Goal: Task Accomplishment & Management: Manage account settings

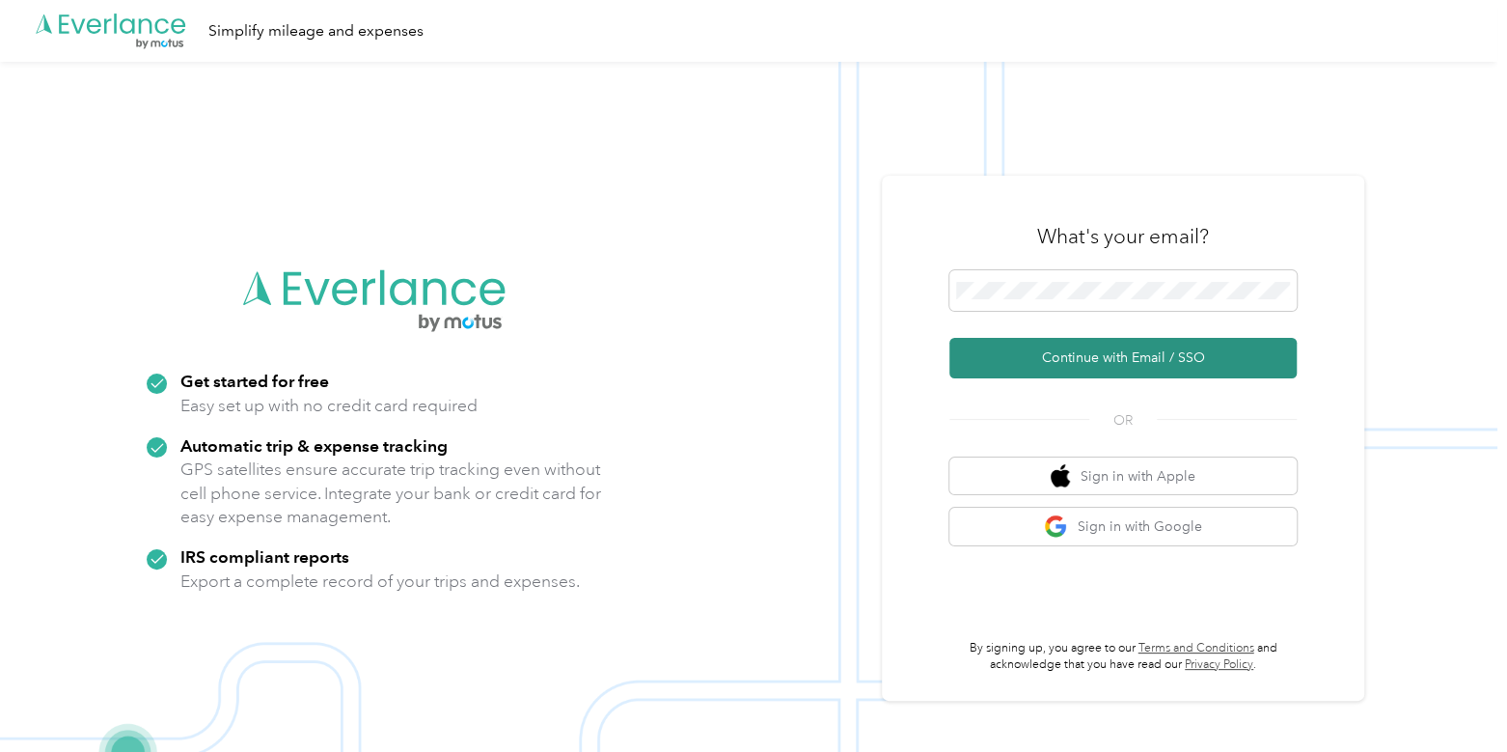
click at [1057, 351] on button "Continue with Email / SSO" at bounding box center [1122, 358] width 347 height 41
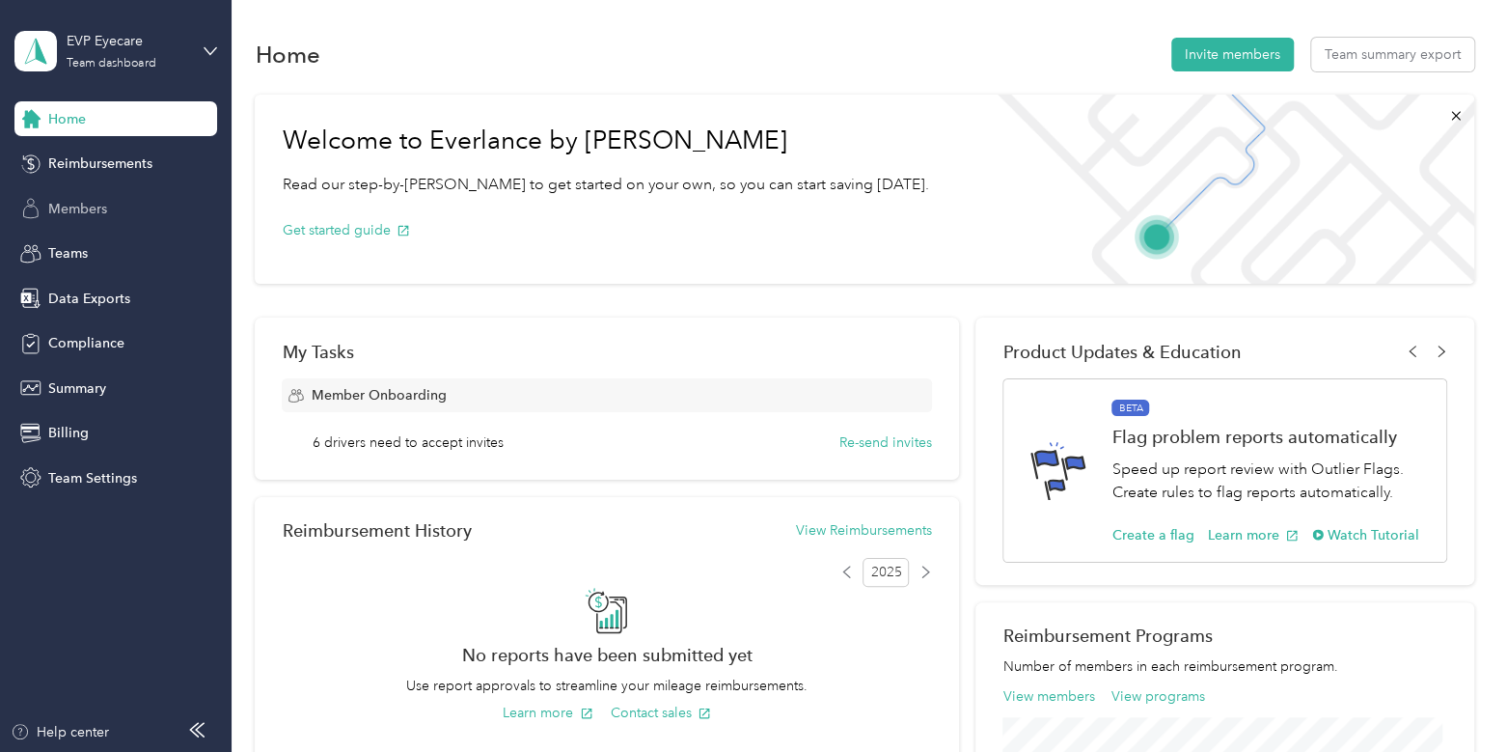
click at [113, 202] on div "Members" at bounding box center [115, 208] width 203 height 35
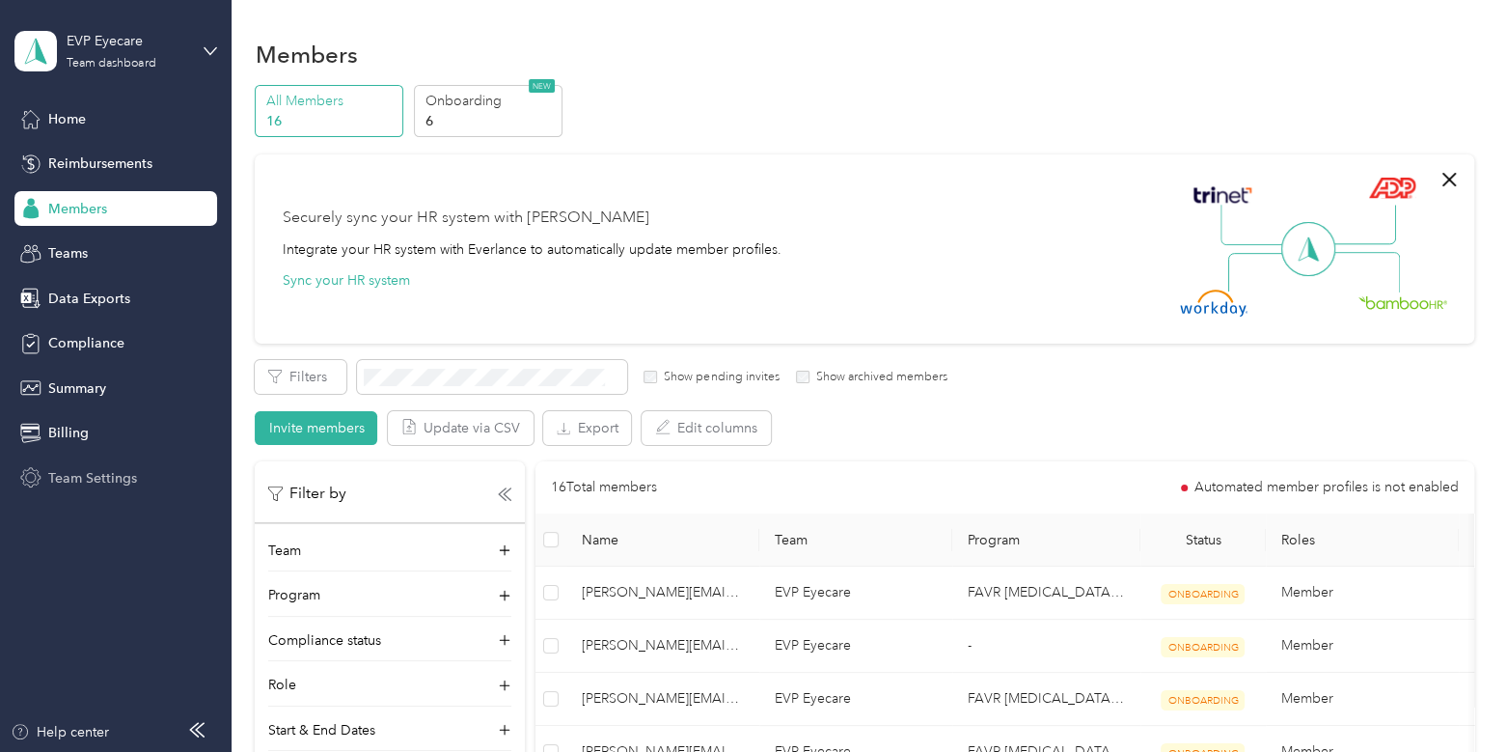
click at [123, 478] on span "Team Settings" at bounding box center [92, 478] width 89 height 20
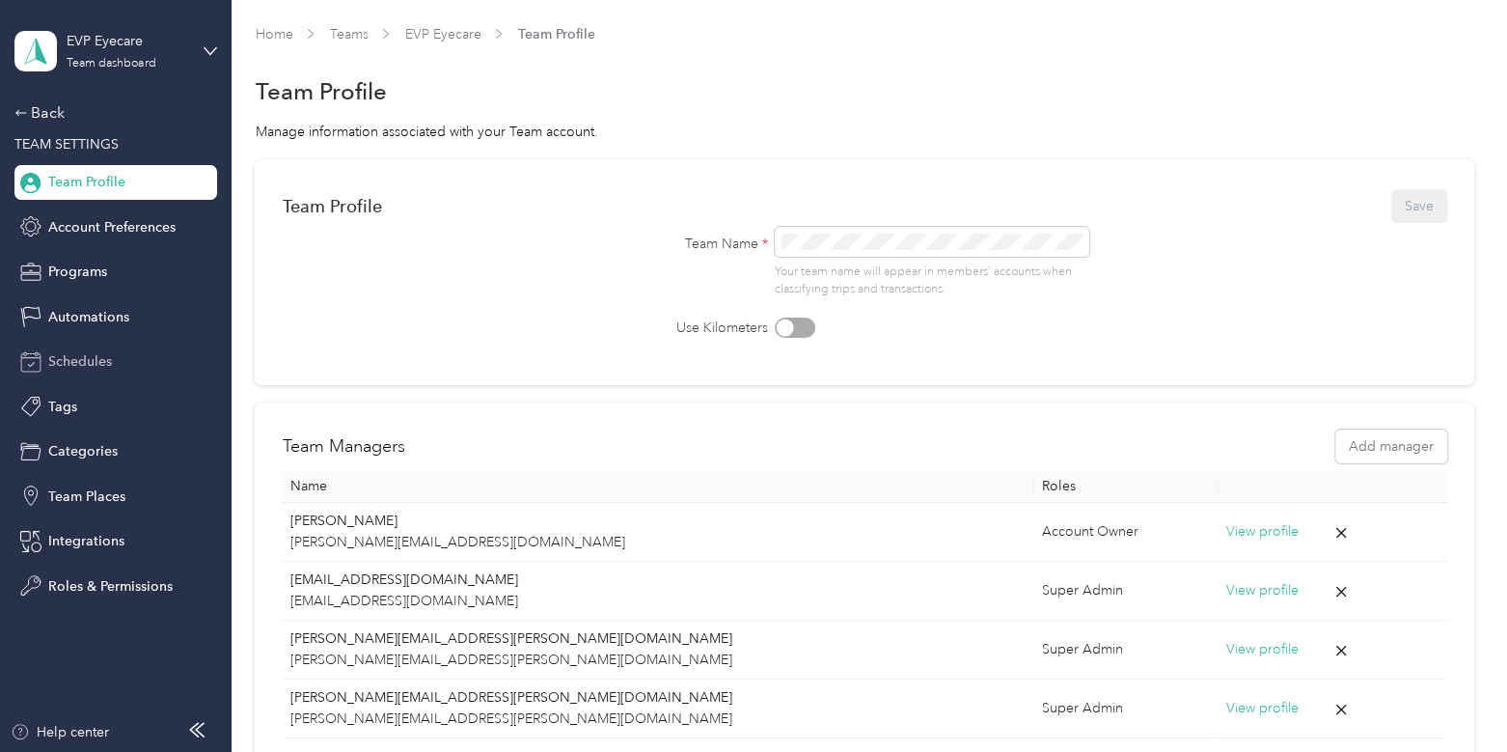
click at [114, 367] on div "Schedules" at bounding box center [115, 361] width 203 height 35
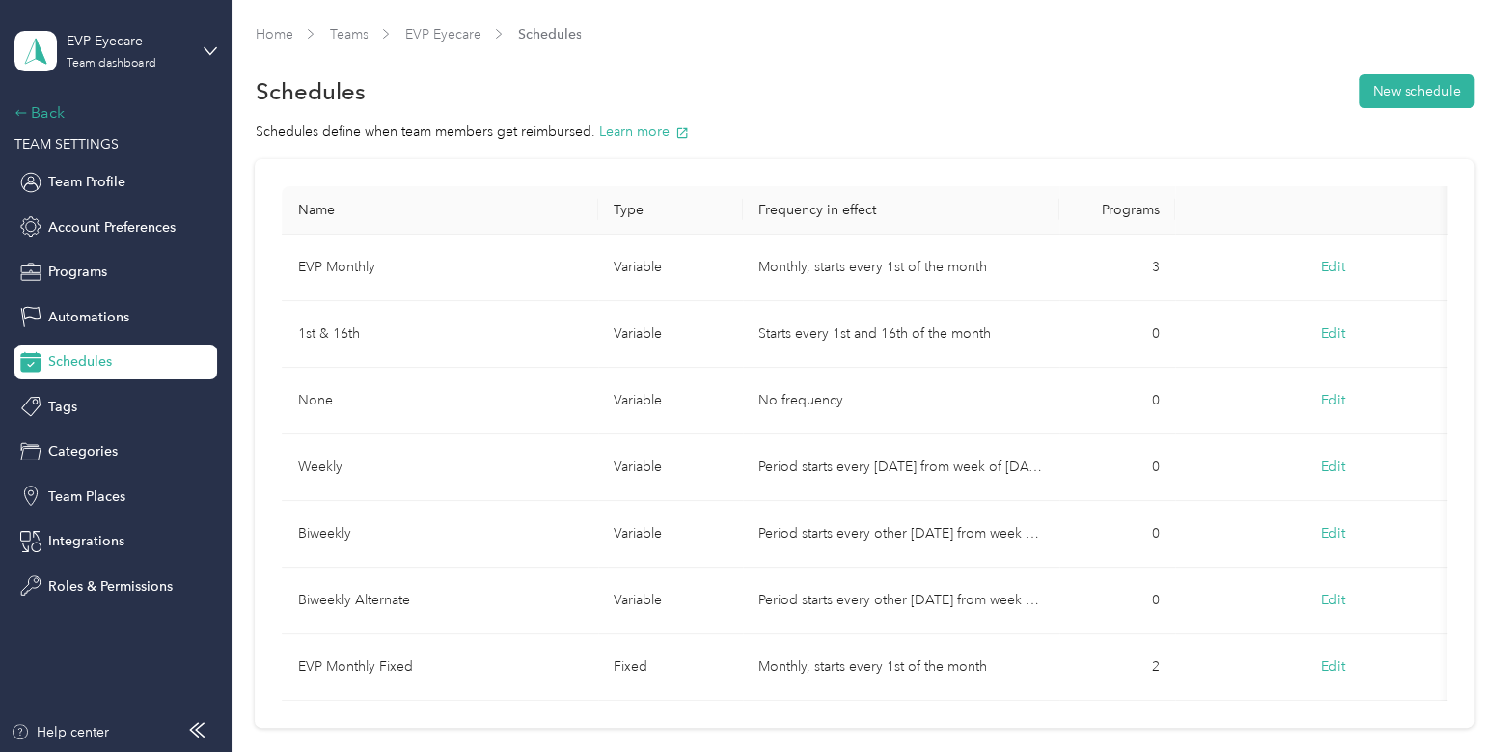
click at [28, 107] on div "Back" at bounding box center [110, 112] width 193 height 23
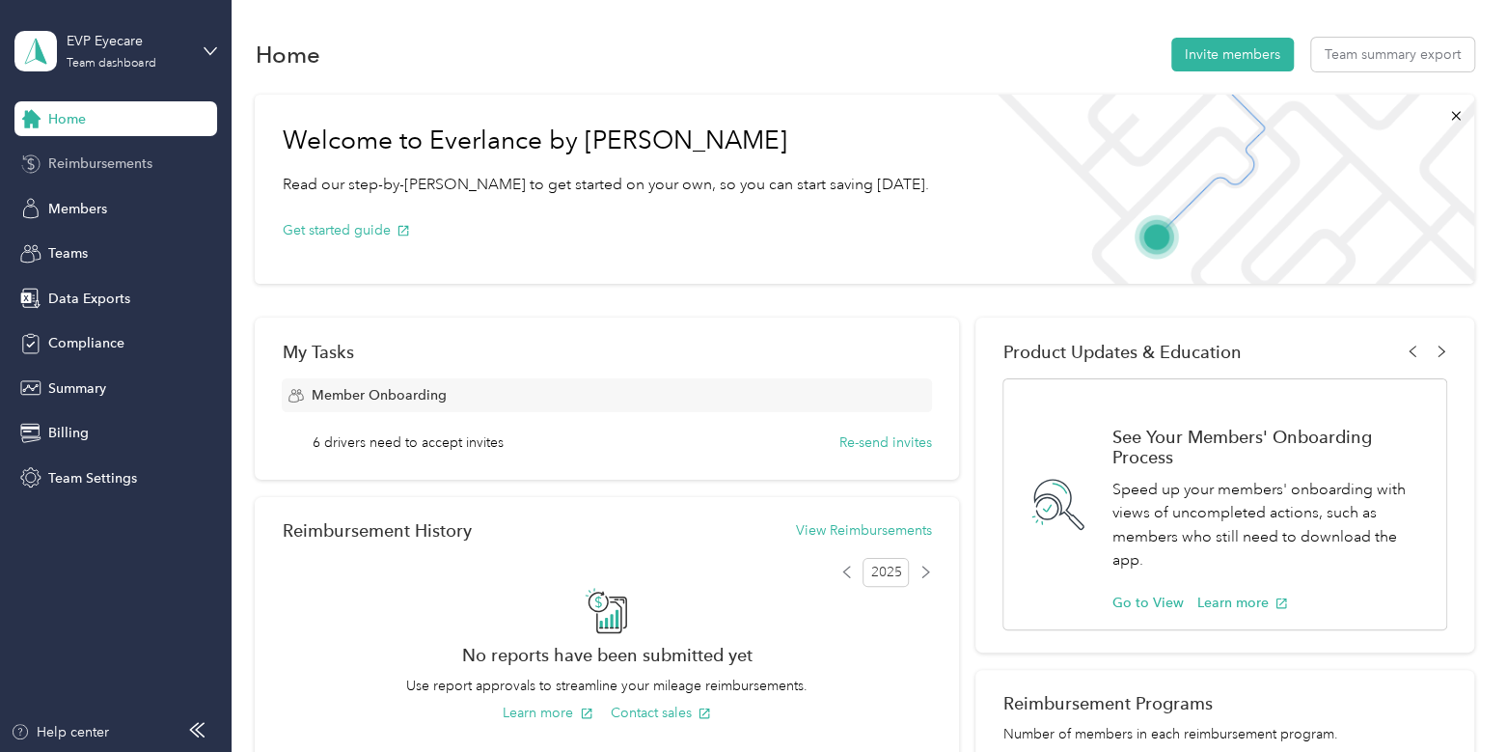
click at [104, 160] on span "Reimbursements" at bounding box center [100, 163] width 104 height 20
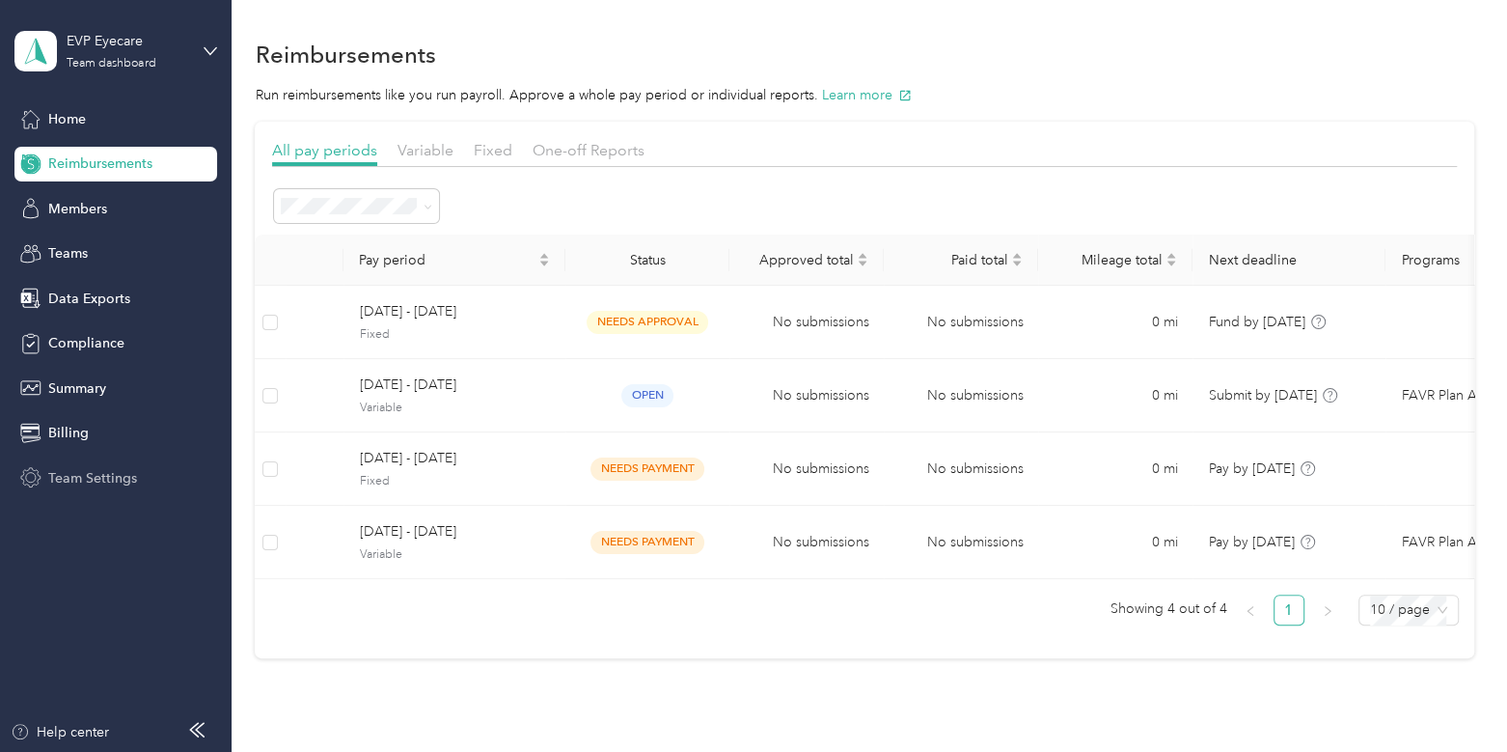
click at [104, 474] on span "Team Settings" at bounding box center [92, 478] width 89 height 20
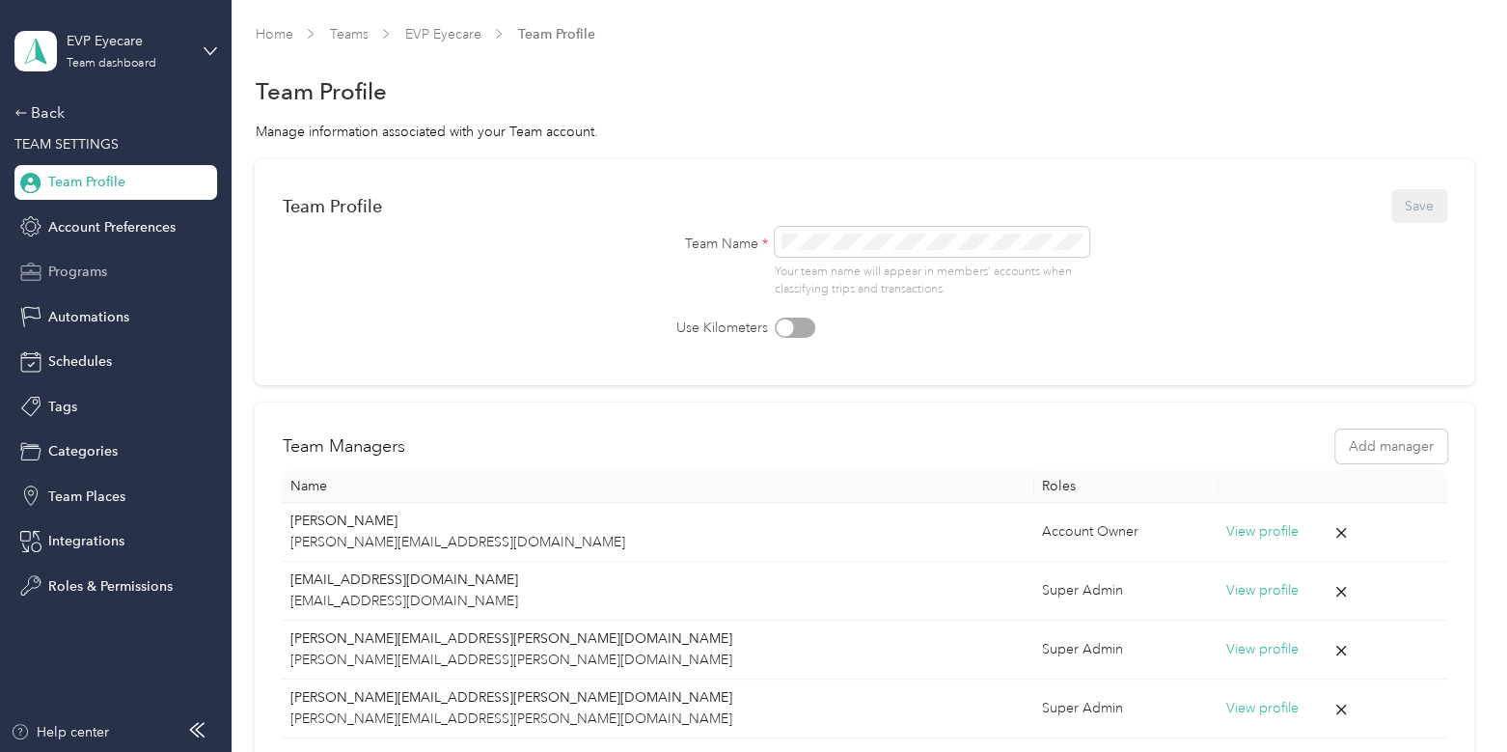
click at [90, 260] on div "Programs" at bounding box center [115, 272] width 203 height 35
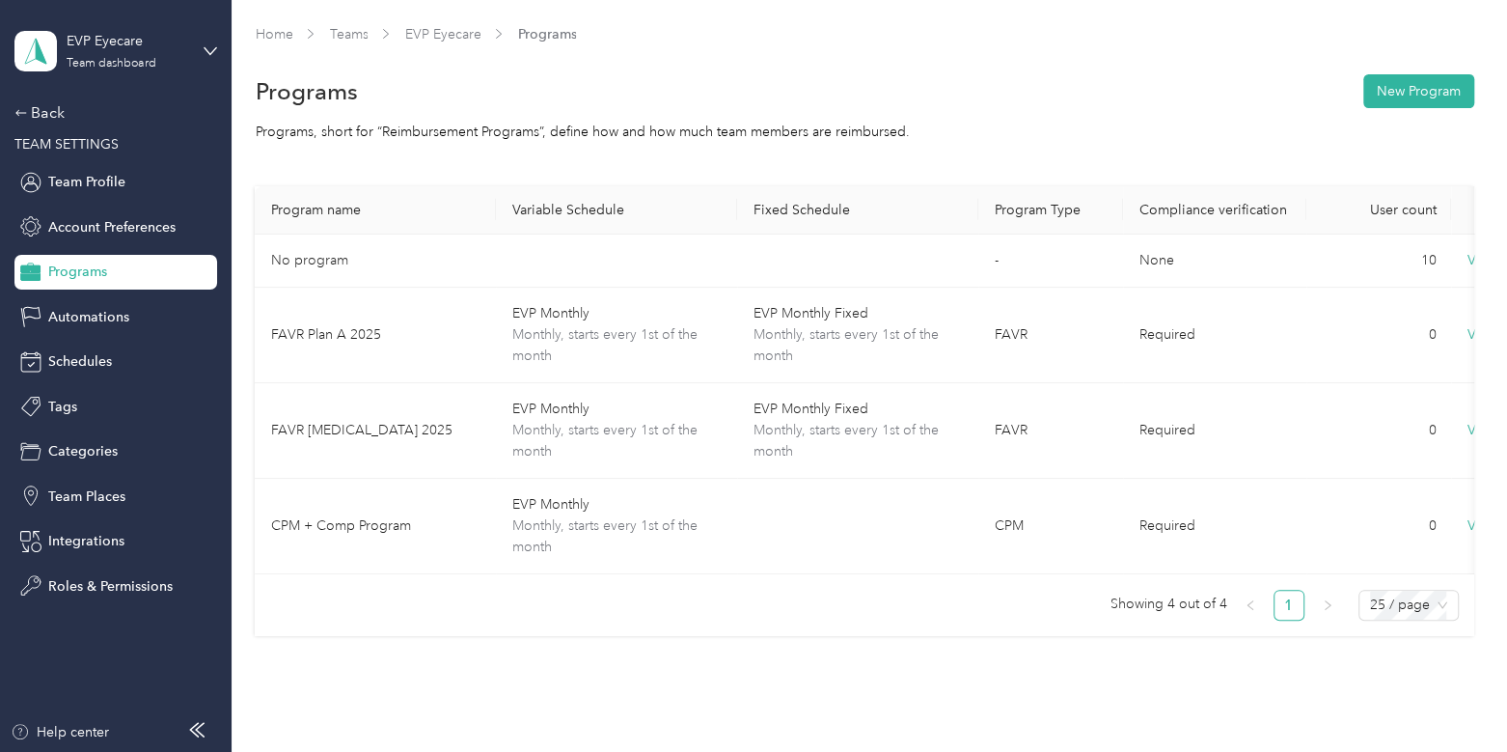
click at [1364, 147] on section "Home Teams EVP Eyecare Programs Programs New Program Programs, short for “Reimb…" at bounding box center [864, 330] width 1219 height 612
click at [47, 115] on div "Back" at bounding box center [110, 112] width 193 height 23
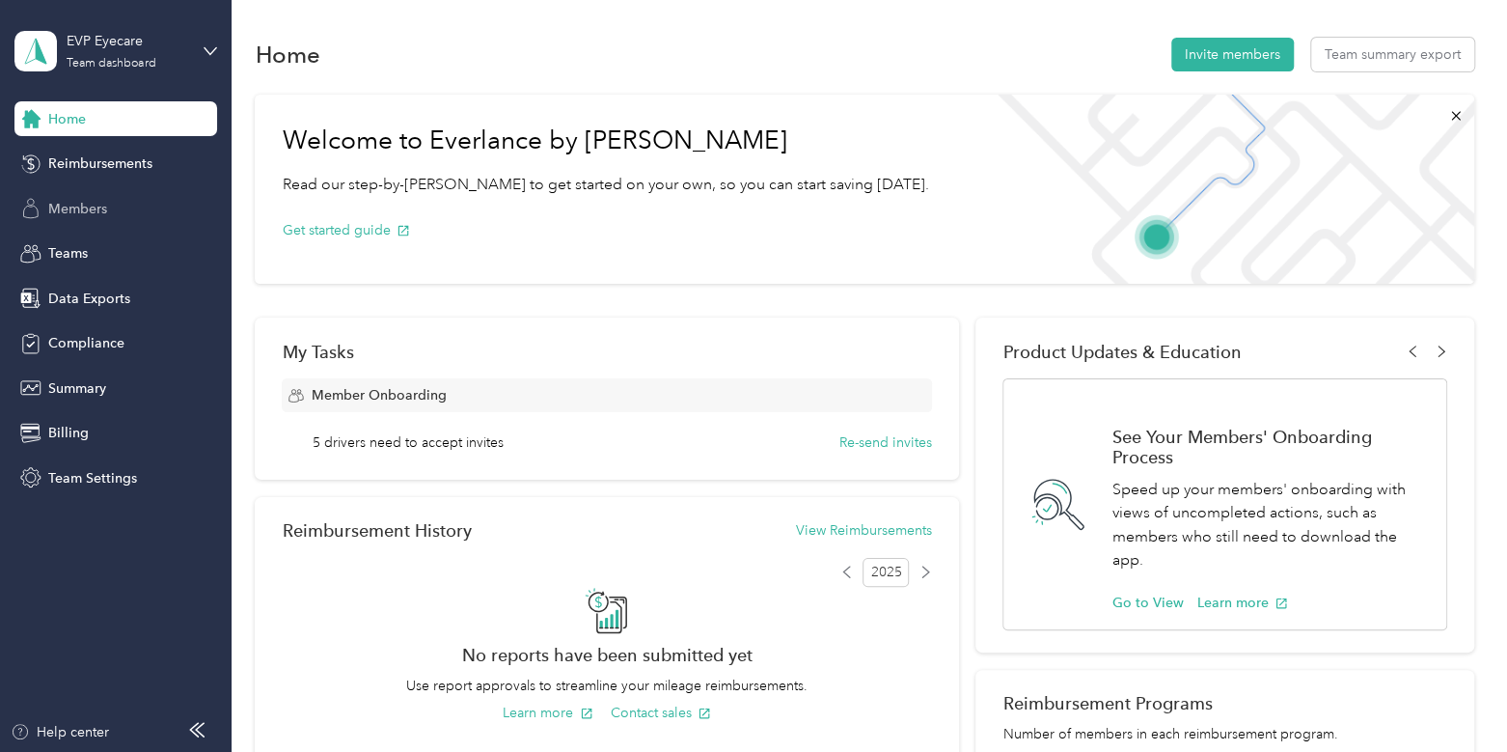
click at [101, 214] on span "Members" at bounding box center [77, 209] width 59 height 20
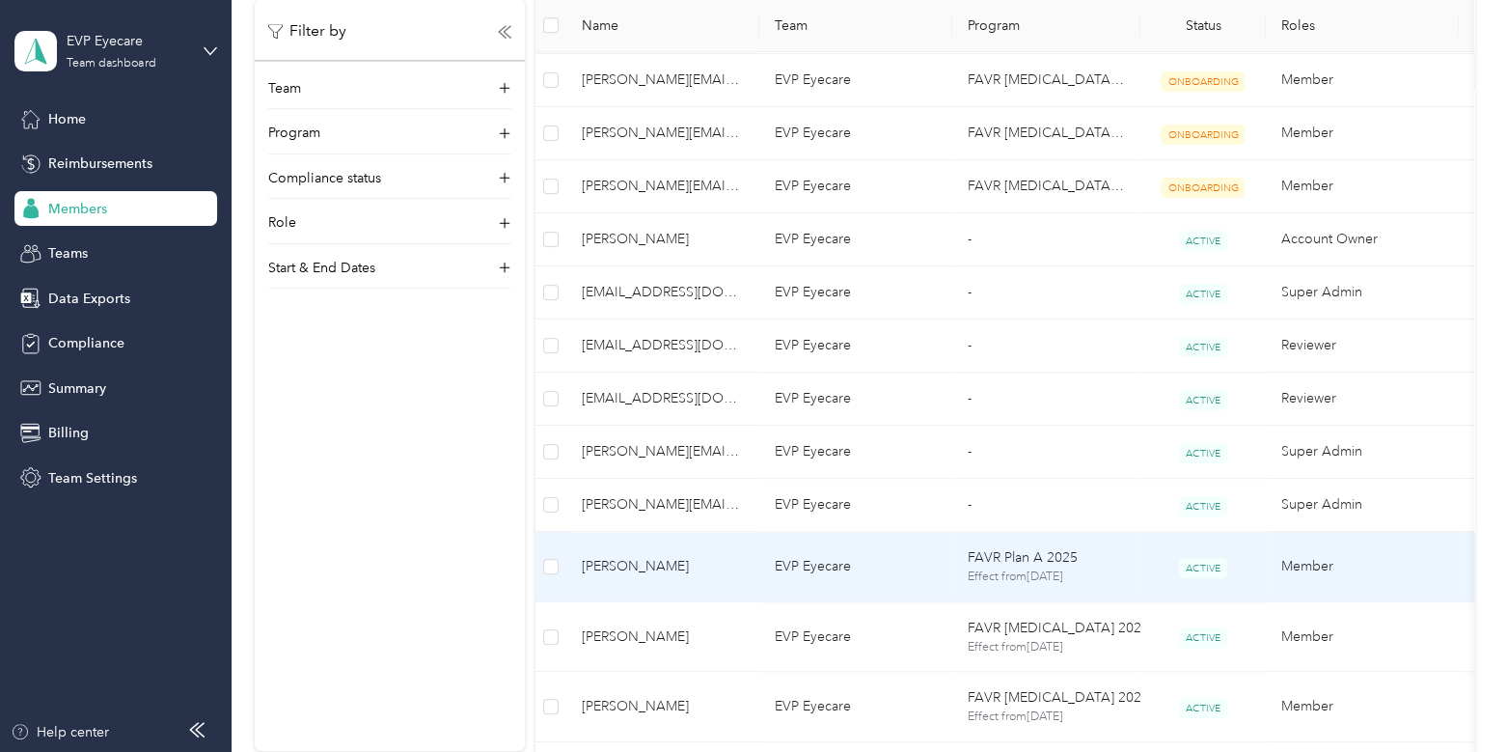
scroll to position [619, 0]
click at [717, 570] on span "[PERSON_NAME]" at bounding box center [663, 565] width 162 height 21
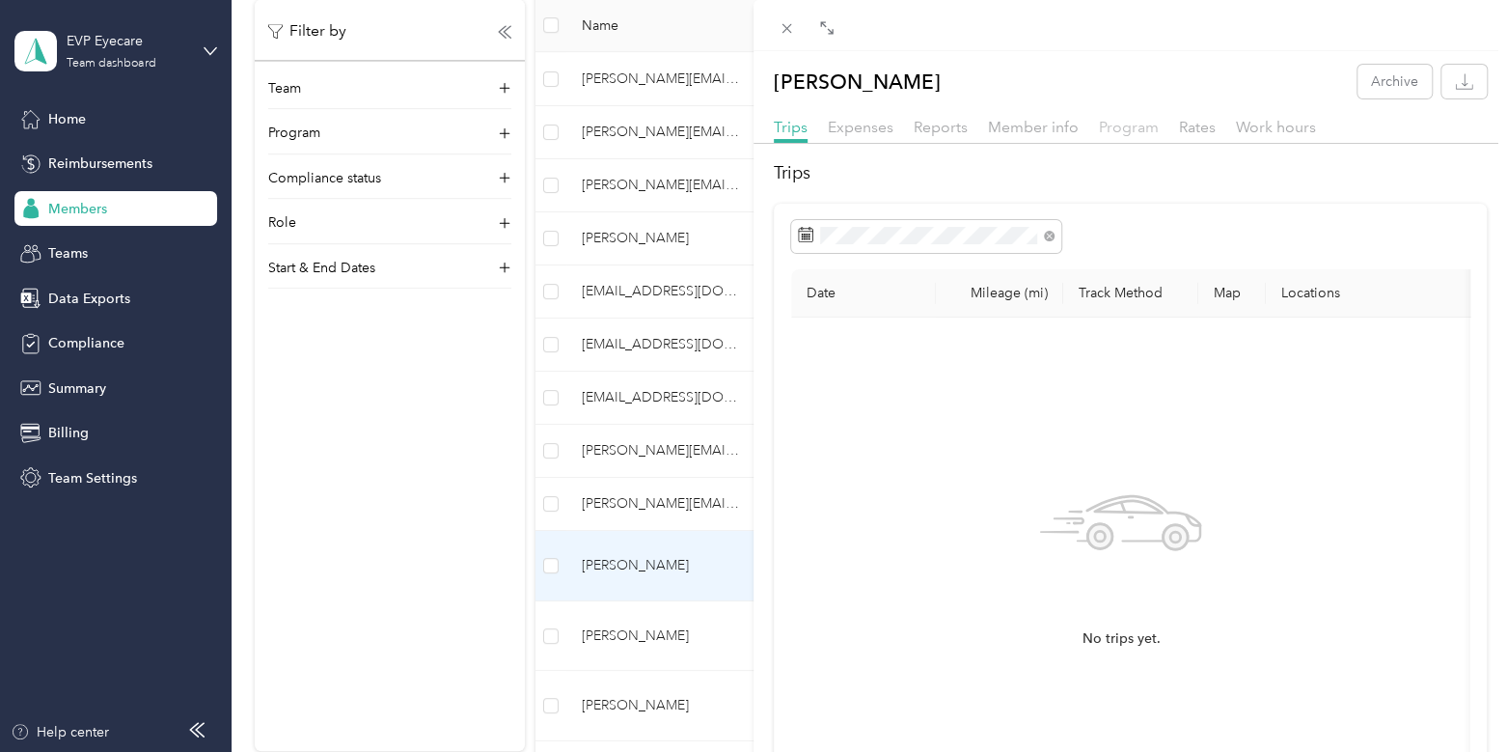
click at [1110, 124] on span "Program" at bounding box center [1129, 127] width 60 height 18
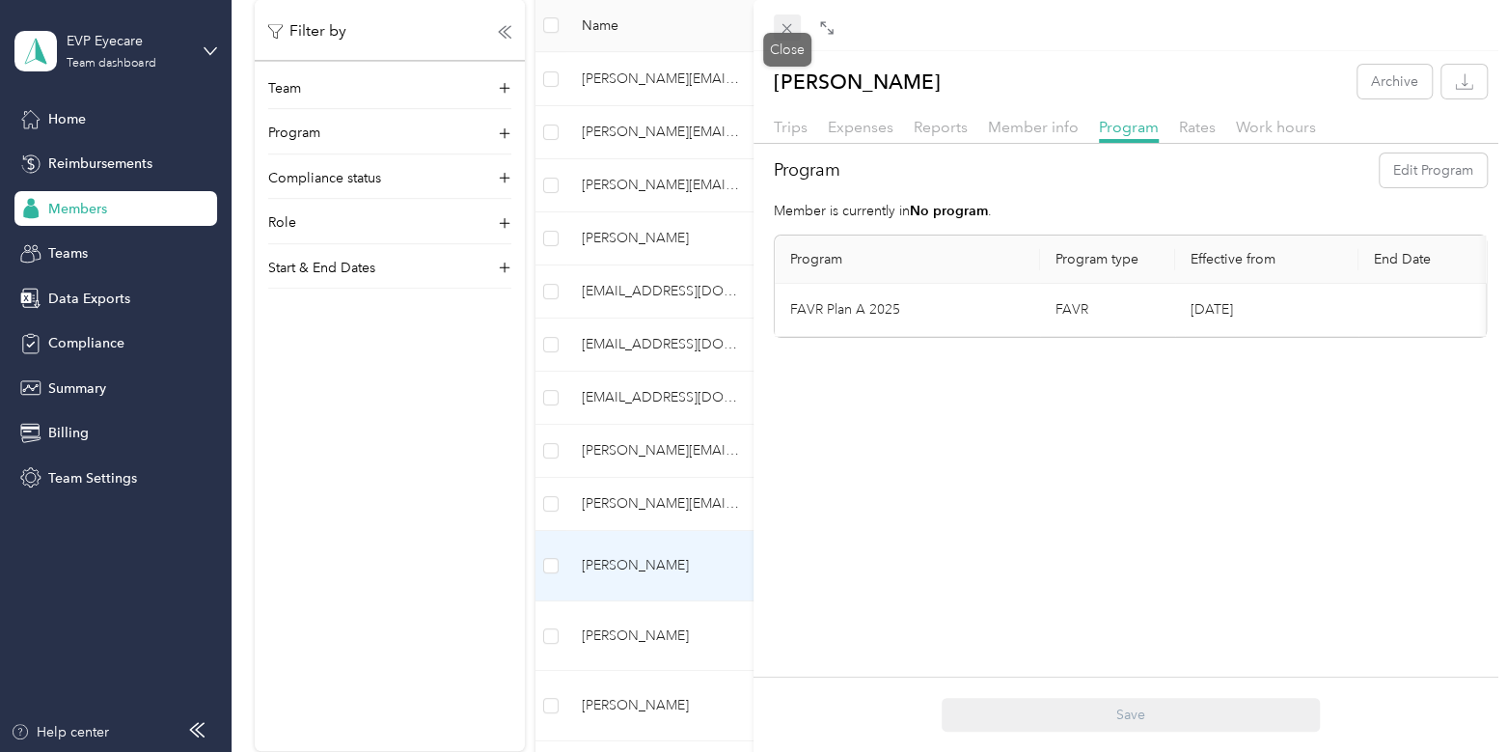
click at [795, 29] on span at bounding box center [787, 27] width 27 height 27
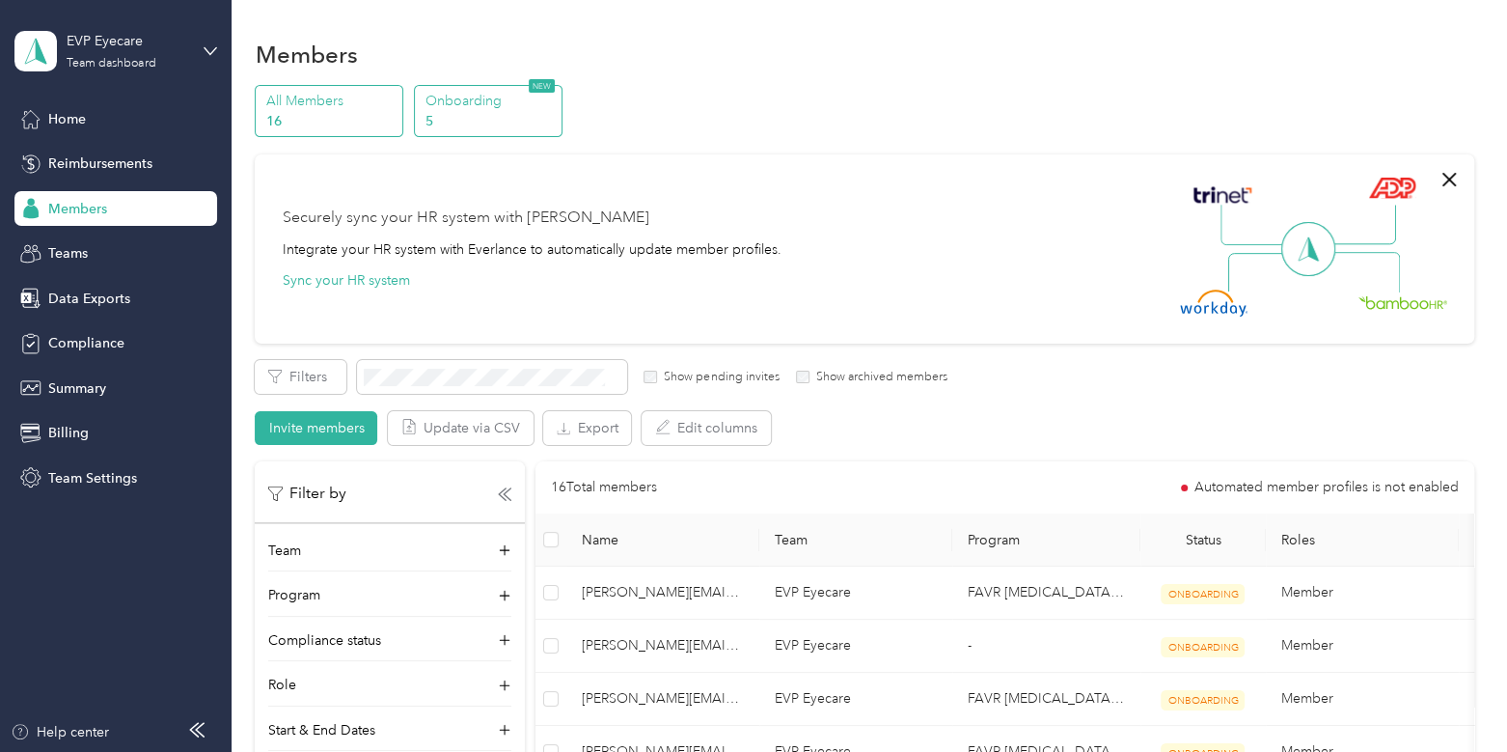
click at [496, 106] on p "Onboarding" at bounding box center [490, 101] width 131 height 20
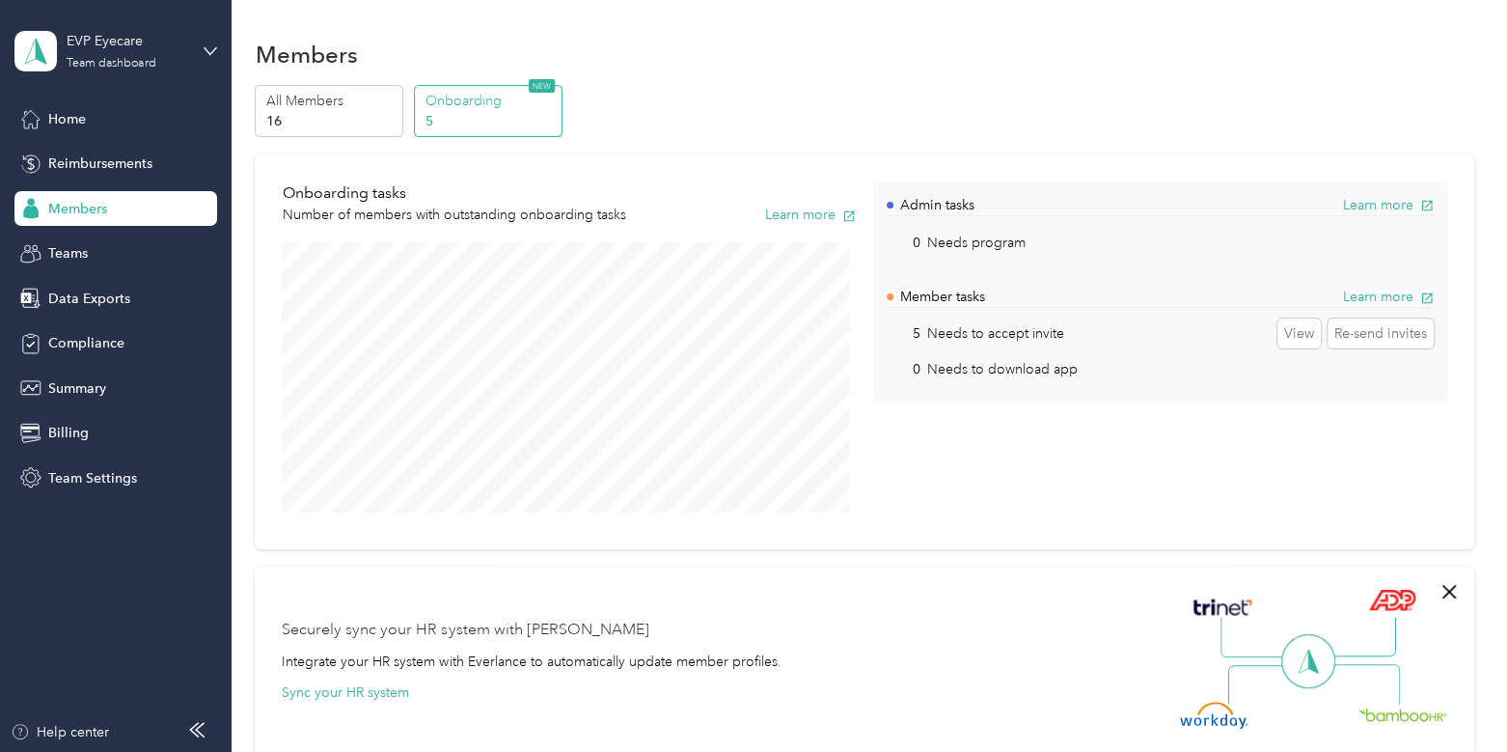
click at [56, 566] on aside "EVP Eyecare Team dashboard Home Reimbursements Members Teams Data Exports Compl…" at bounding box center [116, 376] width 232 height 752
click at [105, 481] on span "Team Settings" at bounding box center [92, 478] width 89 height 20
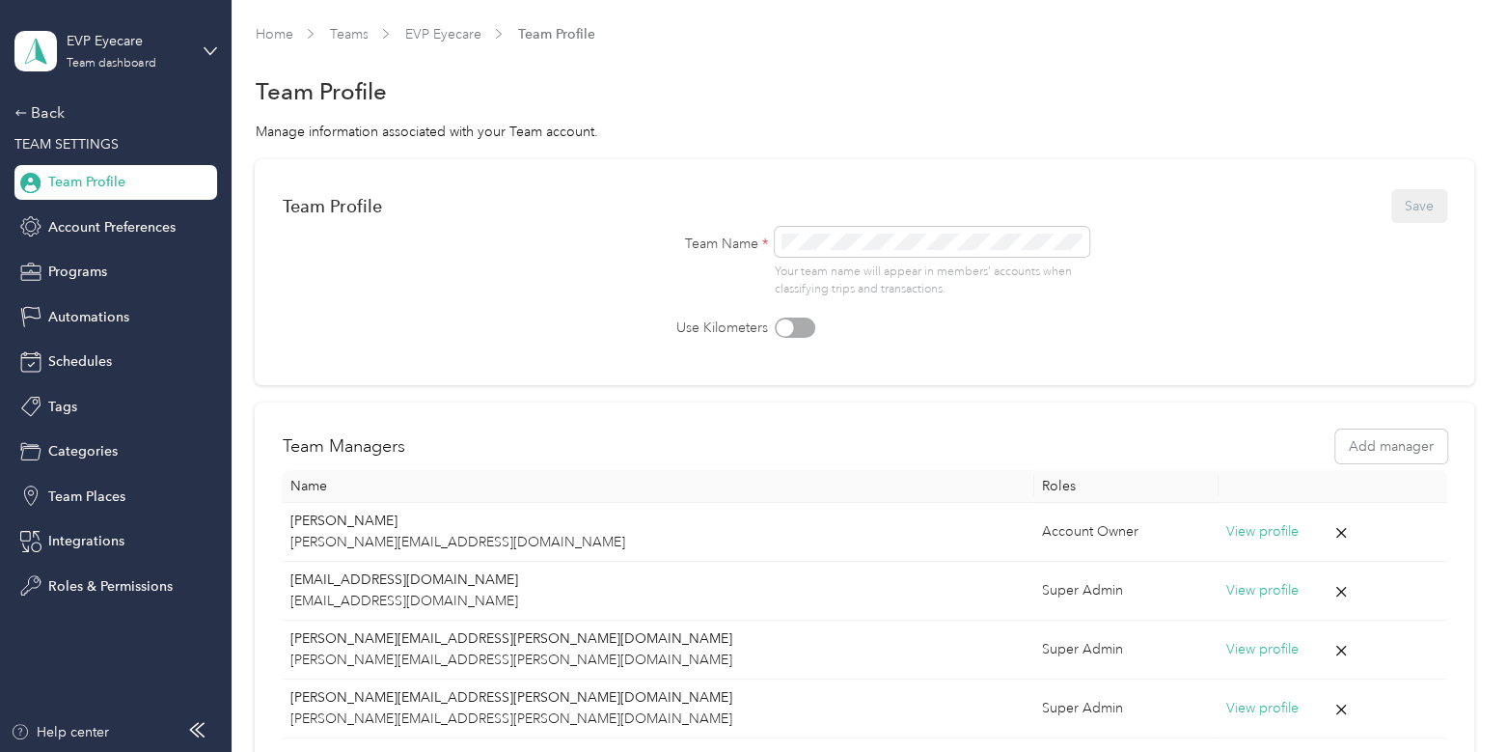
click at [87, 337] on div "Back TEAM SETTINGS Team Profile Account Preferences Programs Automations Schedu…" at bounding box center [115, 352] width 203 height 502
click at [94, 363] on span "Schedules" at bounding box center [80, 361] width 64 height 20
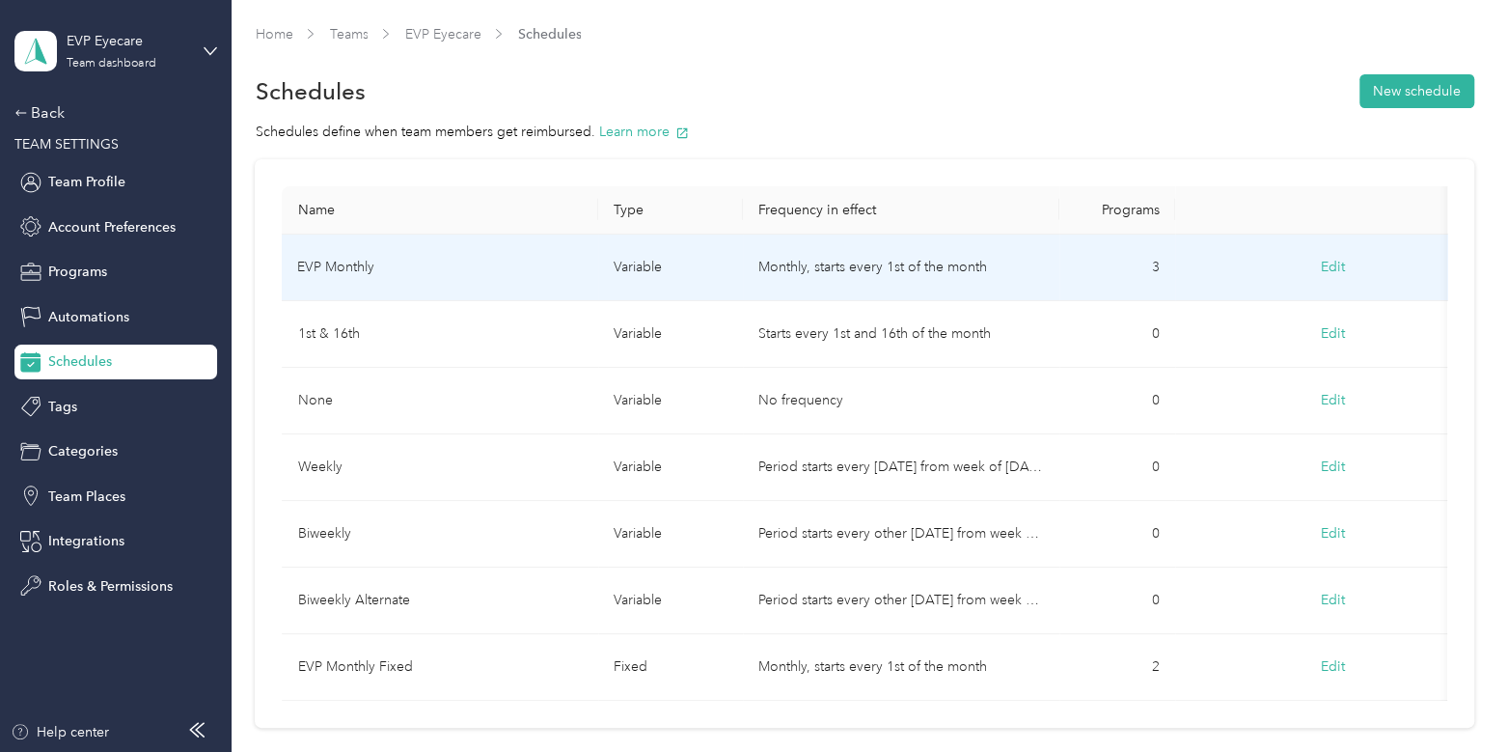
click at [511, 267] on td "EVP Monthly" at bounding box center [440, 267] width 316 height 67
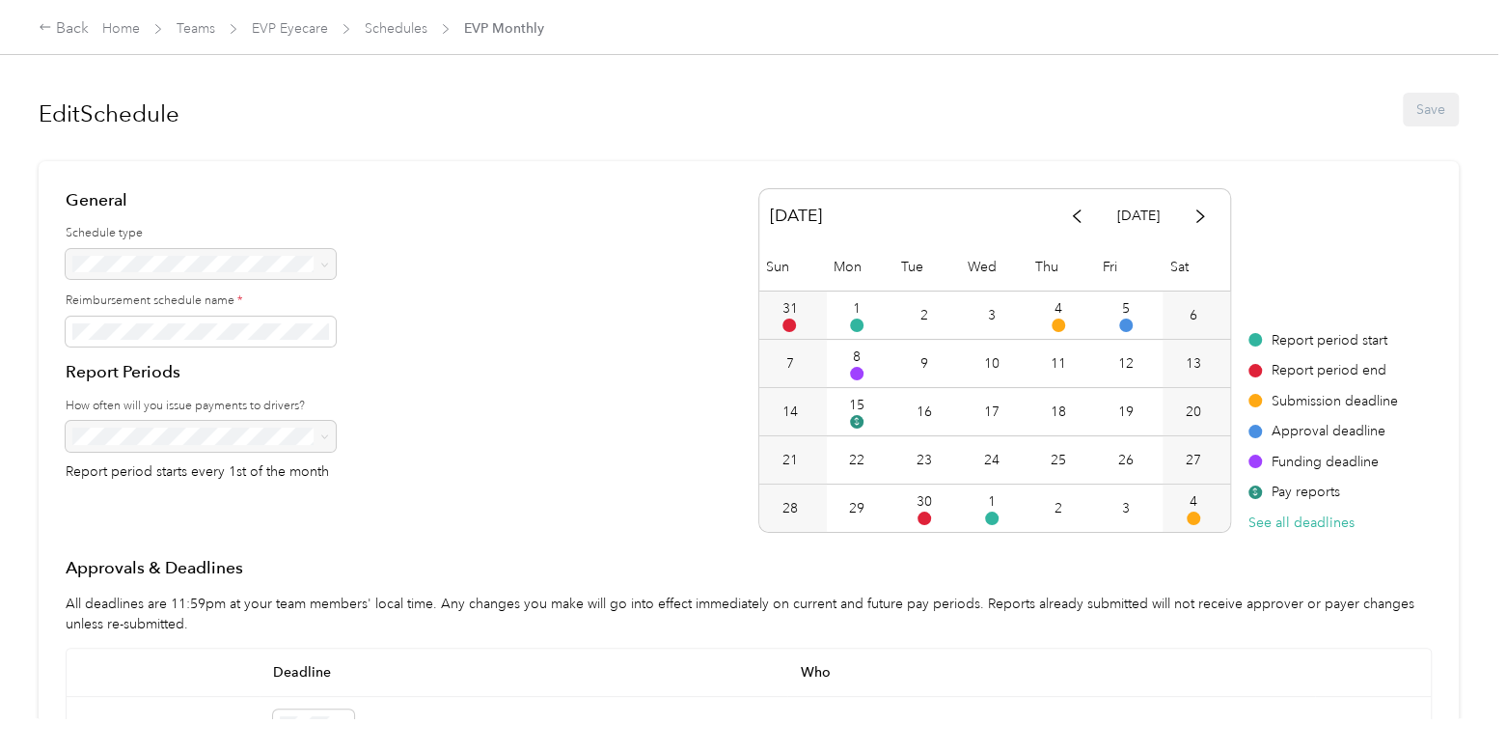
click at [21, 79] on div "Edit Schedule Save General Schedule type Reimbursement schedule name * Report P…" at bounding box center [749, 359] width 1498 height 718
click at [73, 25] on div "Back" at bounding box center [64, 28] width 50 height 23
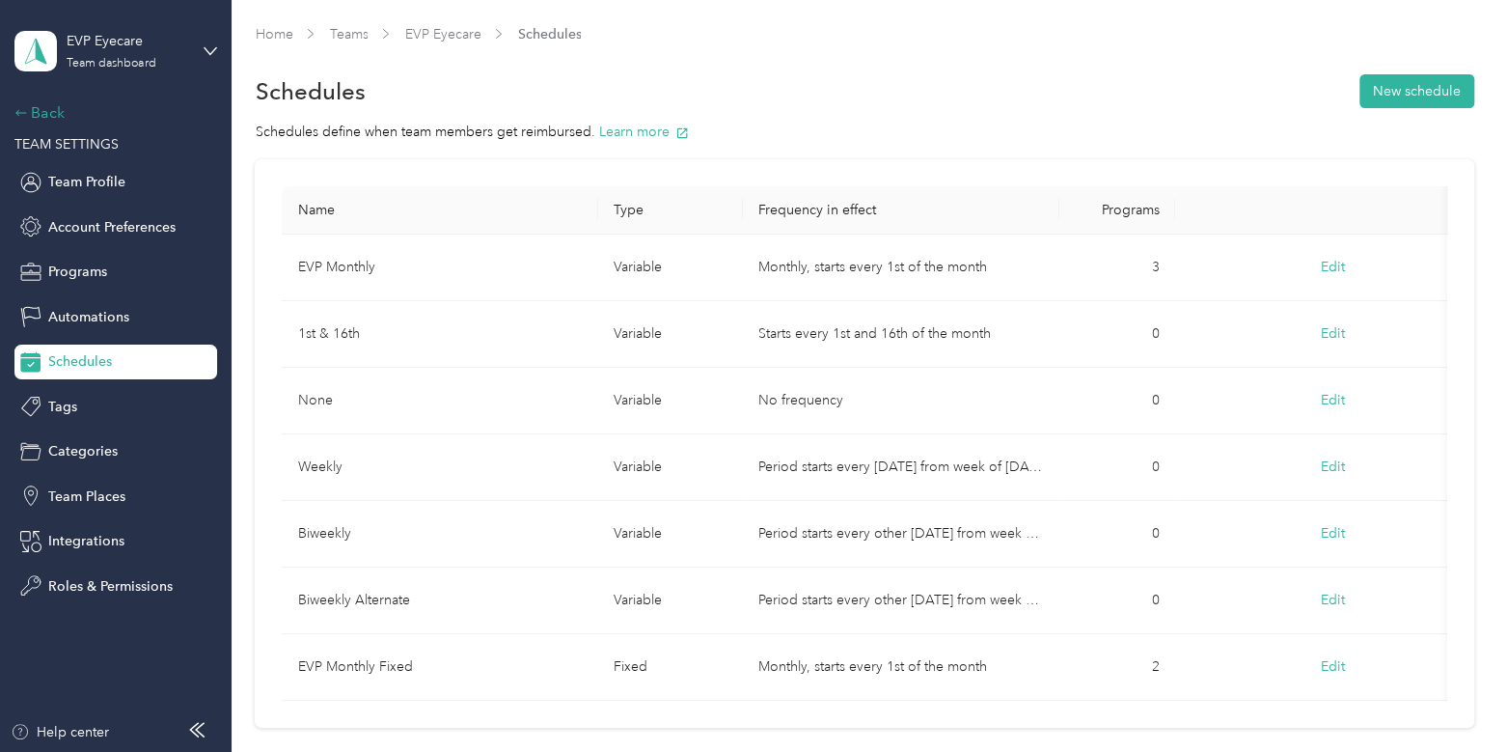
click at [50, 115] on div "Back" at bounding box center [110, 112] width 193 height 23
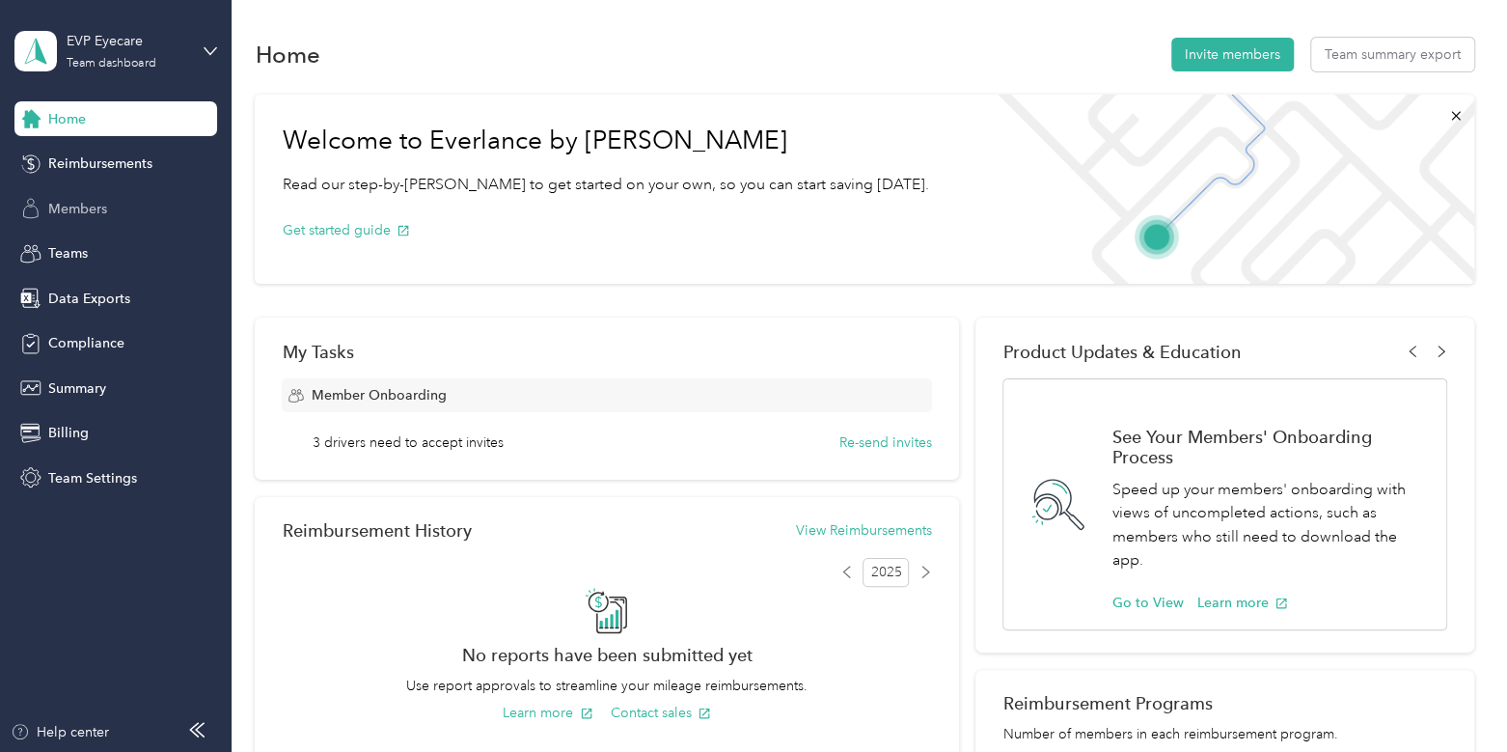
click at [113, 212] on div "Members" at bounding box center [115, 208] width 203 height 35
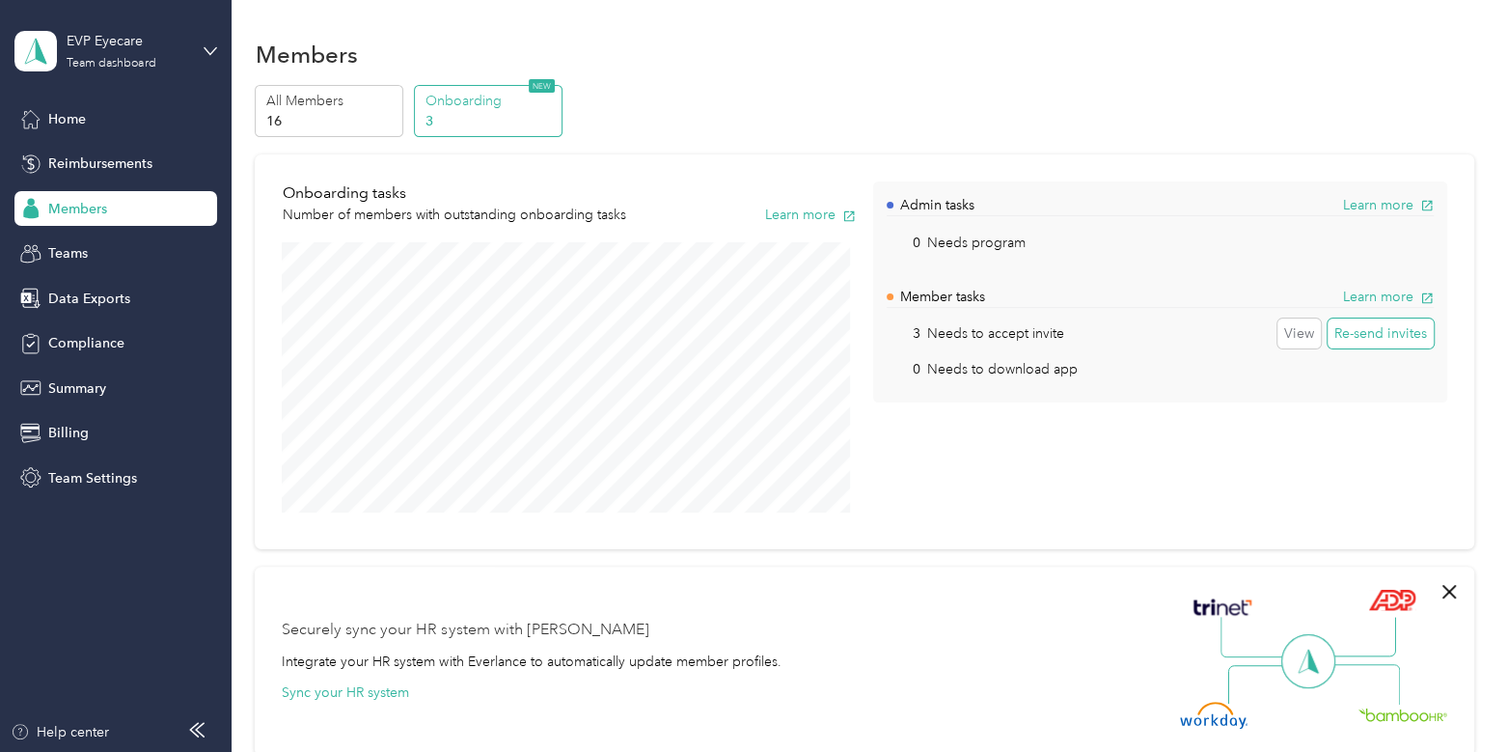
click at [1360, 340] on button "Re-send invites" at bounding box center [1381, 333] width 106 height 31
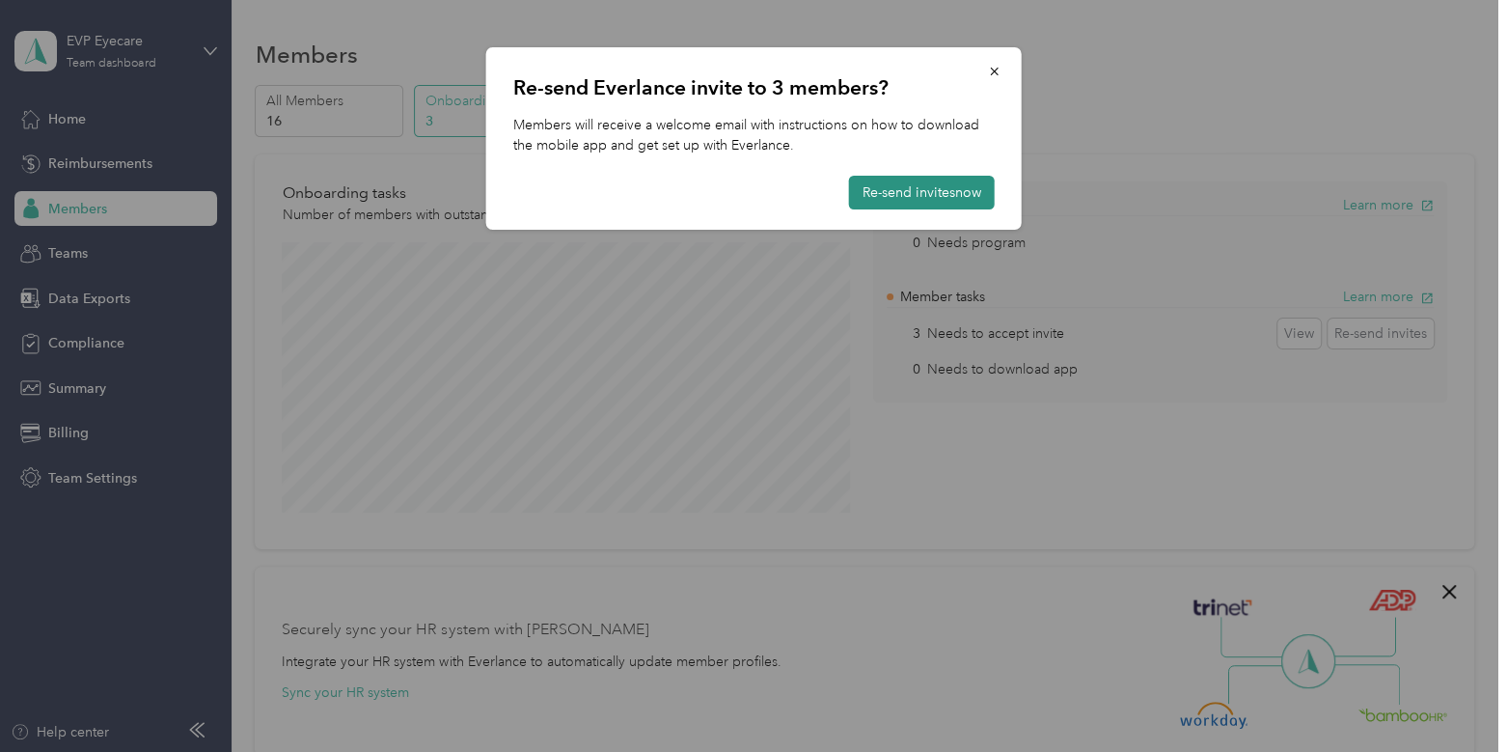
click at [936, 182] on button "Re-send invites now" at bounding box center [922, 193] width 146 height 34
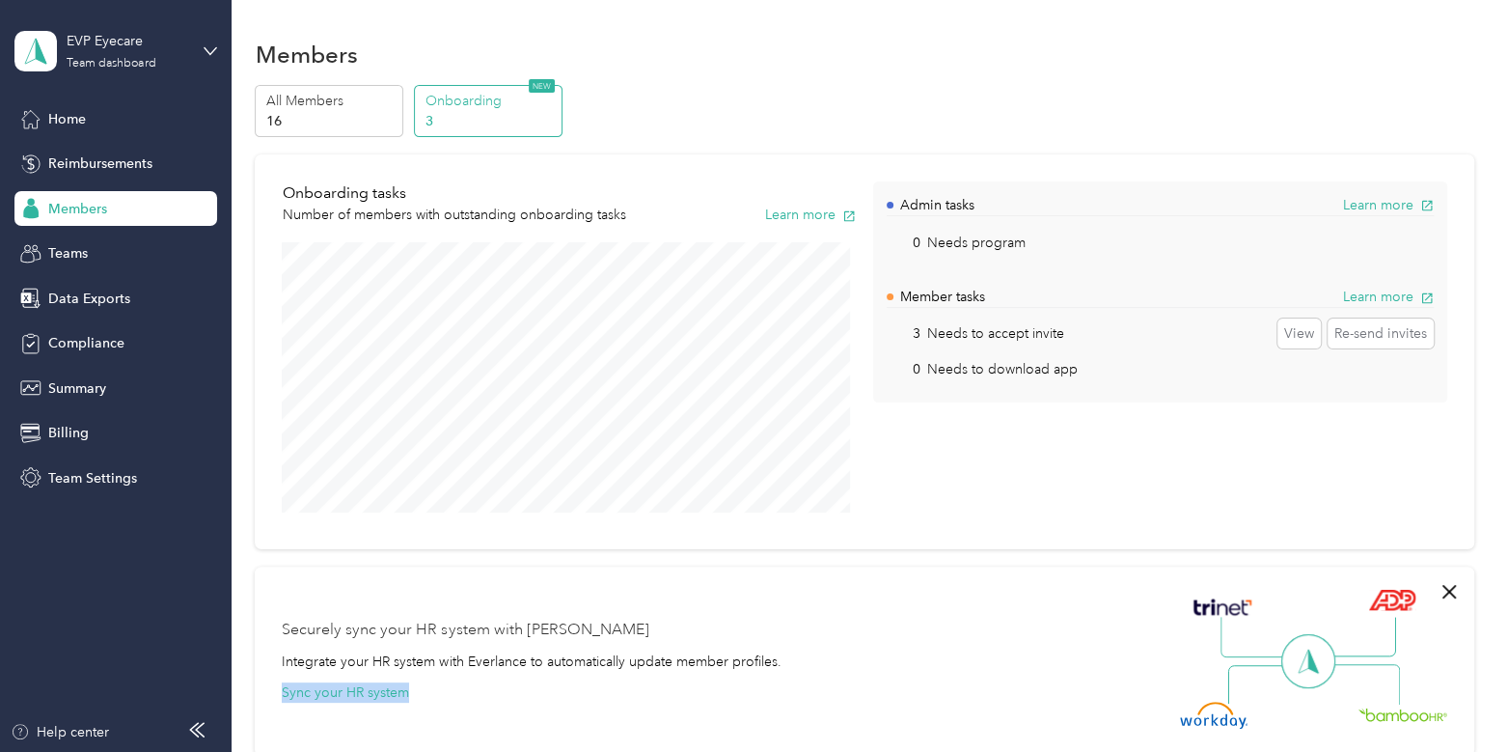
drag, startPoint x: 969, startPoint y: 611, endPoint x: 999, endPoint y: 629, distance: 35.1
click at [999, 629] on div "Securely sync your HR system with Everlance Integrate your HR system with Everl…" at bounding box center [856, 660] width 1148 height 135
click at [997, 629] on div "Securely sync your HR system with Everlance Integrate your HR system with Everl…" at bounding box center [856, 660] width 1148 height 135
click at [293, 111] on p "16" at bounding box center [331, 121] width 131 height 20
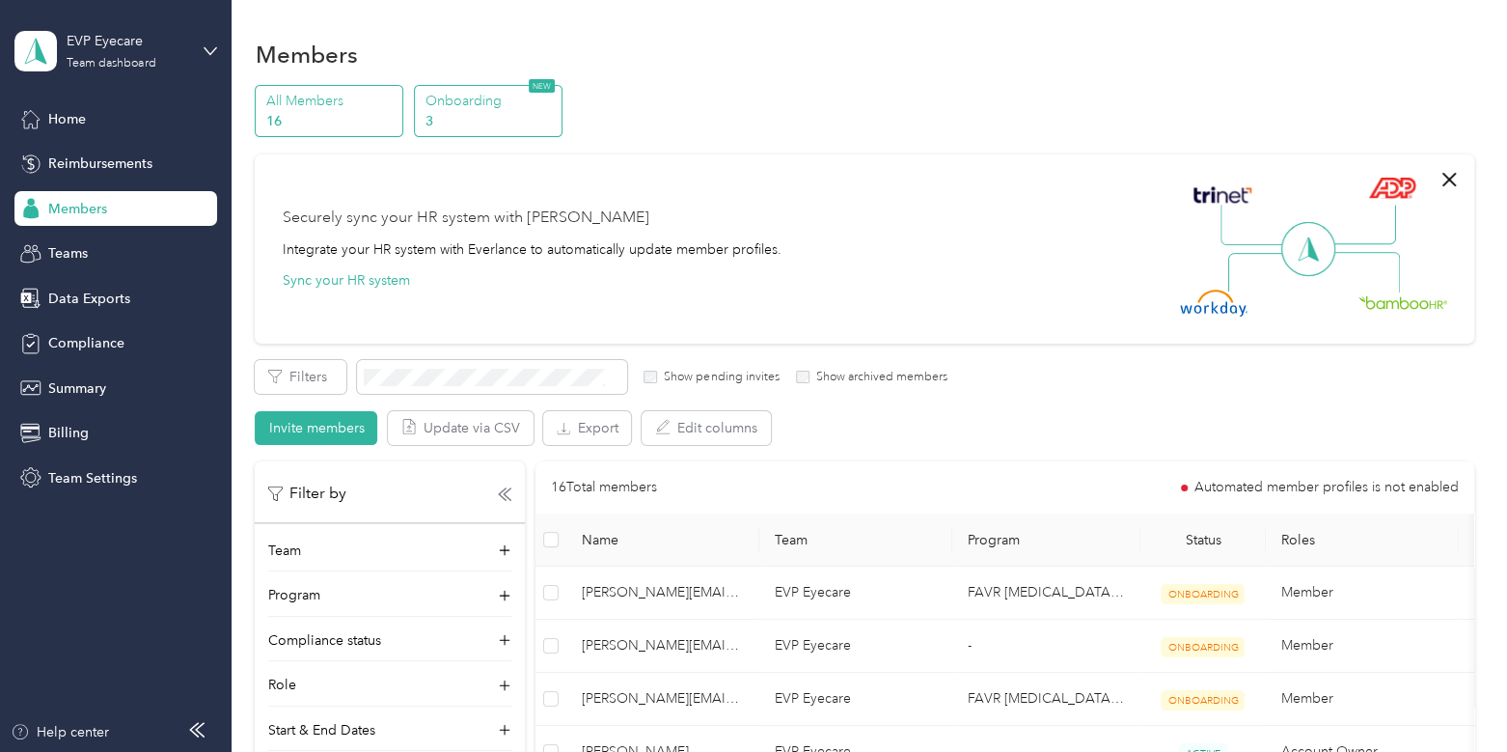
click at [503, 107] on p "Onboarding" at bounding box center [490, 101] width 131 height 20
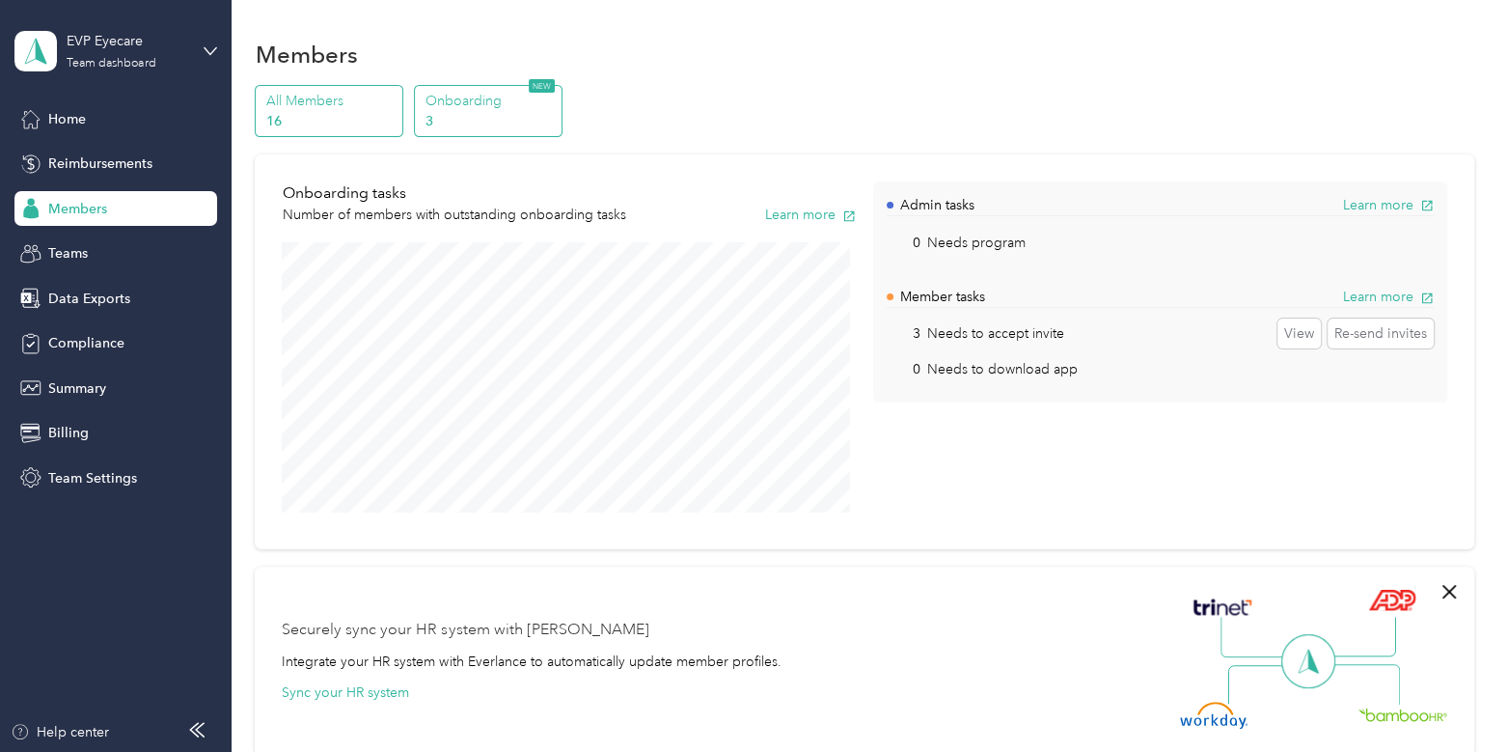
click at [328, 113] on p "16" at bounding box center [331, 121] width 131 height 20
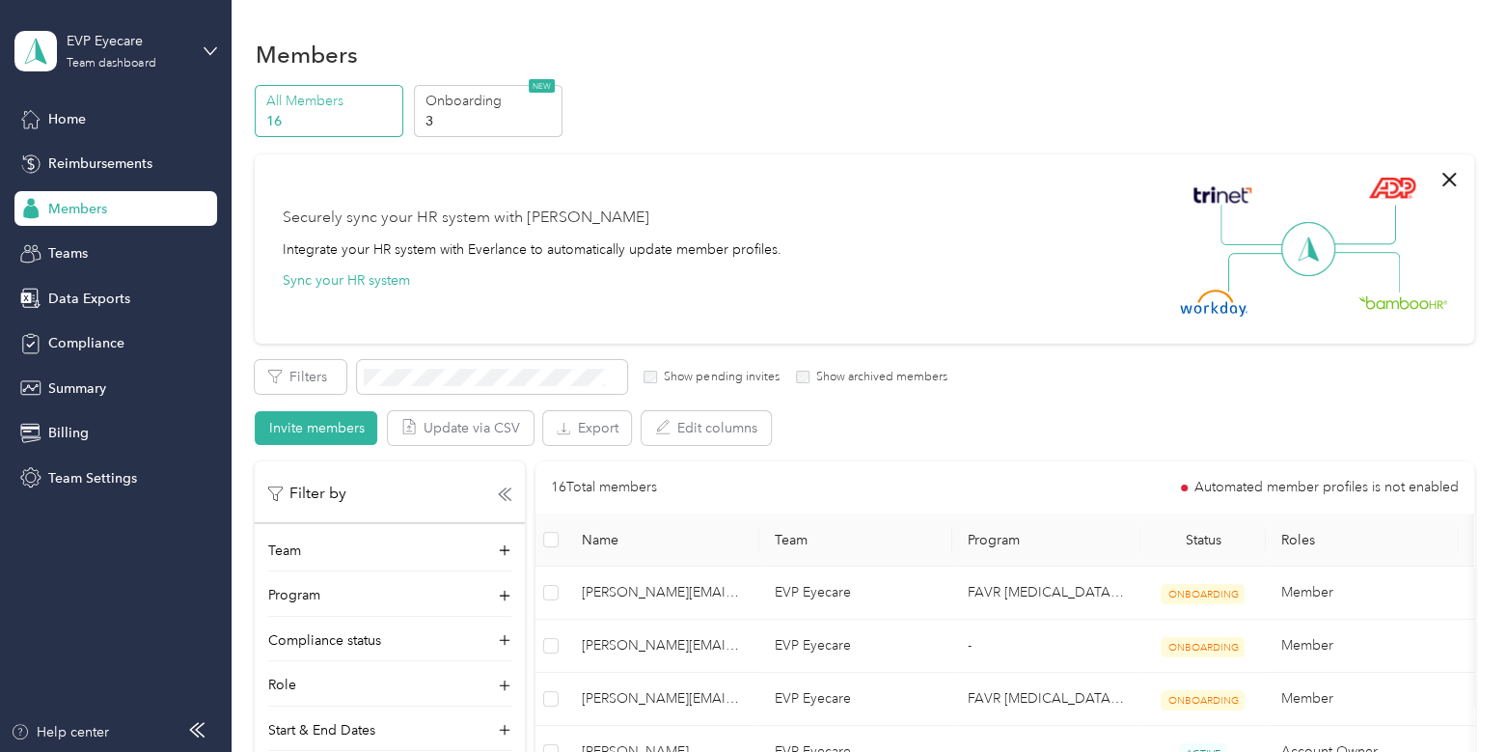
scroll to position [9, 0]
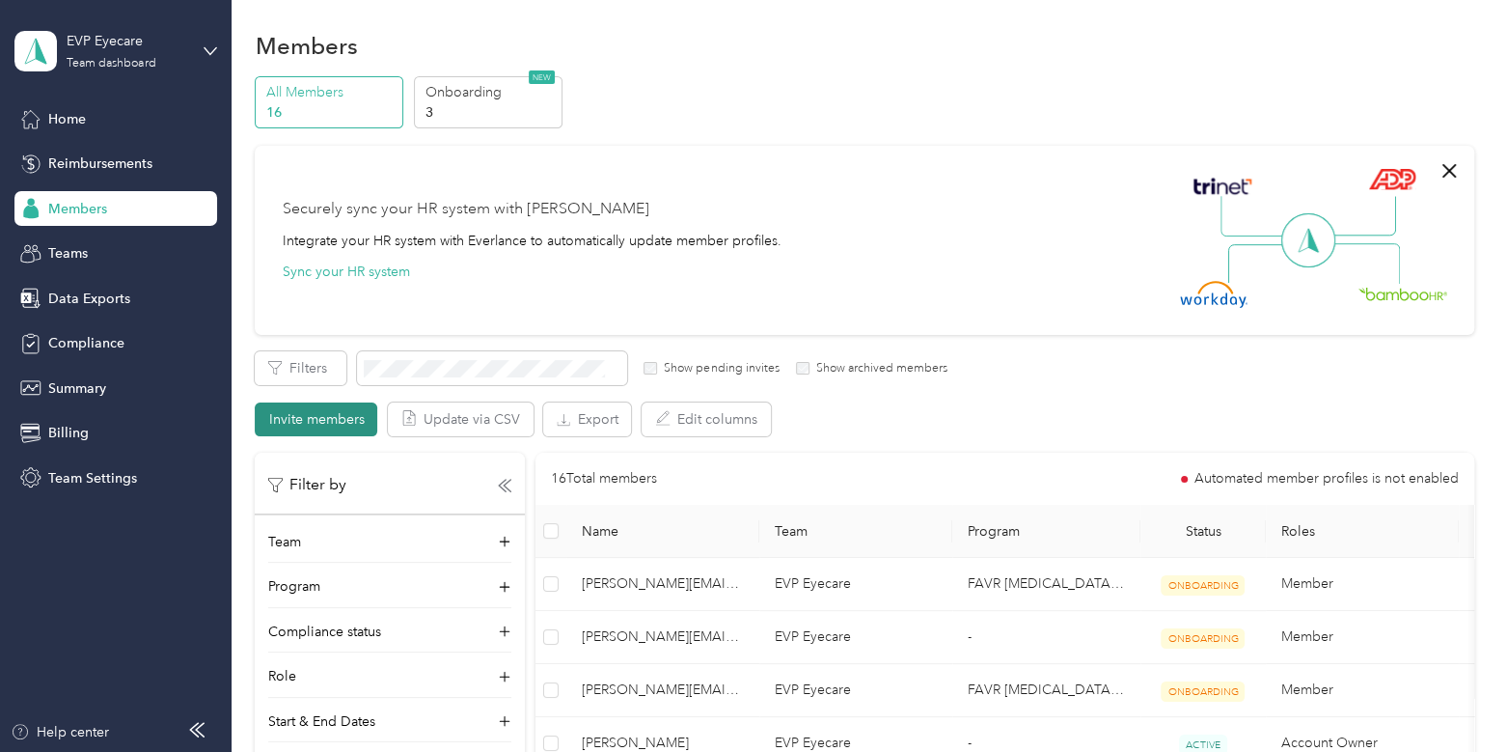
click at [313, 416] on button "Invite members" at bounding box center [316, 419] width 123 height 34
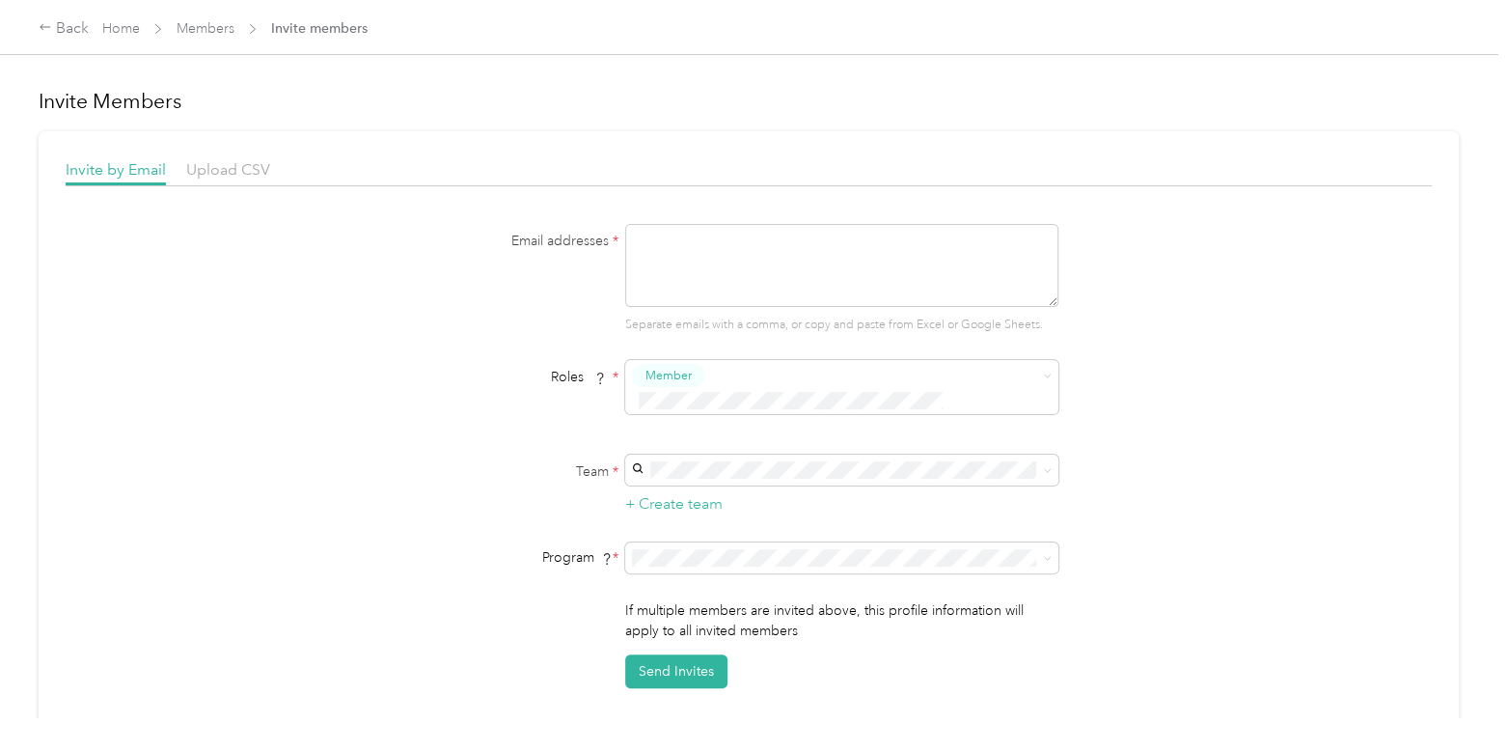
click at [711, 434] on li "FAVR Plan A 2025 (FAVR)" at bounding box center [836, 431] width 433 height 34
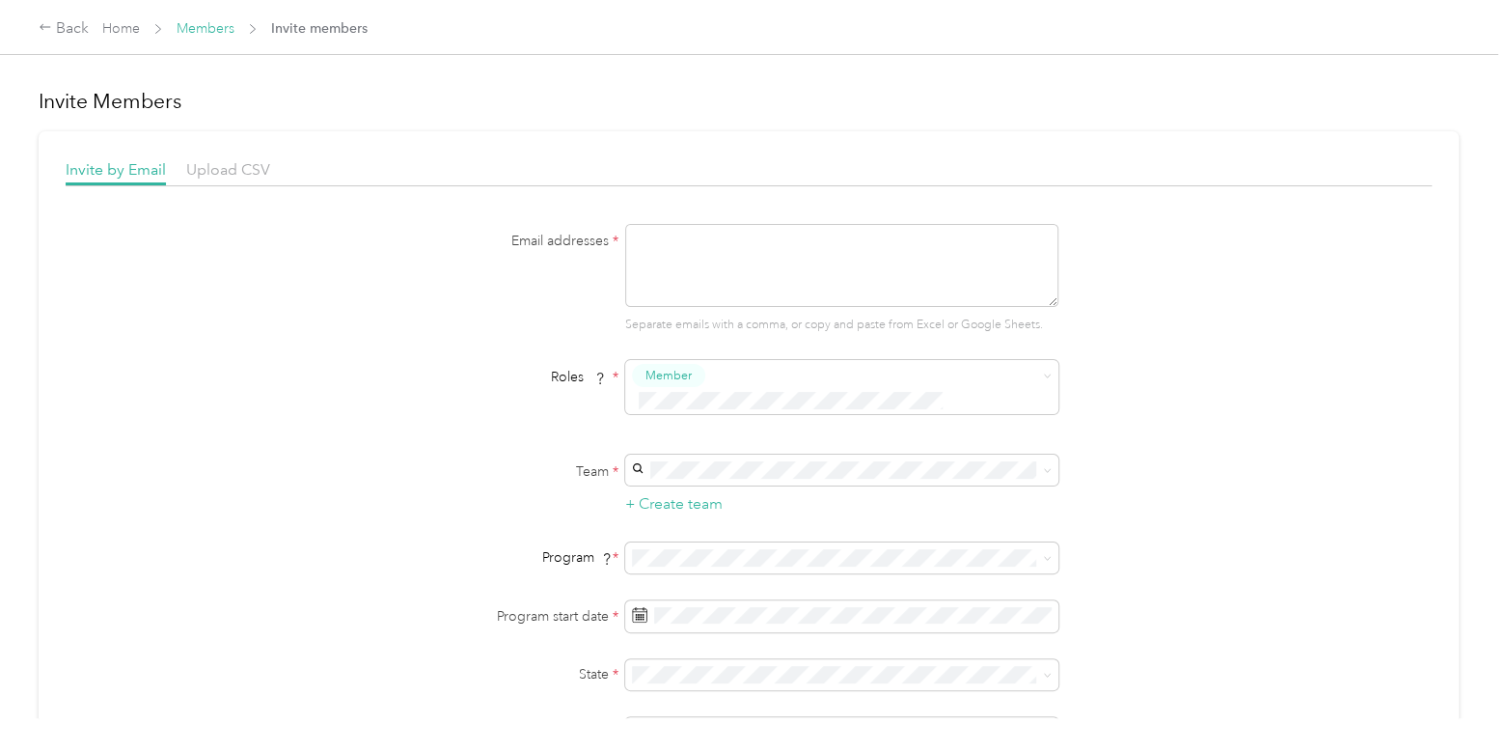
click at [217, 33] on link "Members" at bounding box center [206, 28] width 58 height 16
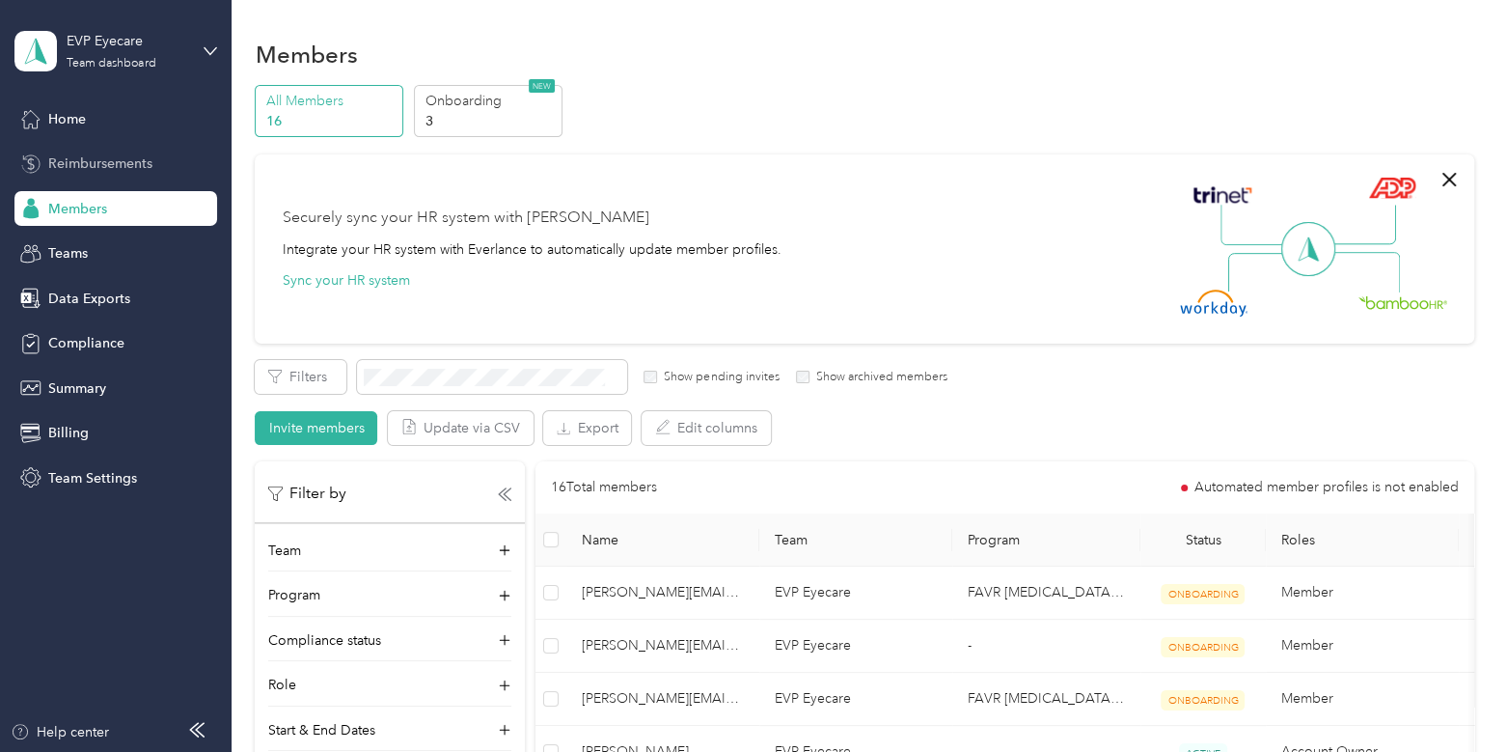
click at [137, 163] on span "Reimbursements" at bounding box center [100, 163] width 104 height 20
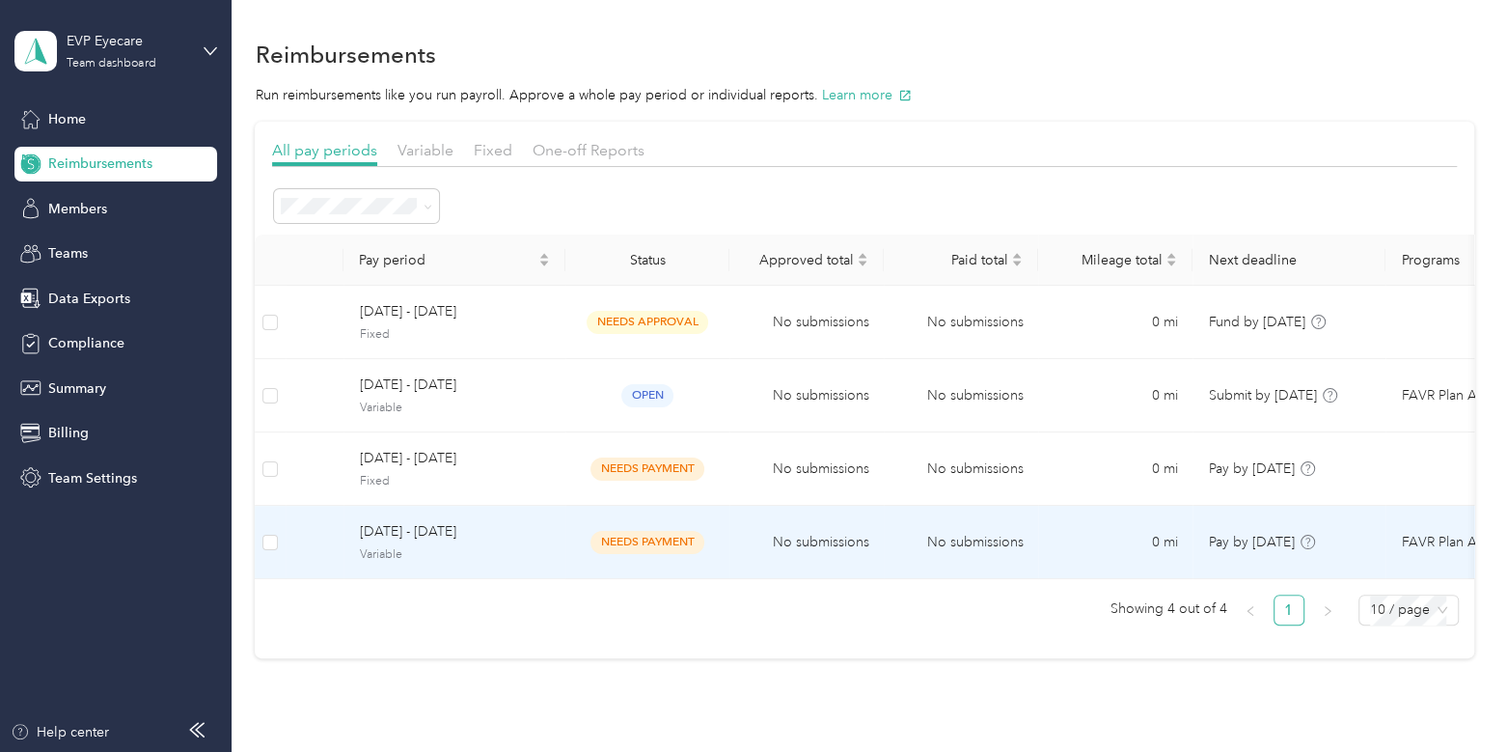
click at [488, 540] on span "[DATE] - [DATE]" at bounding box center [454, 531] width 191 height 21
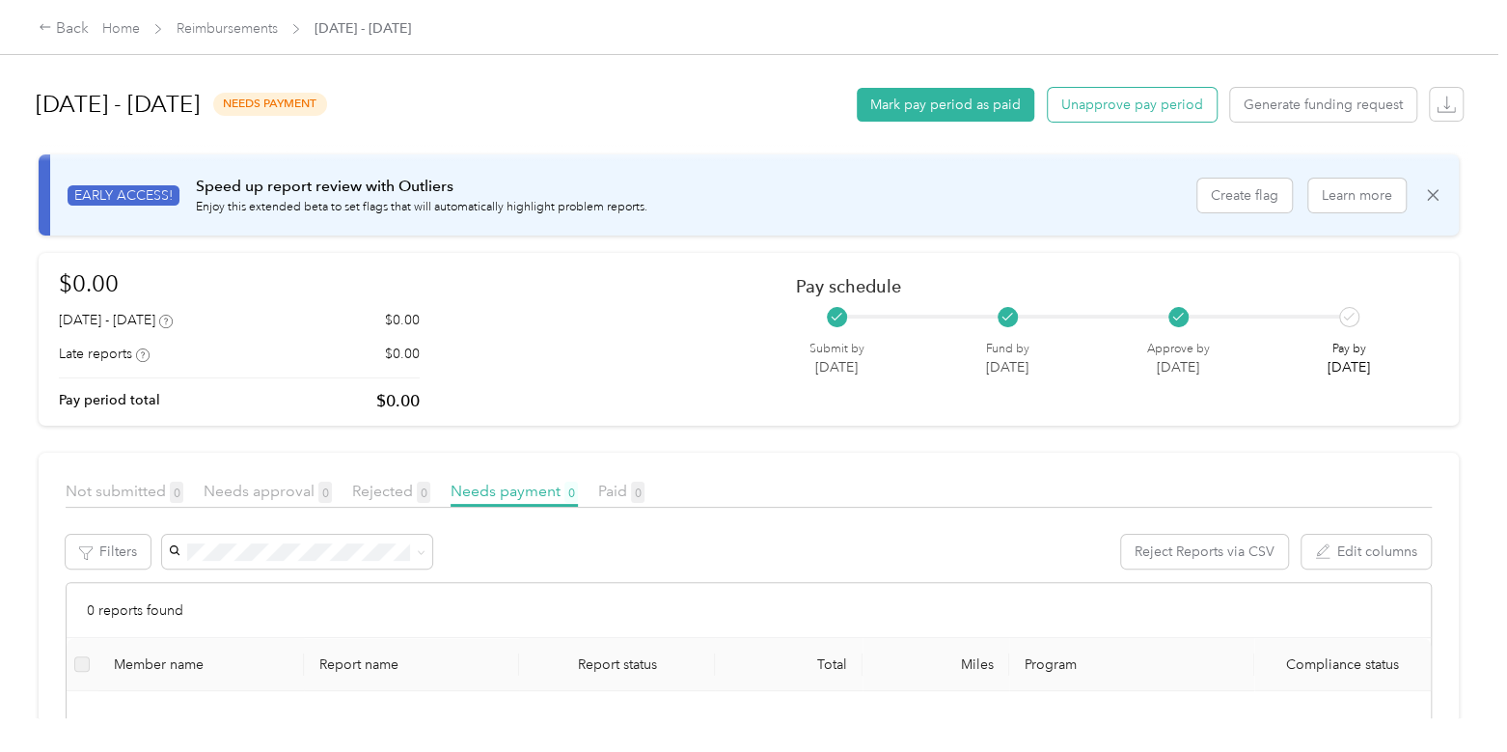
click at [1152, 105] on button "Unapprove pay period" at bounding box center [1132, 105] width 169 height 34
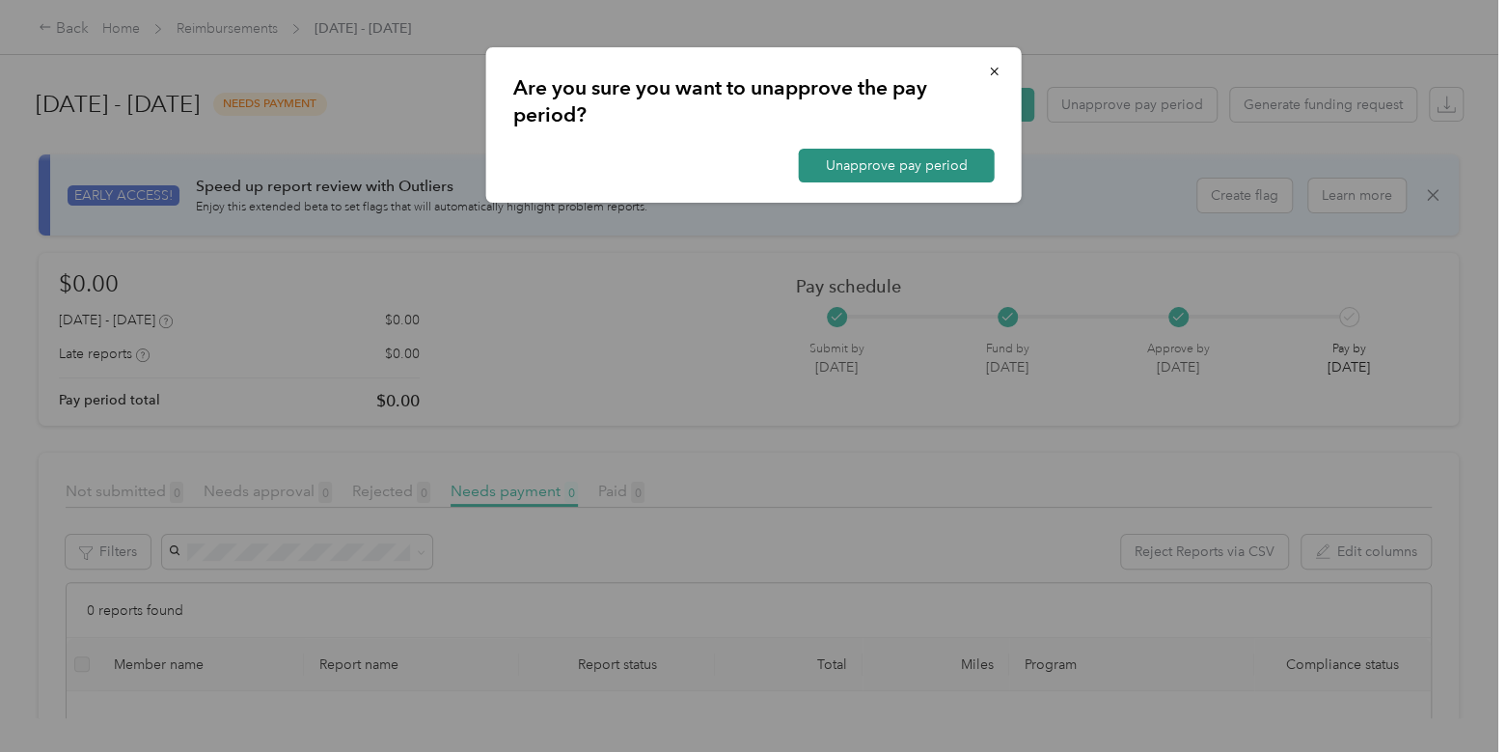
click at [929, 161] on button "Unapprove pay period" at bounding box center [897, 166] width 196 height 34
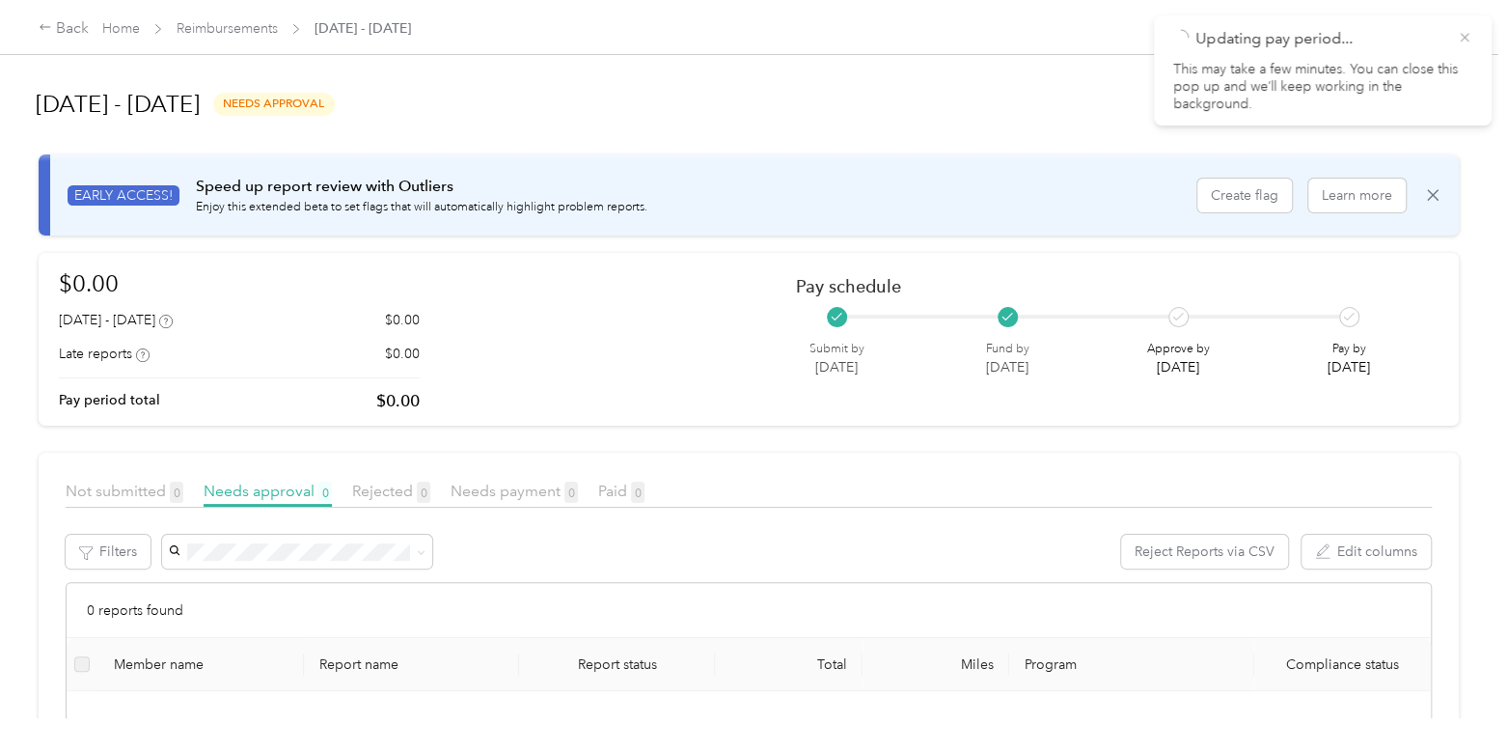
click at [1467, 34] on icon at bounding box center [1464, 37] width 9 height 9
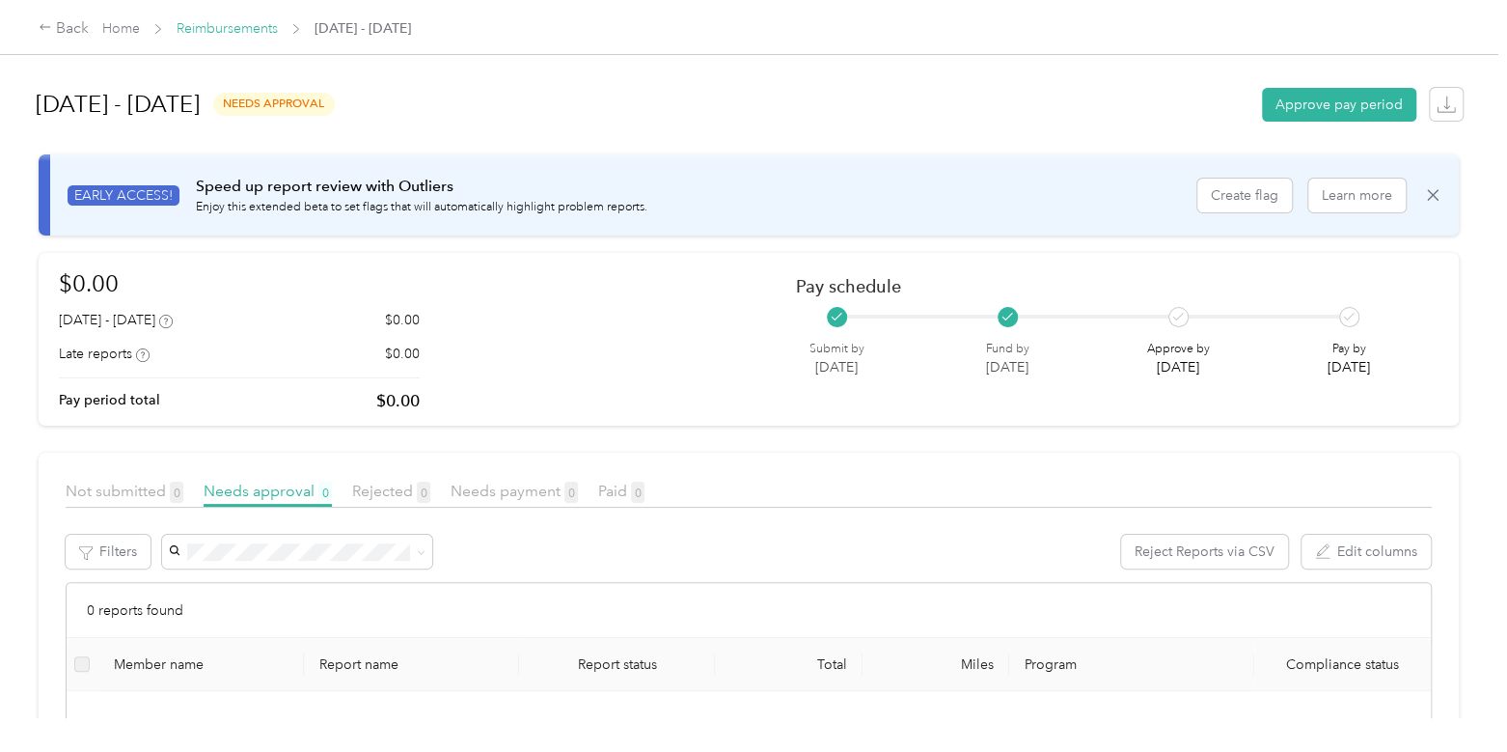
click at [215, 22] on link "Reimbursements" at bounding box center [227, 28] width 101 height 16
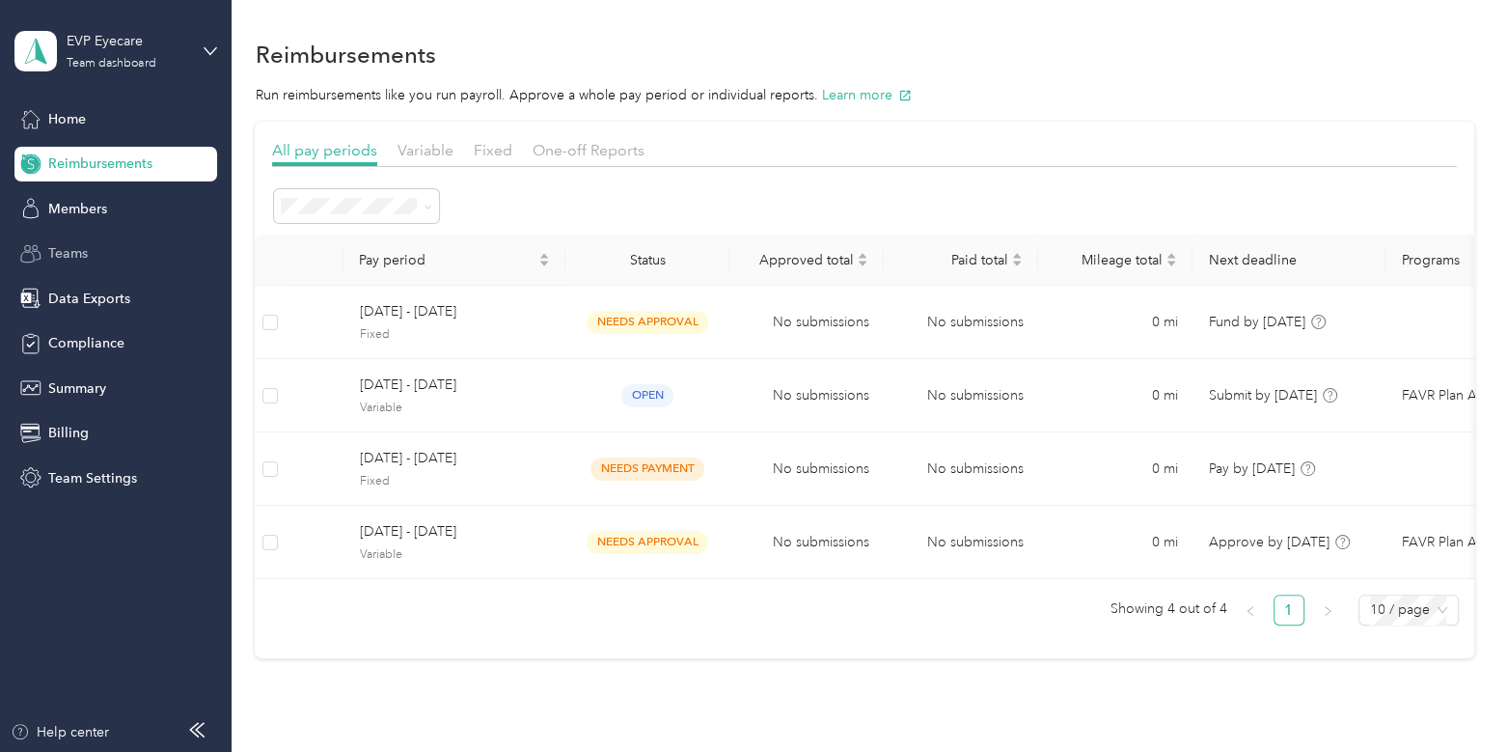
click at [76, 253] on span "Teams" at bounding box center [68, 253] width 40 height 20
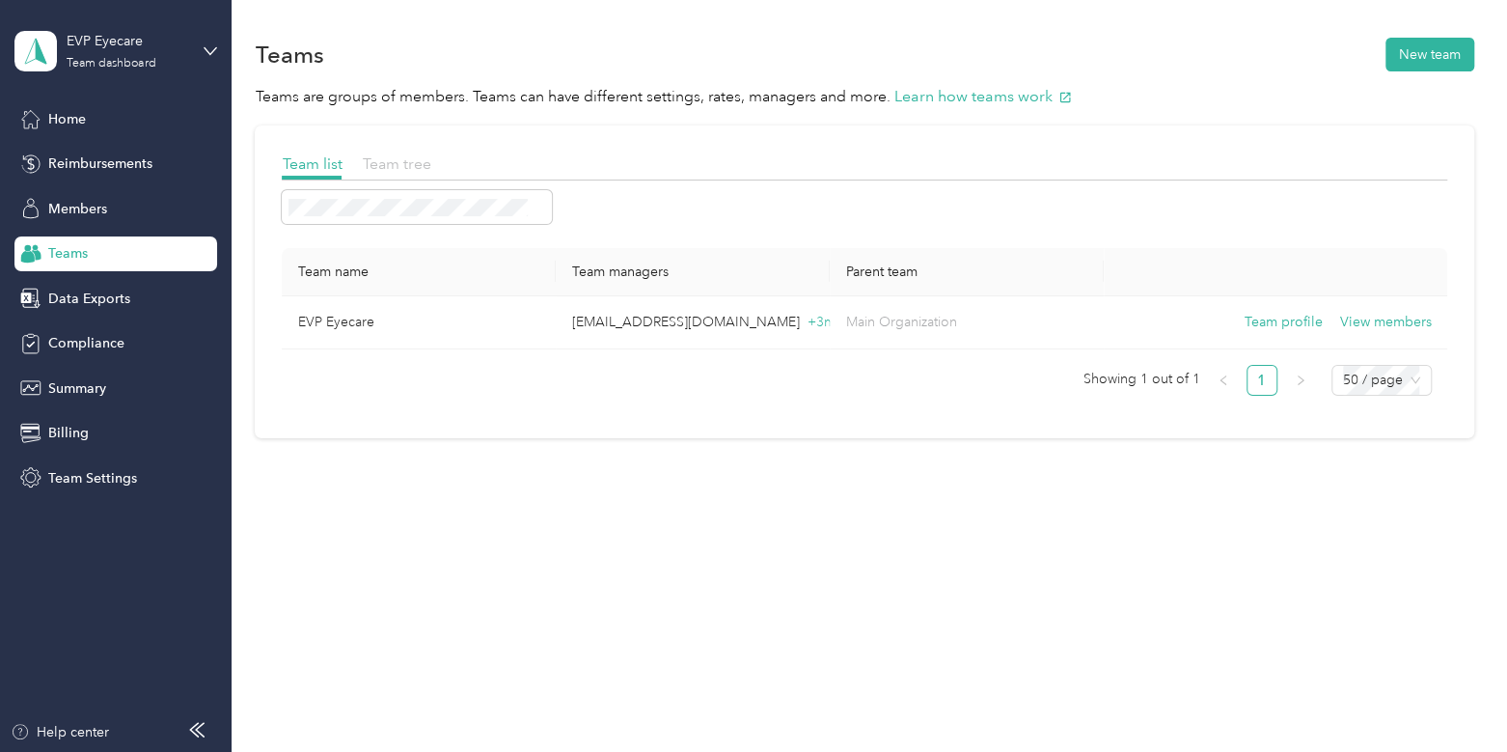
click at [380, 161] on span "Team tree" at bounding box center [396, 163] width 69 height 18
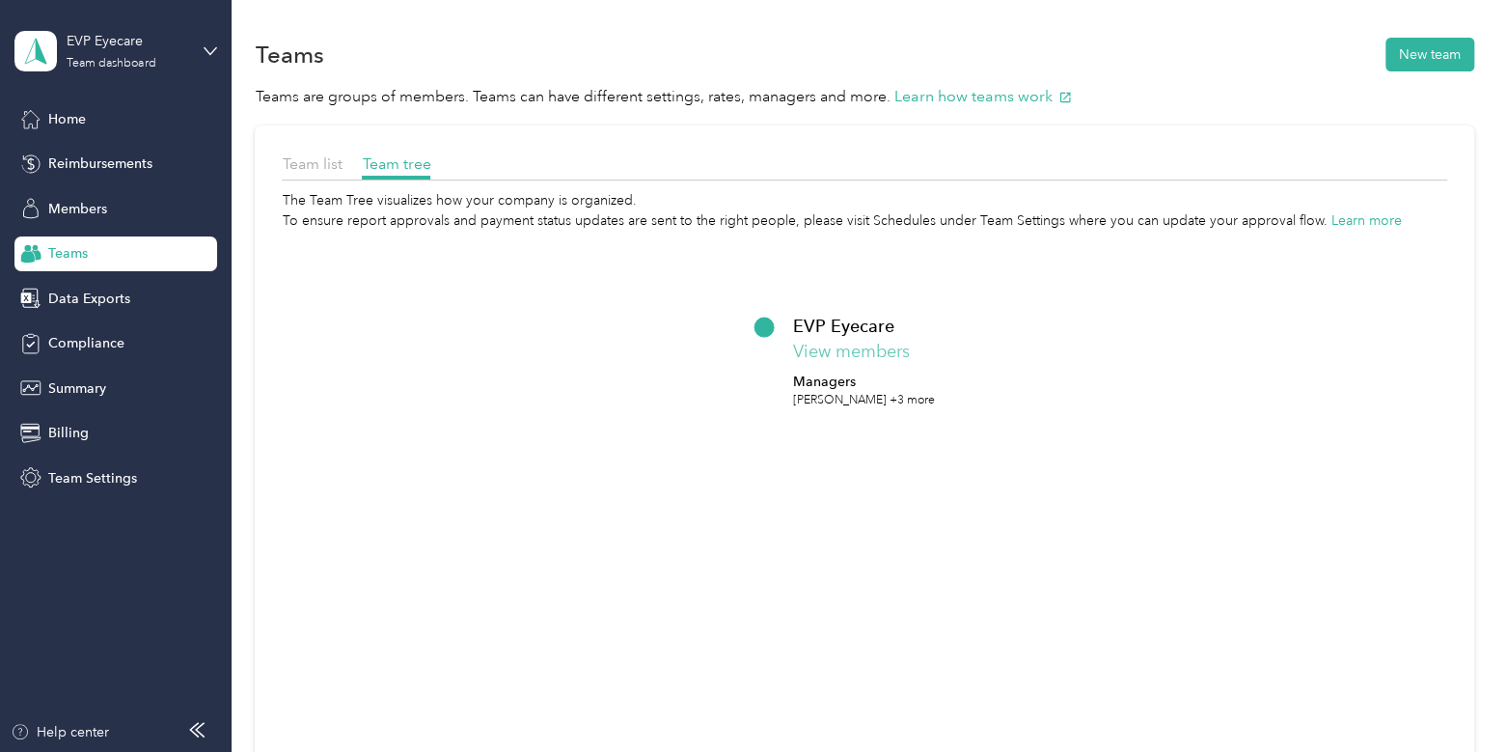
click at [895, 346] on button "View members" at bounding box center [851, 352] width 117 height 26
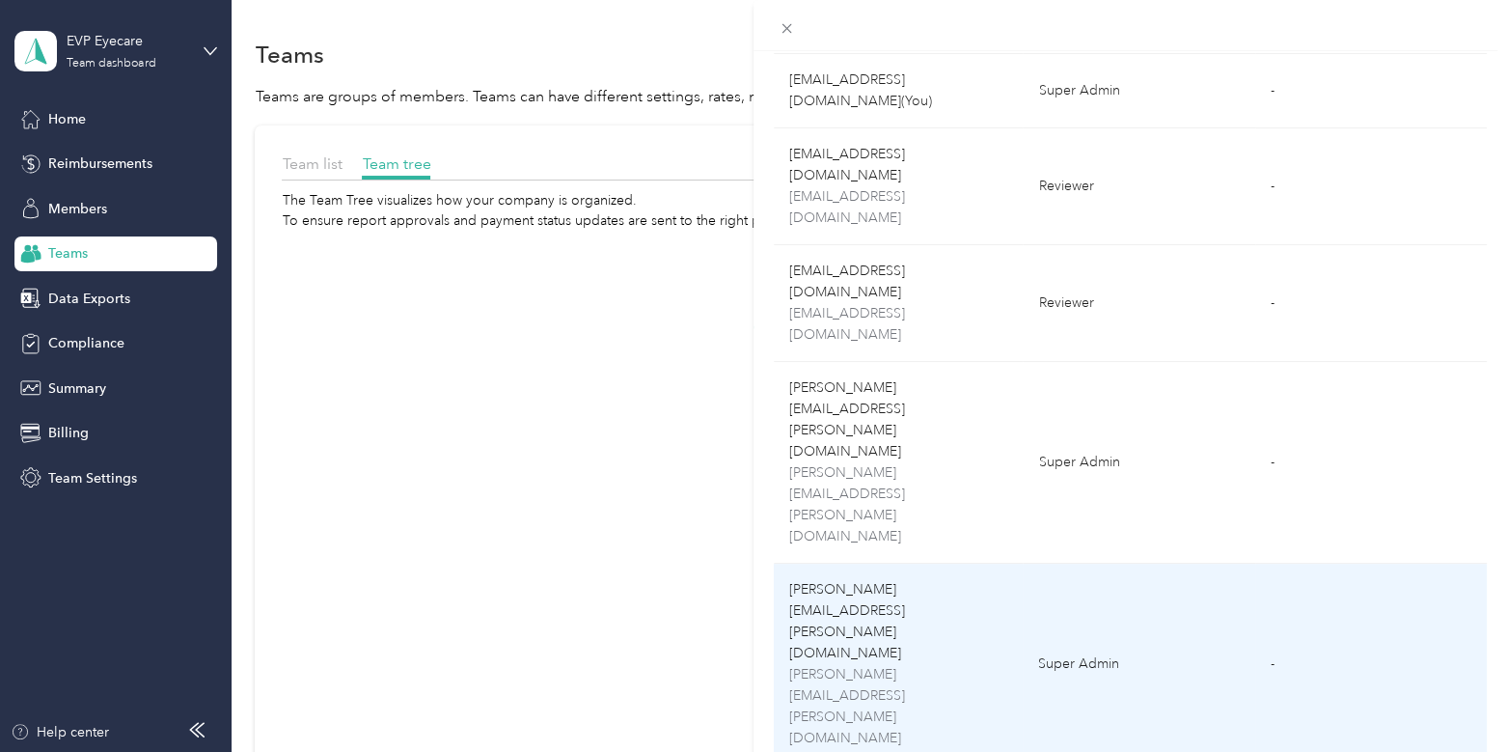
scroll to position [224, 0]
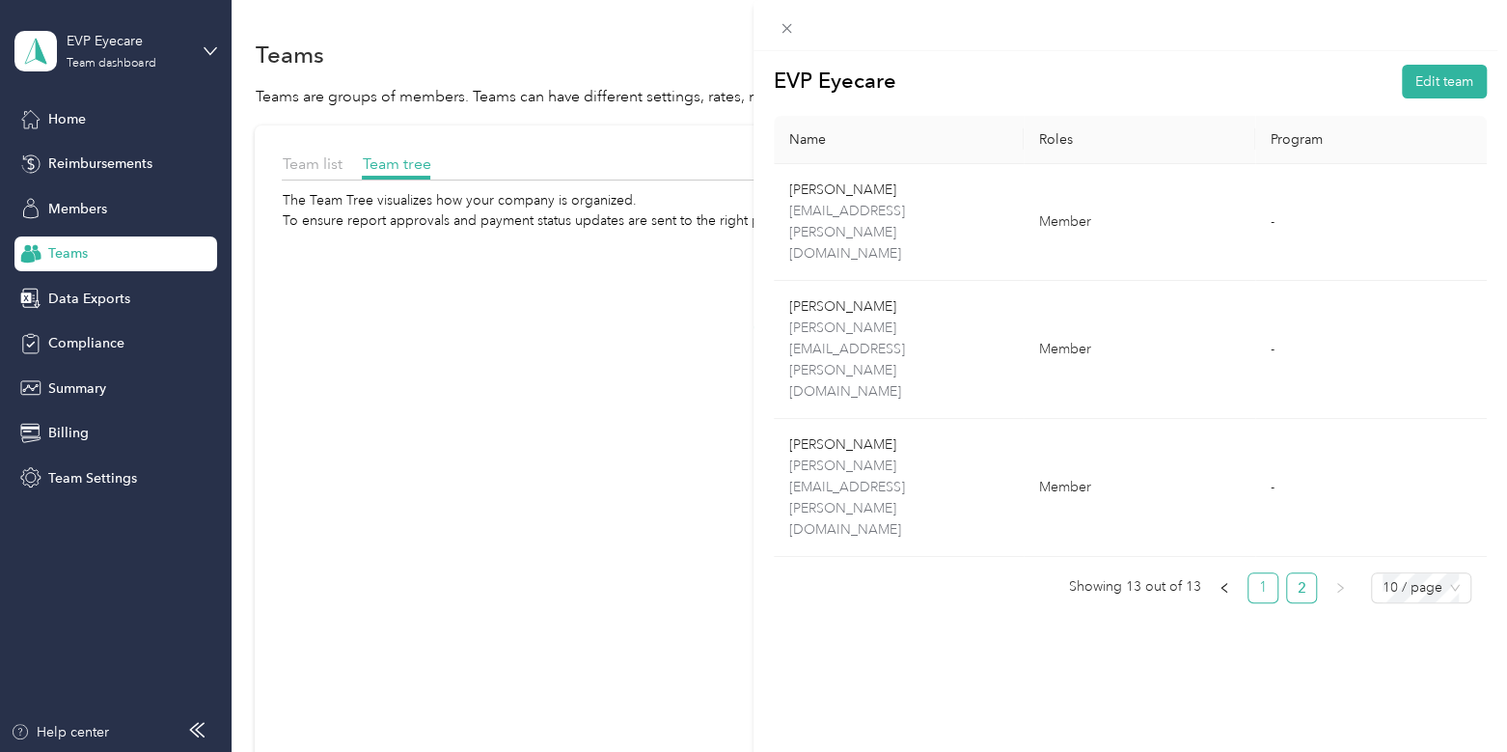
click at [1250, 573] on link "1" at bounding box center [1263, 587] width 29 height 29
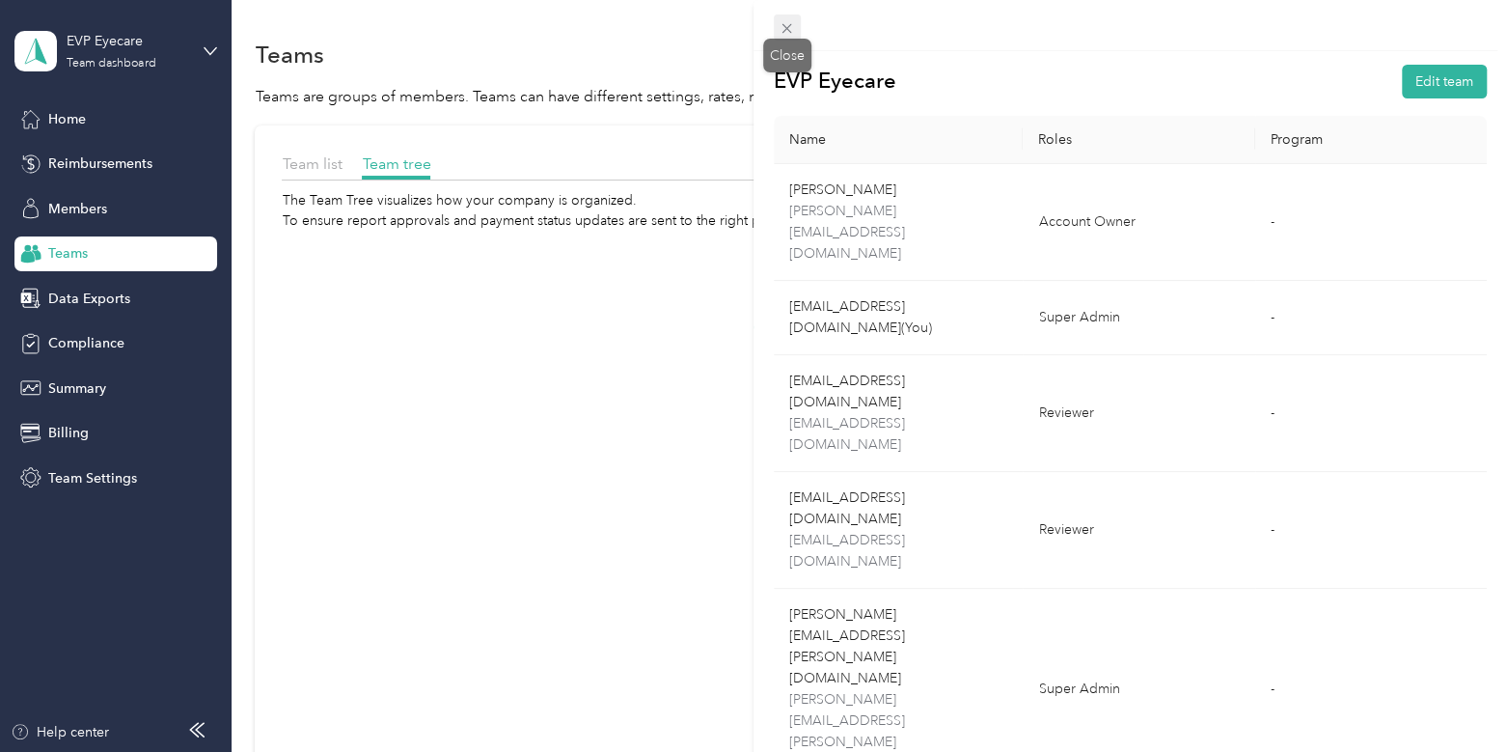
click at [782, 28] on icon at bounding box center [787, 28] width 16 height 16
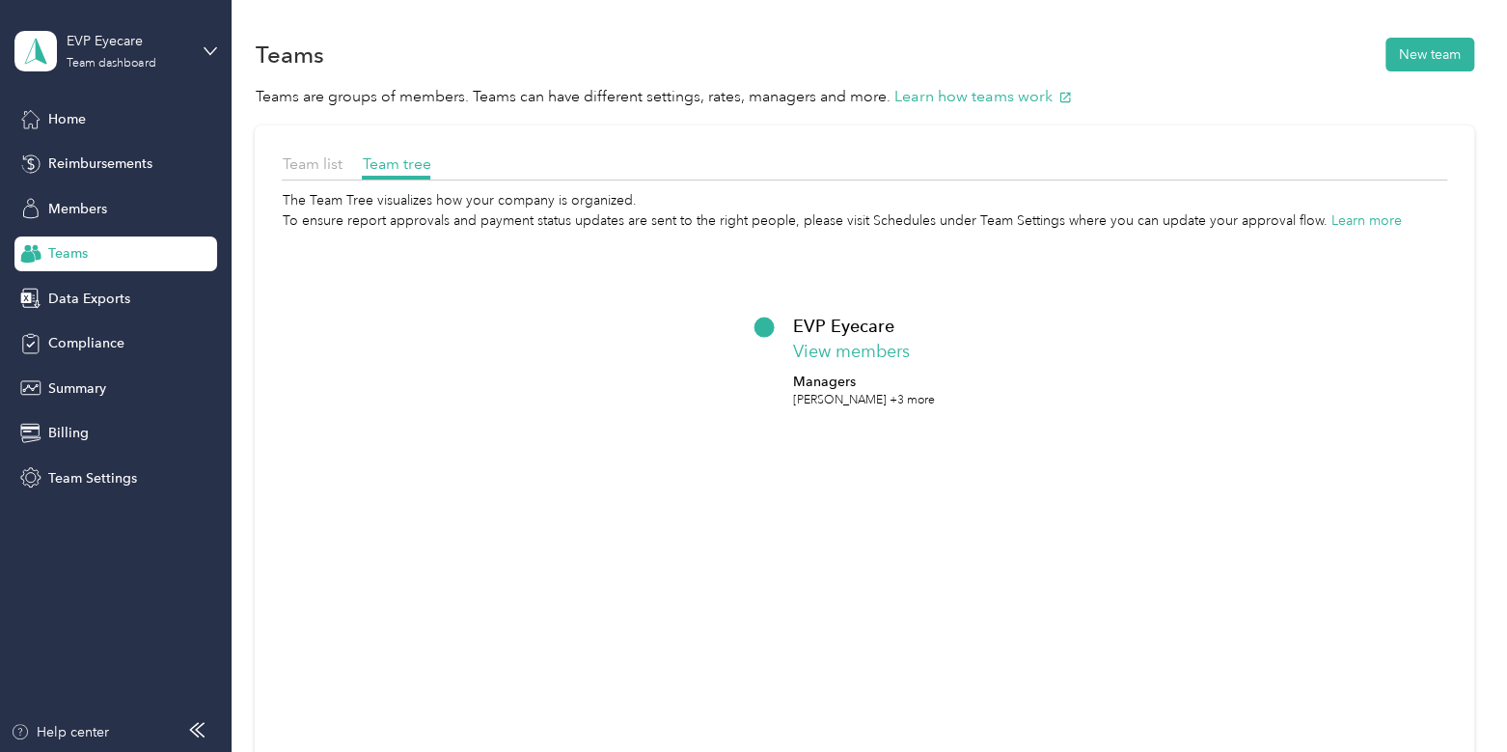
click at [821, 373] on p "Managers" at bounding box center [864, 381] width 142 height 20
click at [74, 174] on div "Reimbursements" at bounding box center [115, 164] width 203 height 35
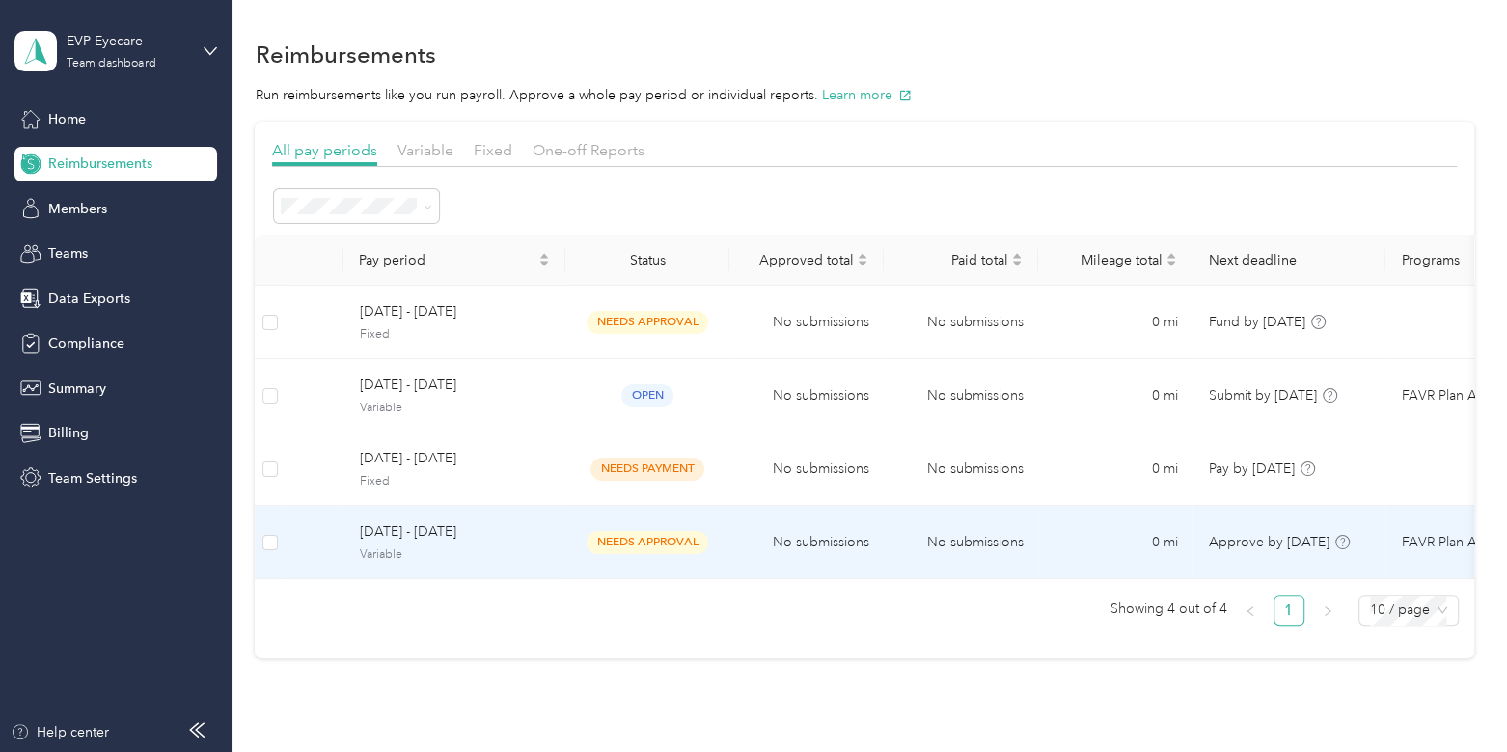
click at [510, 529] on span "[DATE] - [DATE]" at bounding box center [454, 531] width 191 height 21
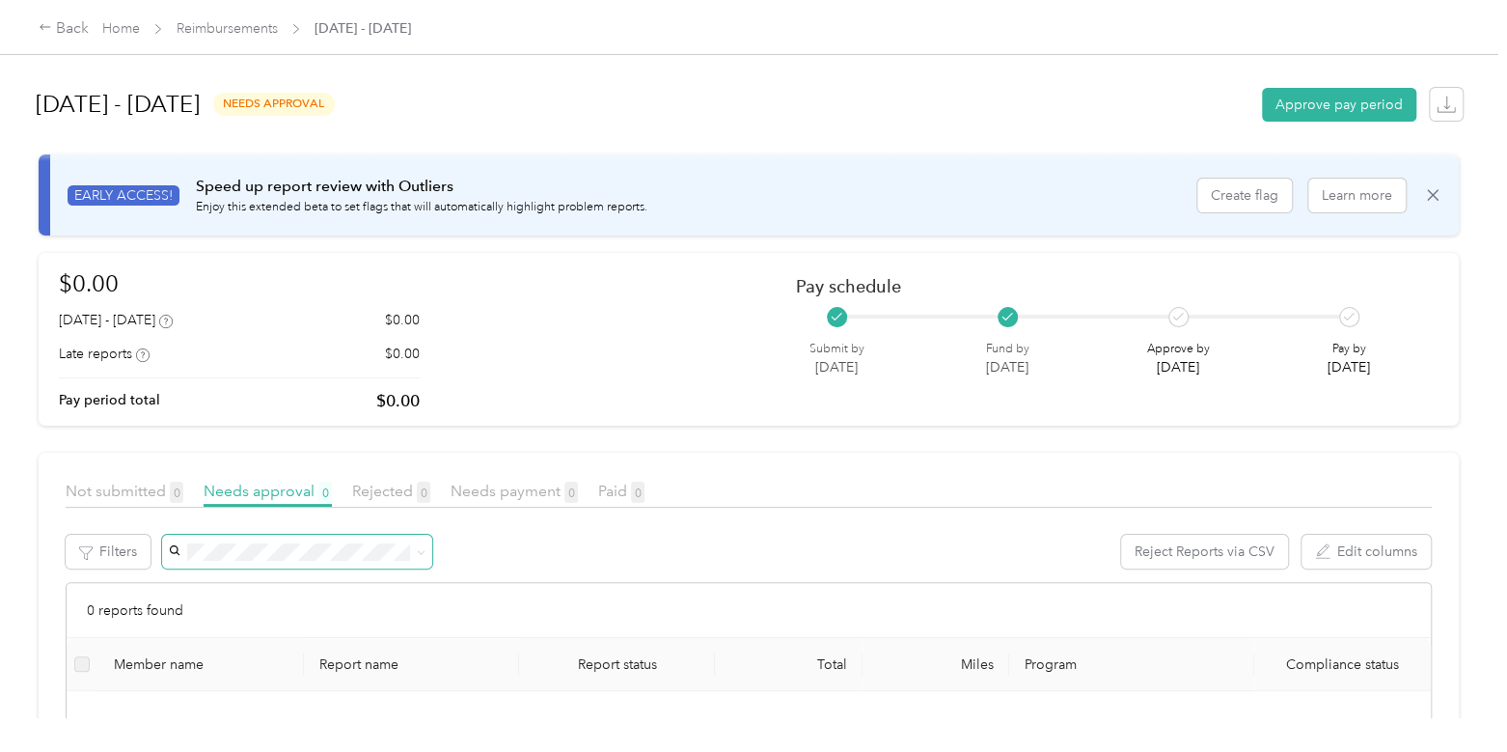
scroll to position [1, 0]
click at [1368, 98] on button "Approve pay period" at bounding box center [1339, 104] width 154 height 34
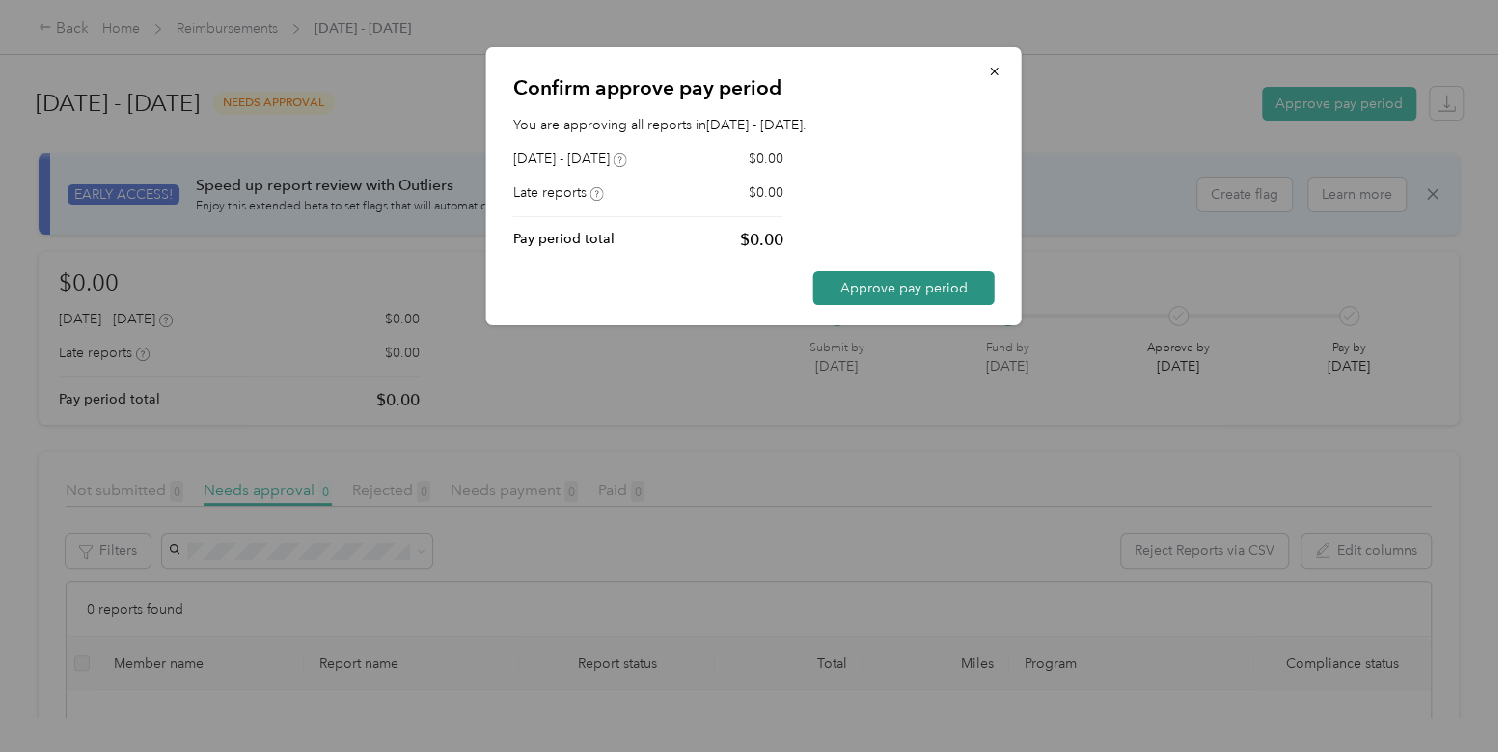
click at [907, 282] on button "Approve pay period" at bounding box center [903, 288] width 181 height 34
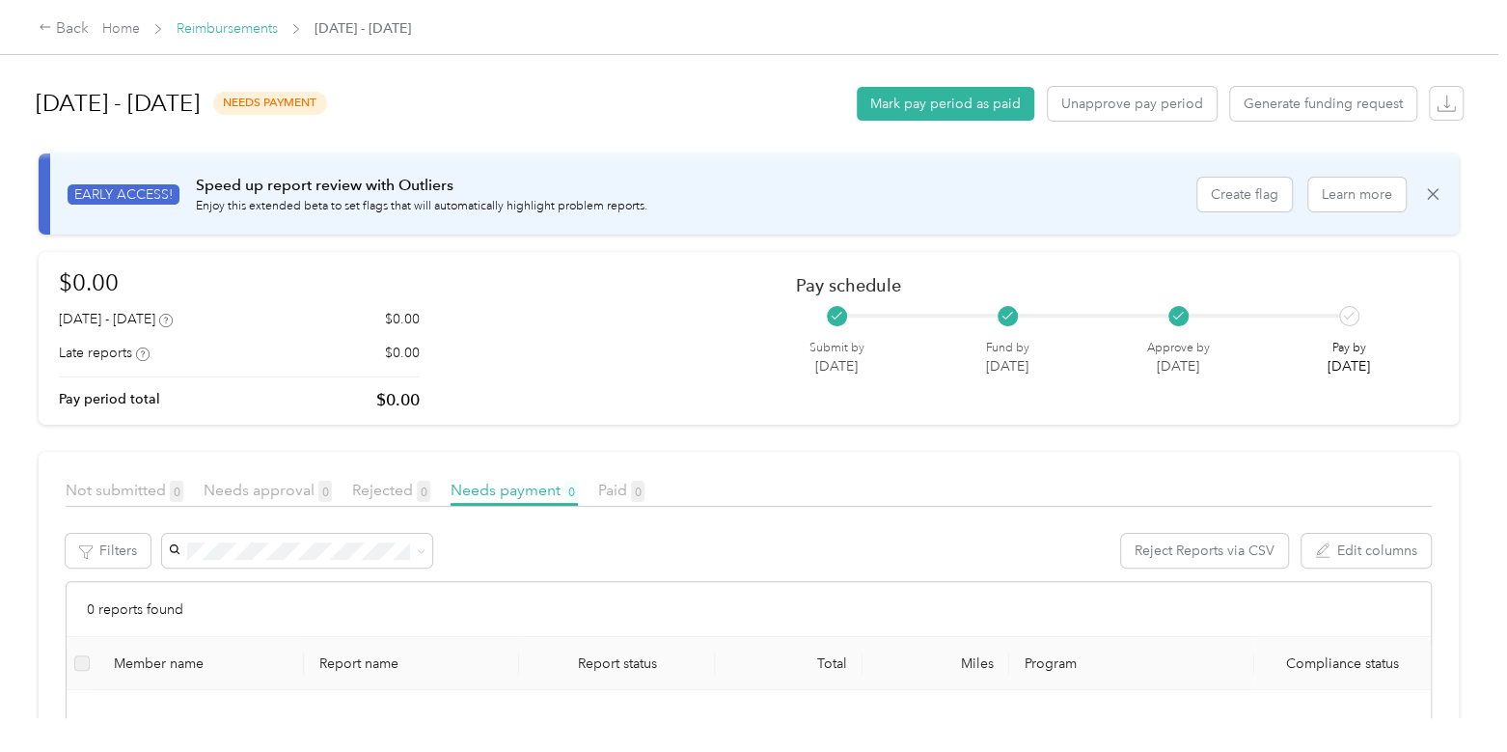
click at [237, 28] on link "Reimbursements" at bounding box center [227, 28] width 101 height 16
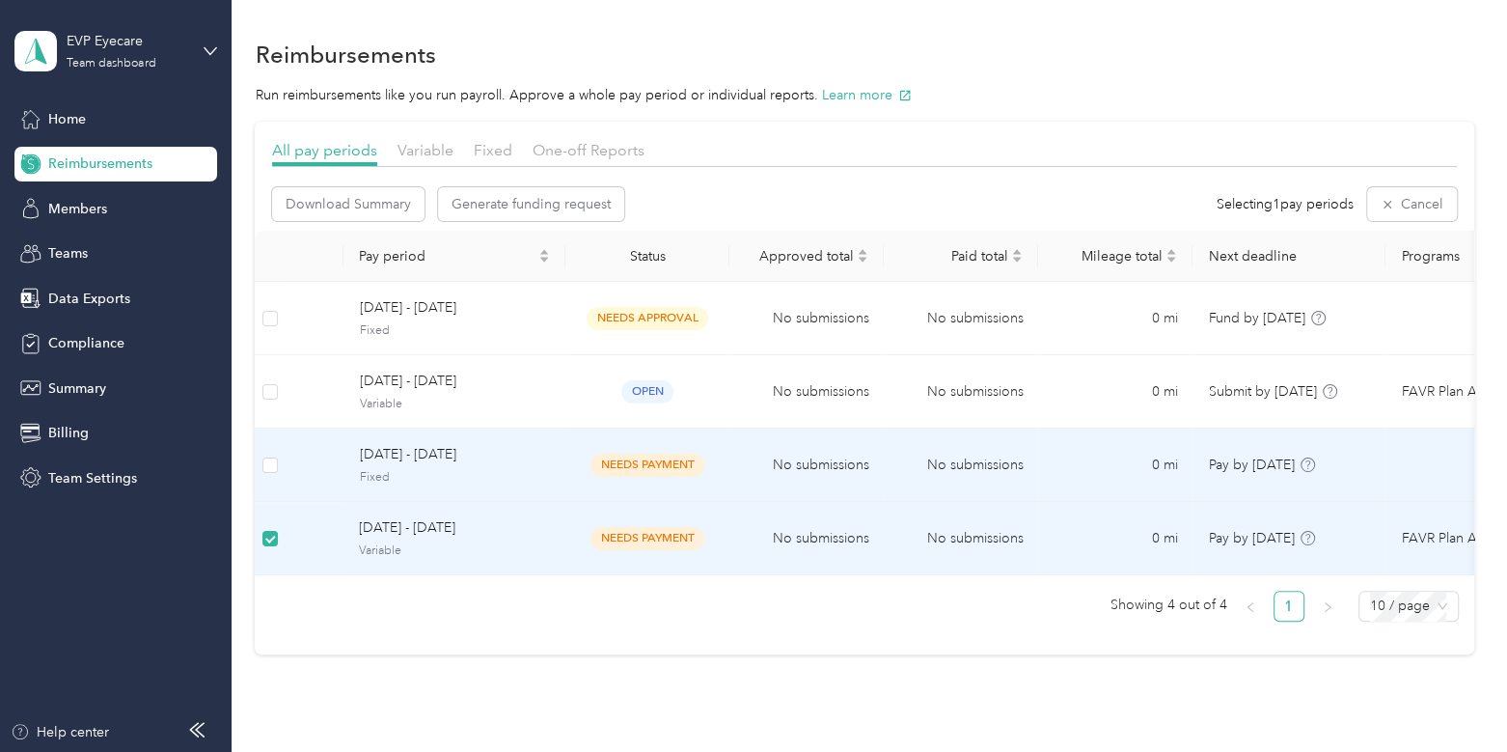
click at [269, 452] on td at bounding box center [270, 464] width 31 height 73
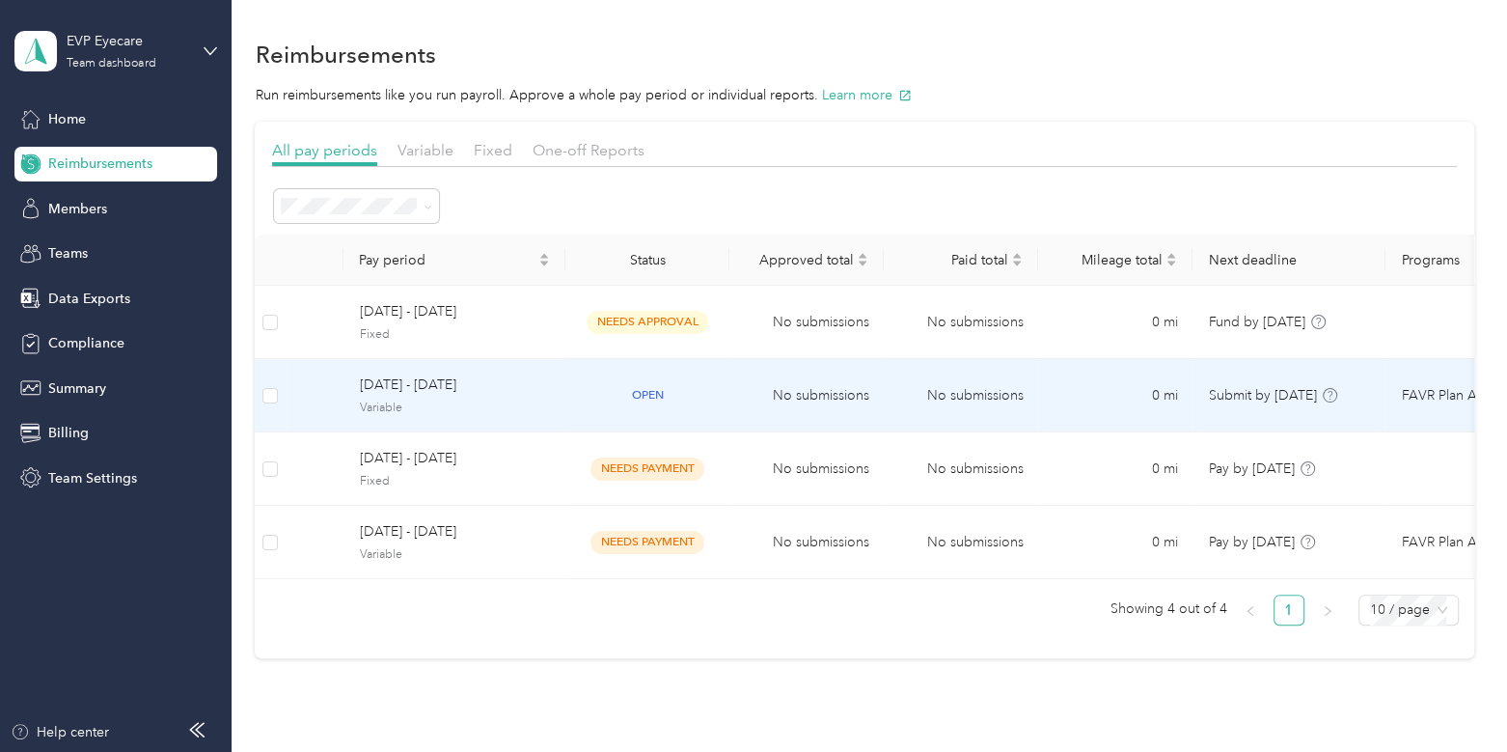
click at [429, 409] on span "Variable" at bounding box center [454, 407] width 191 height 17
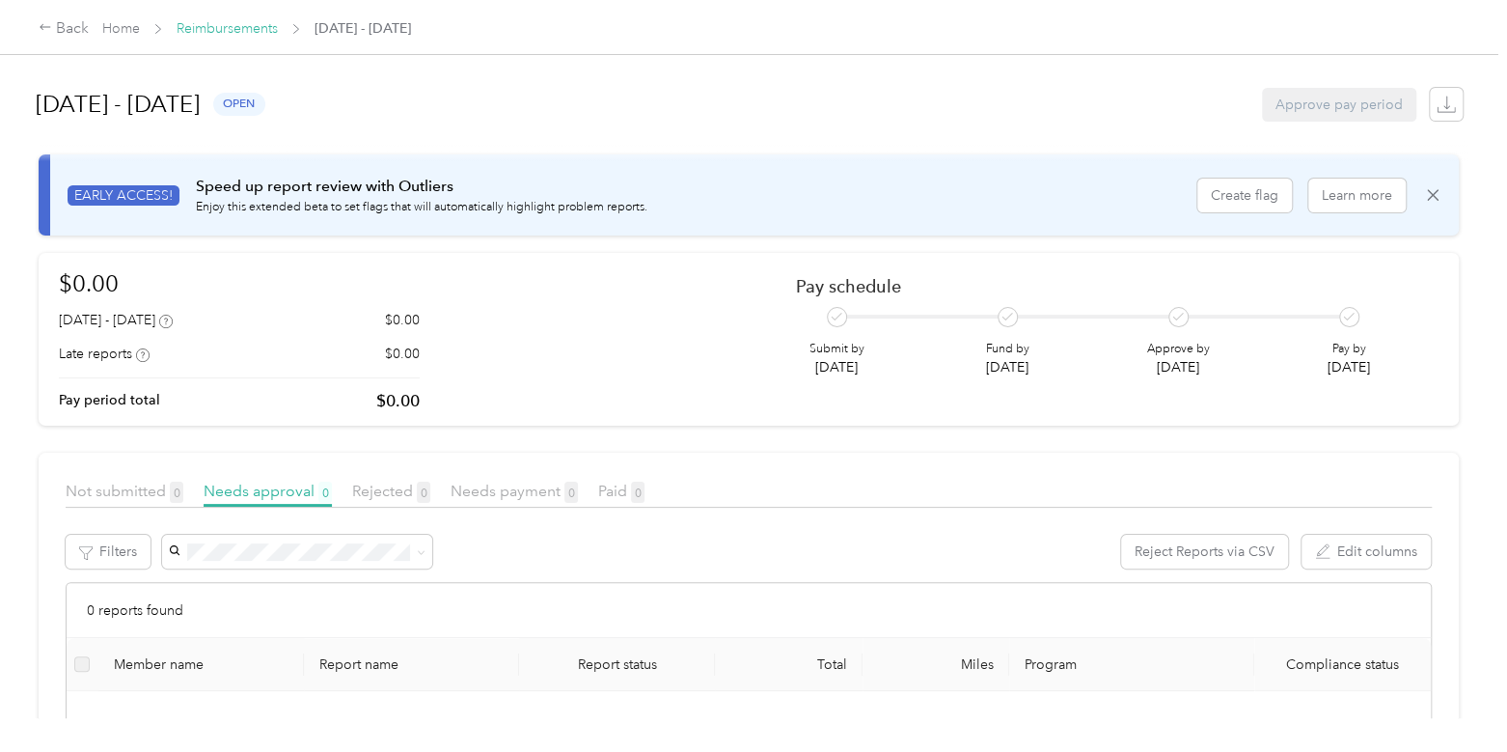
click at [231, 26] on link "Reimbursements" at bounding box center [227, 28] width 101 height 16
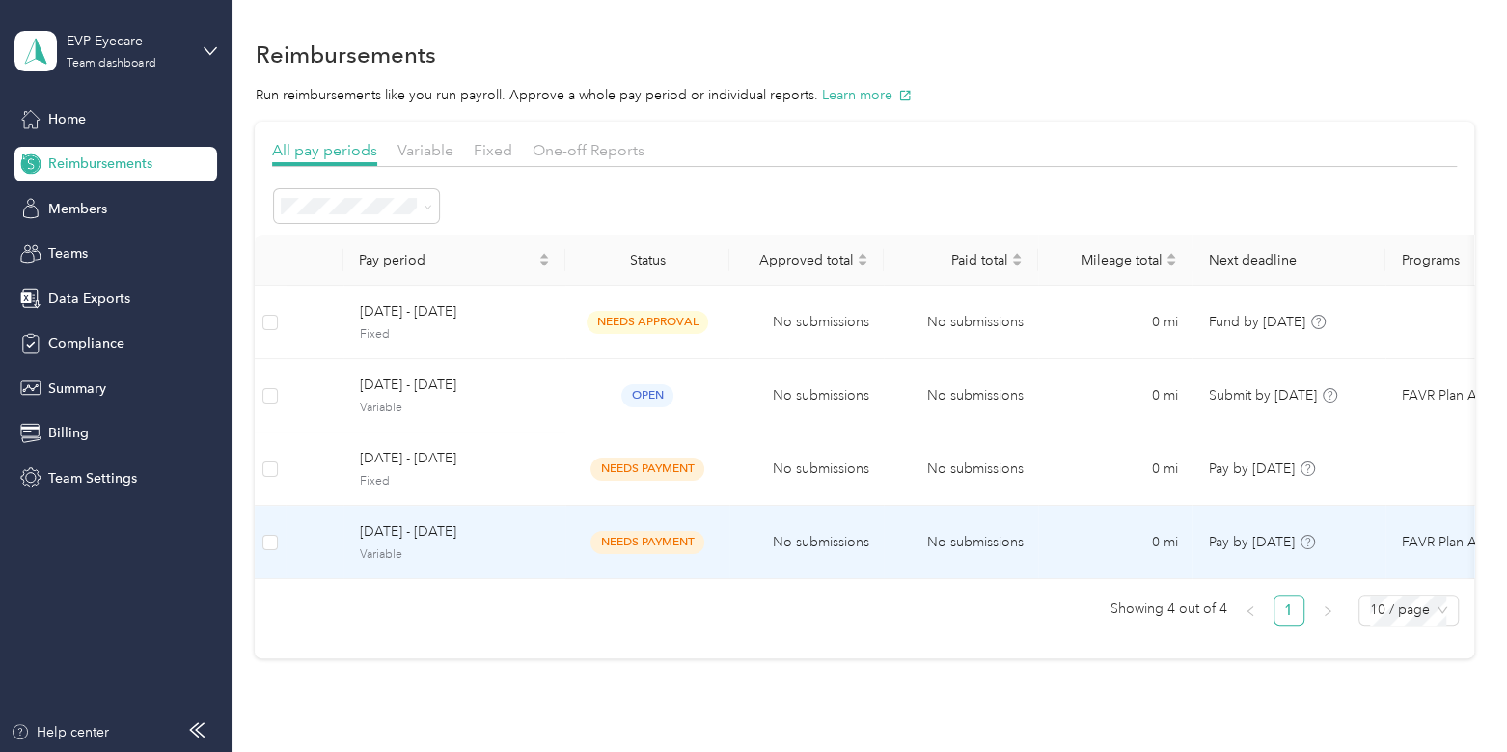
click at [503, 566] on td "[DATE] - [DATE] Variable" at bounding box center [455, 542] width 222 height 73
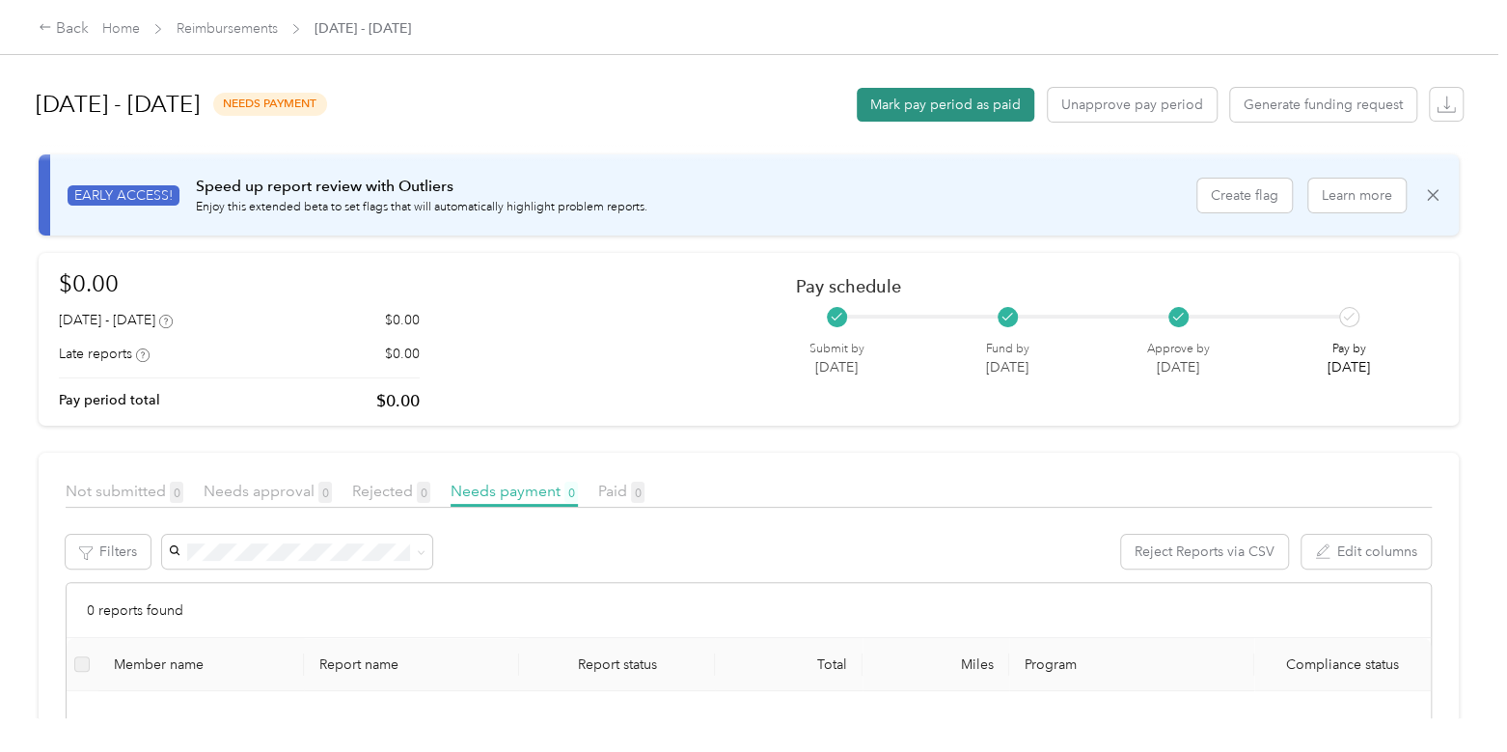
click at [1000, 97] on button "Mark pay period as paid" at bounding box center [946, 105] width 178 height 34
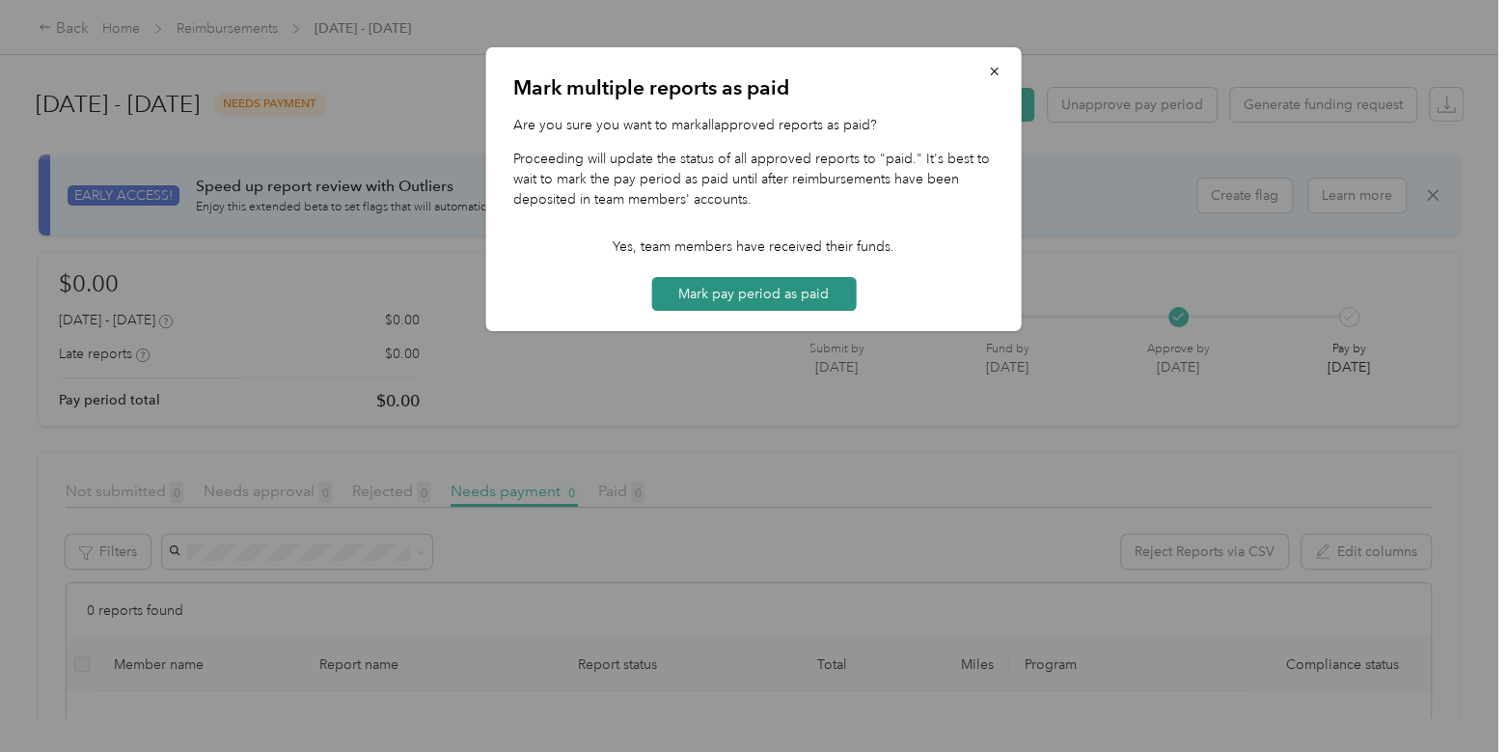
click at [803, 295] on button "Mark pay period as paid" at bounding box center [753, 294] width 205 height 34
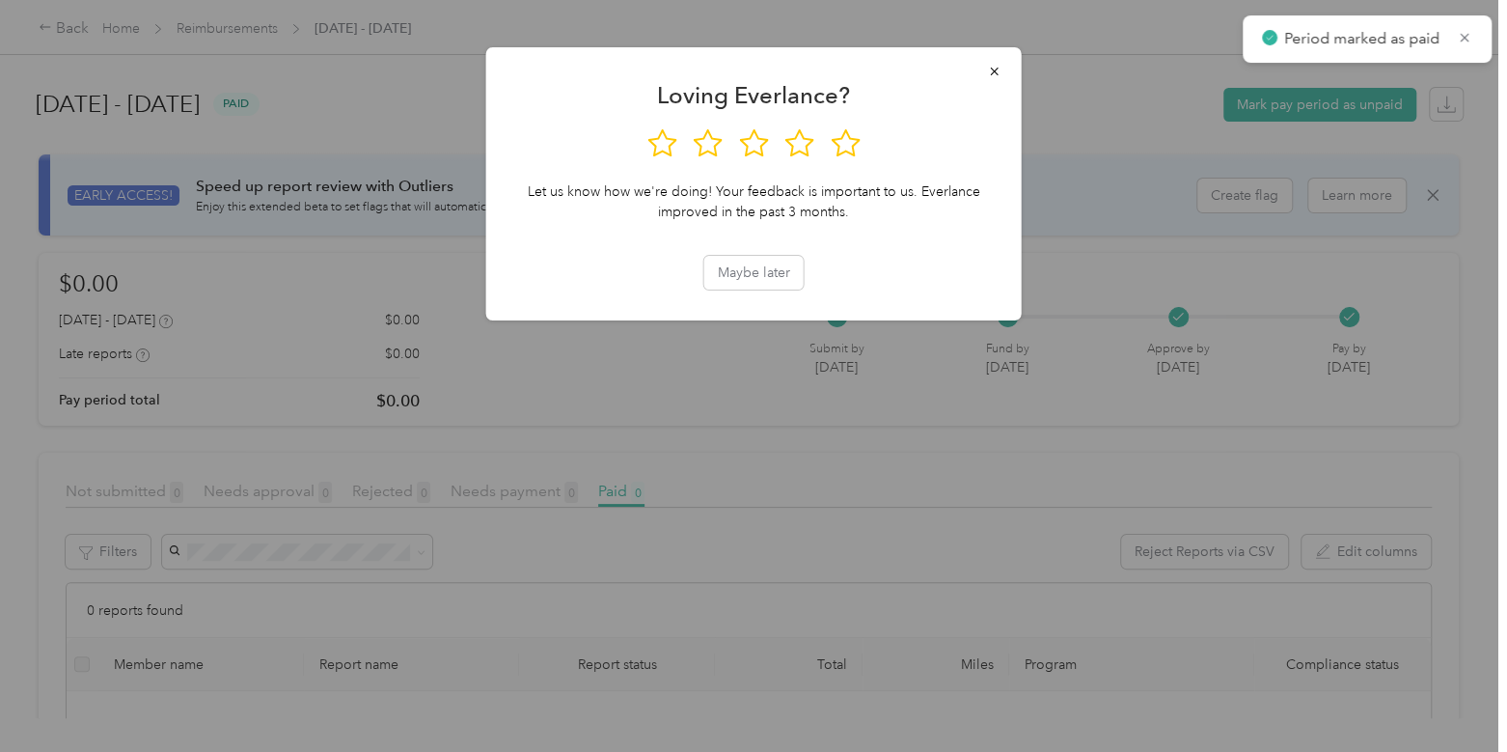
click at [248, 33] on div at bounding box center [753, 376] width 1507 height 752
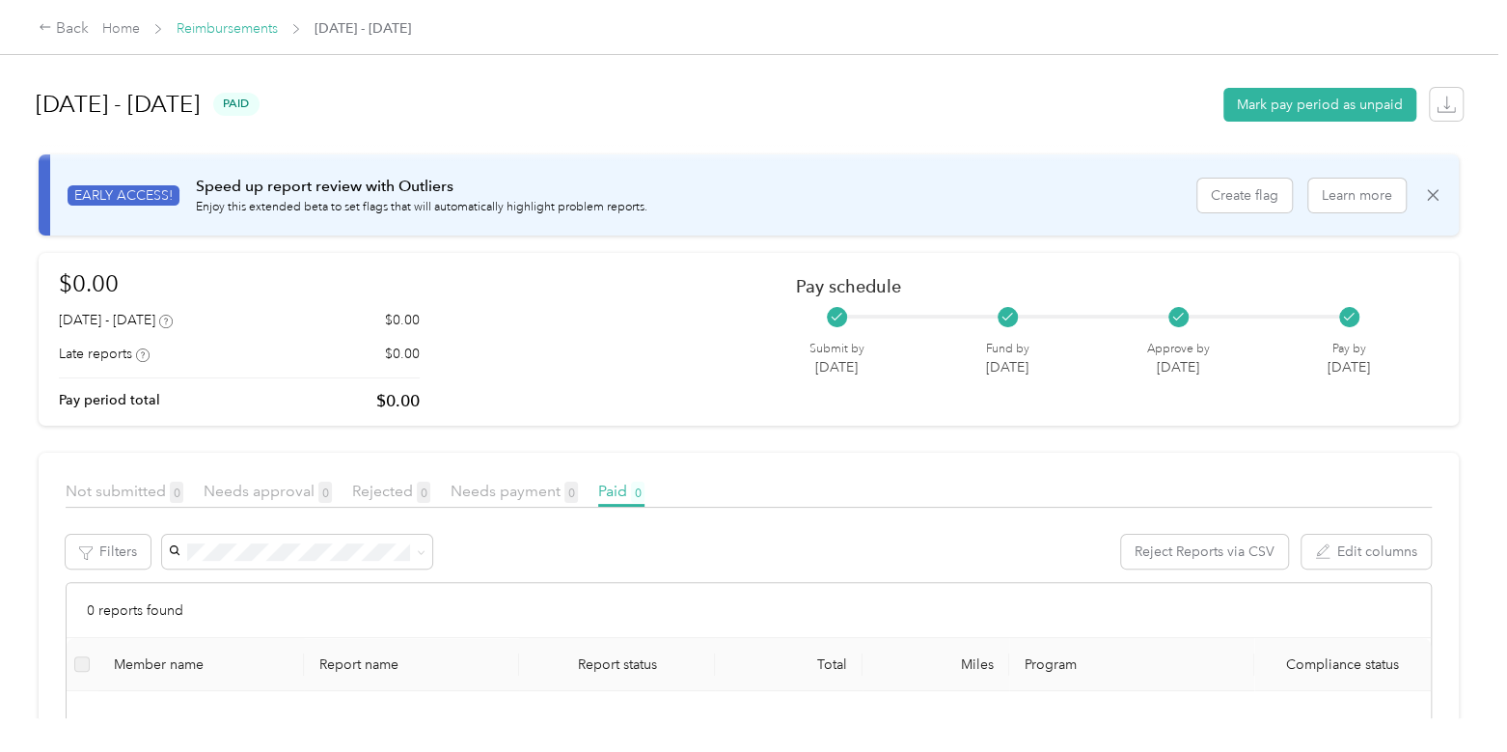
click at [241, 24] on link "Reimbursements" at bounding box center [227, 28] width 101 height 16
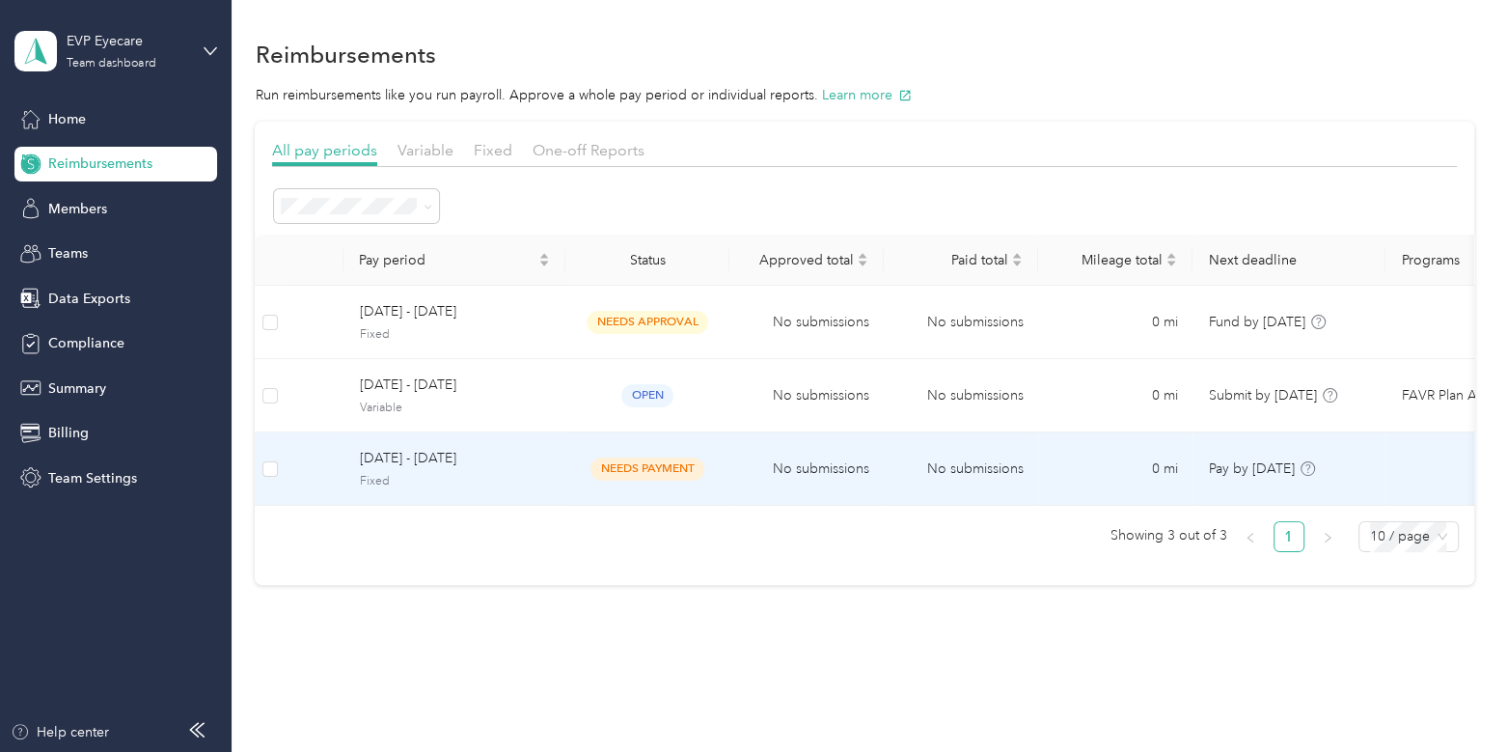
click at [482, 473] on span "Fixed" at bounding box center [454, 481] width 191 height 17
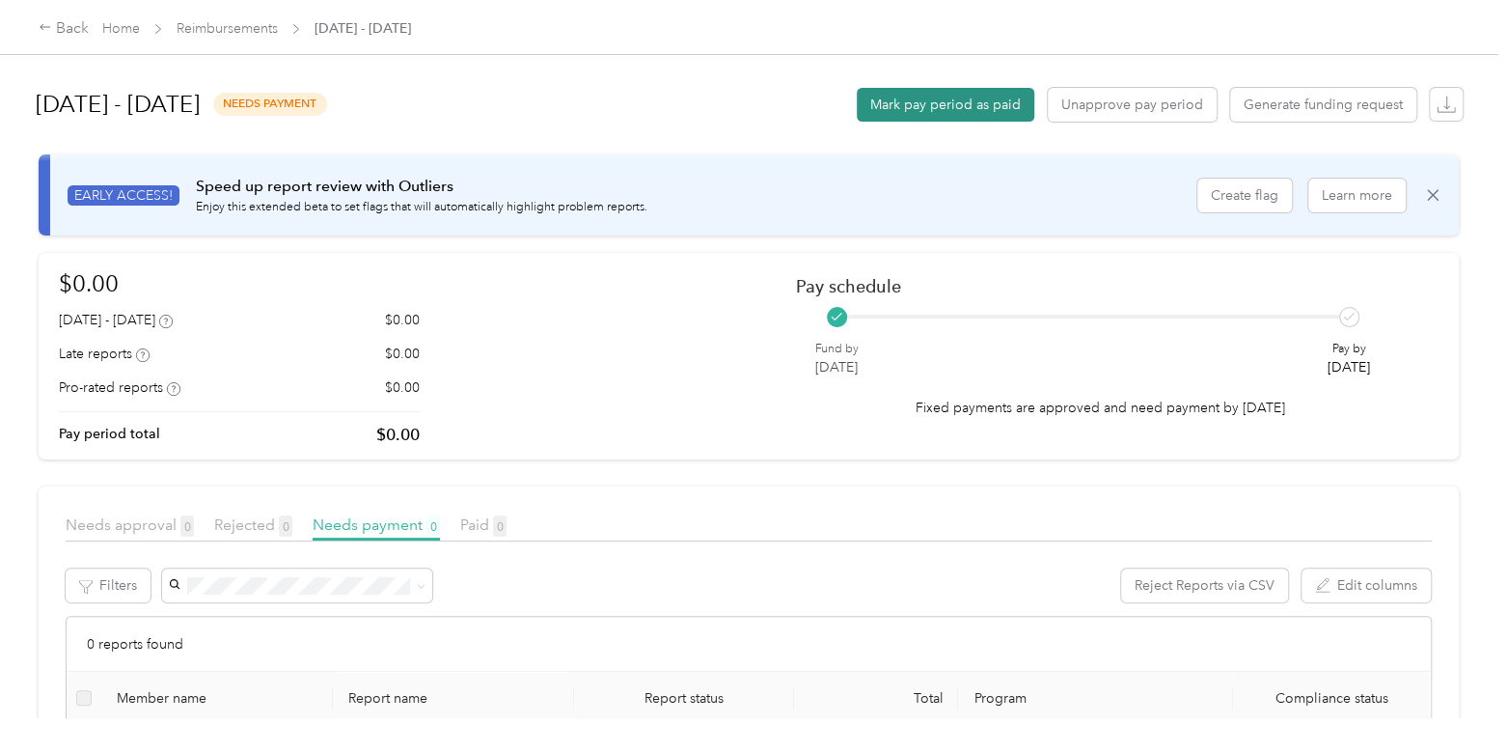
click at [995, 103] on button "Mark pay period as paid" at bounding box center [946, 105] width 178 height 34
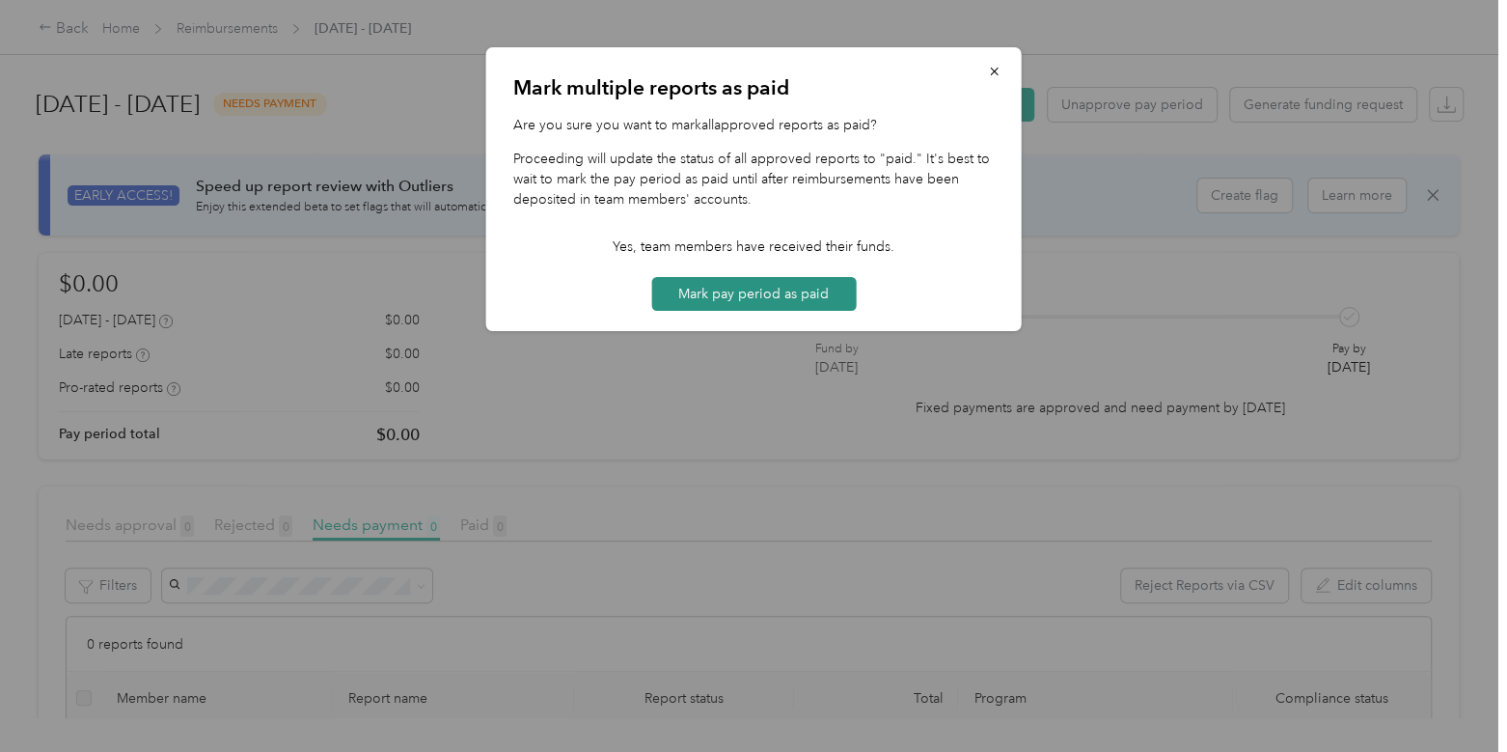
click at [810, 293] on button "Mark pay period as paid" at bounding box center [753, 294] width 205 height 34
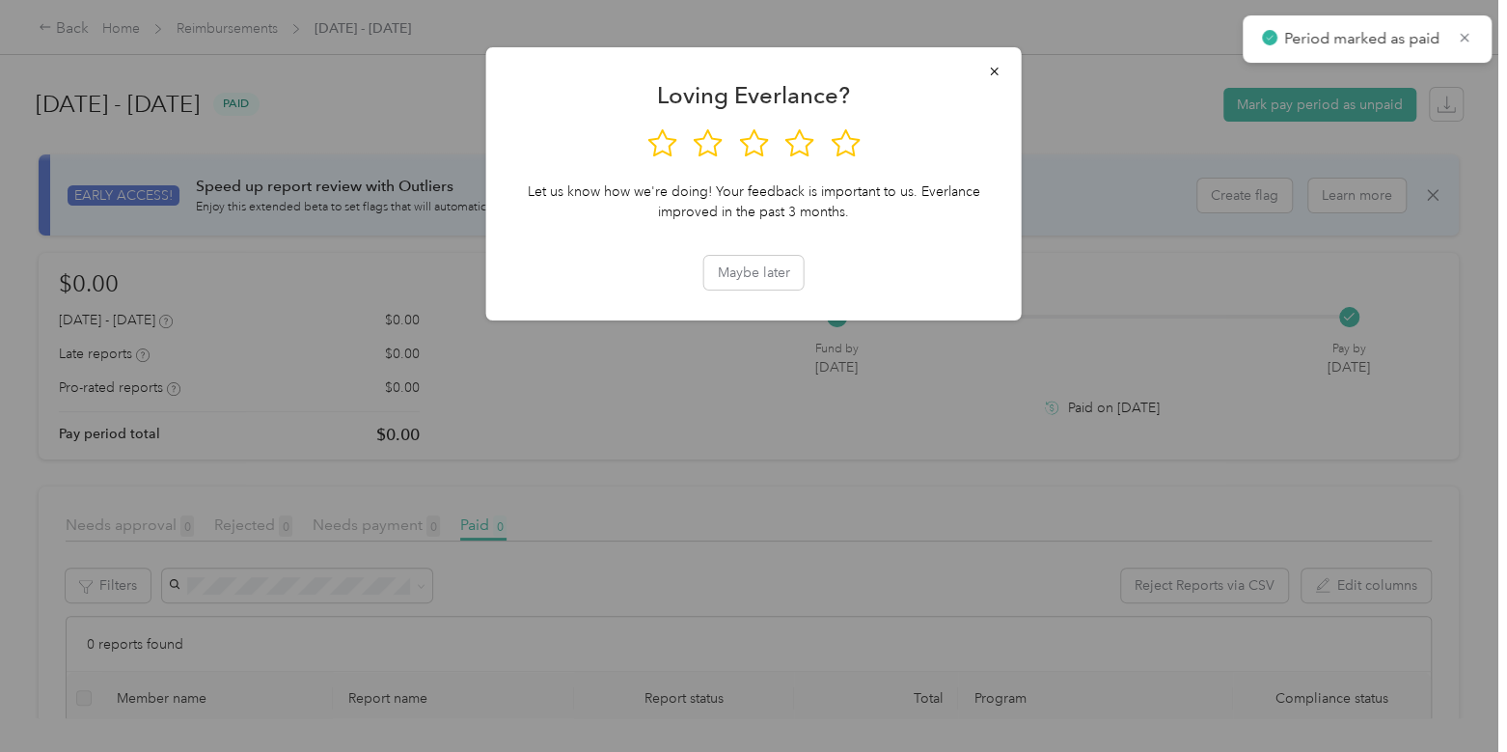
click at [232, 29] on div at bounding box center [753, 376] width 1507 height 752
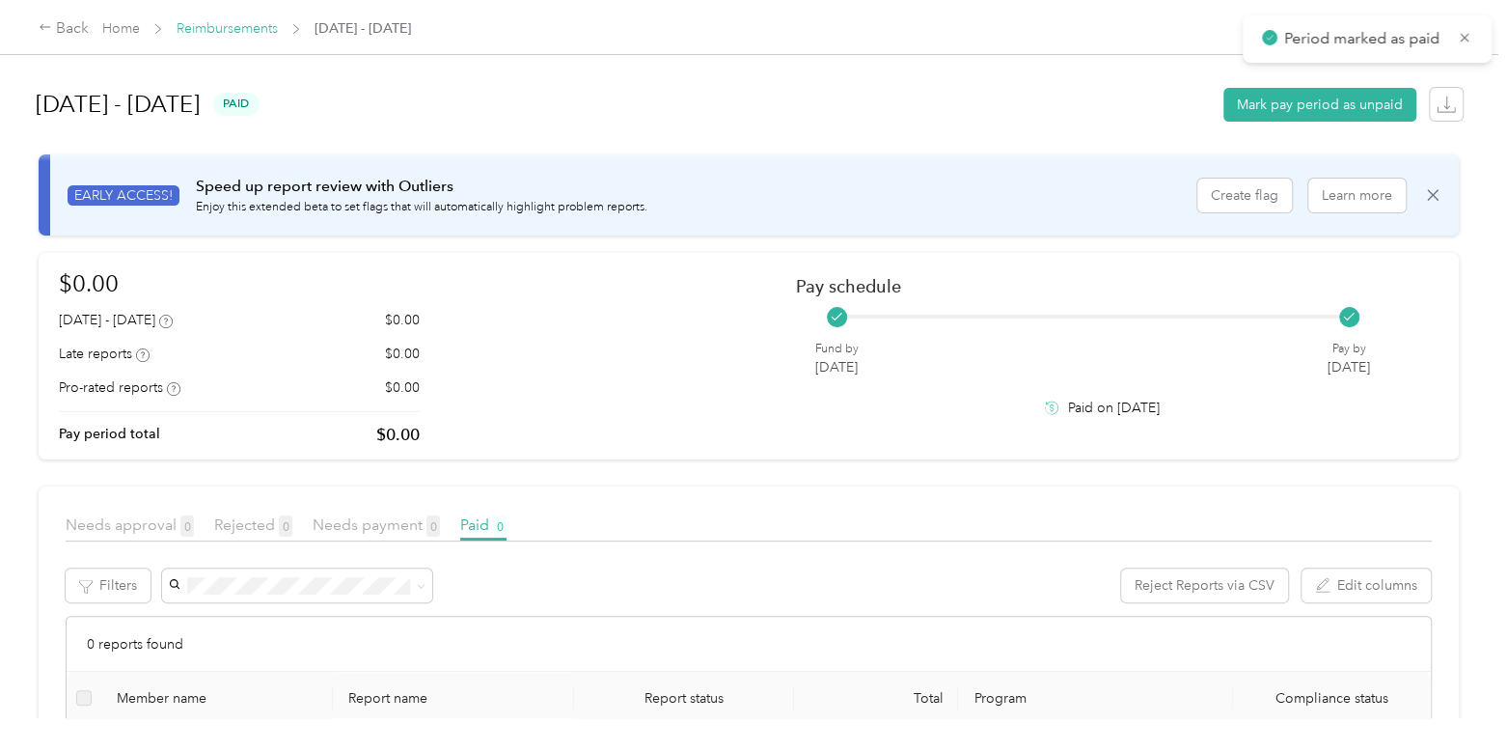
click at [232, 26] on link "Reimbursements" at bounding box center [227, 28] width 101 height 16
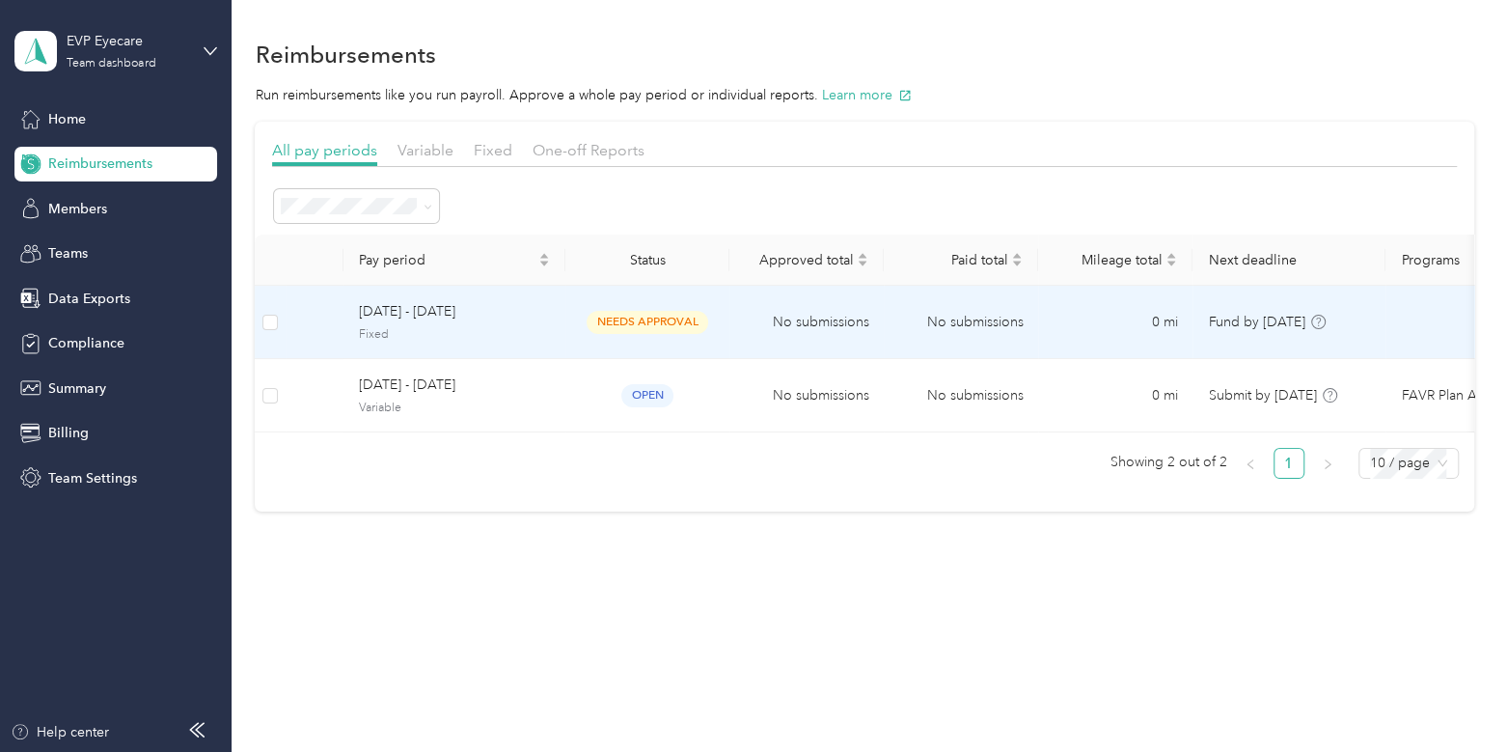
click at [521, 324] on div "[DATE] - [DATE] Fixed" at bounding box center [454, 321] width 191 height 41
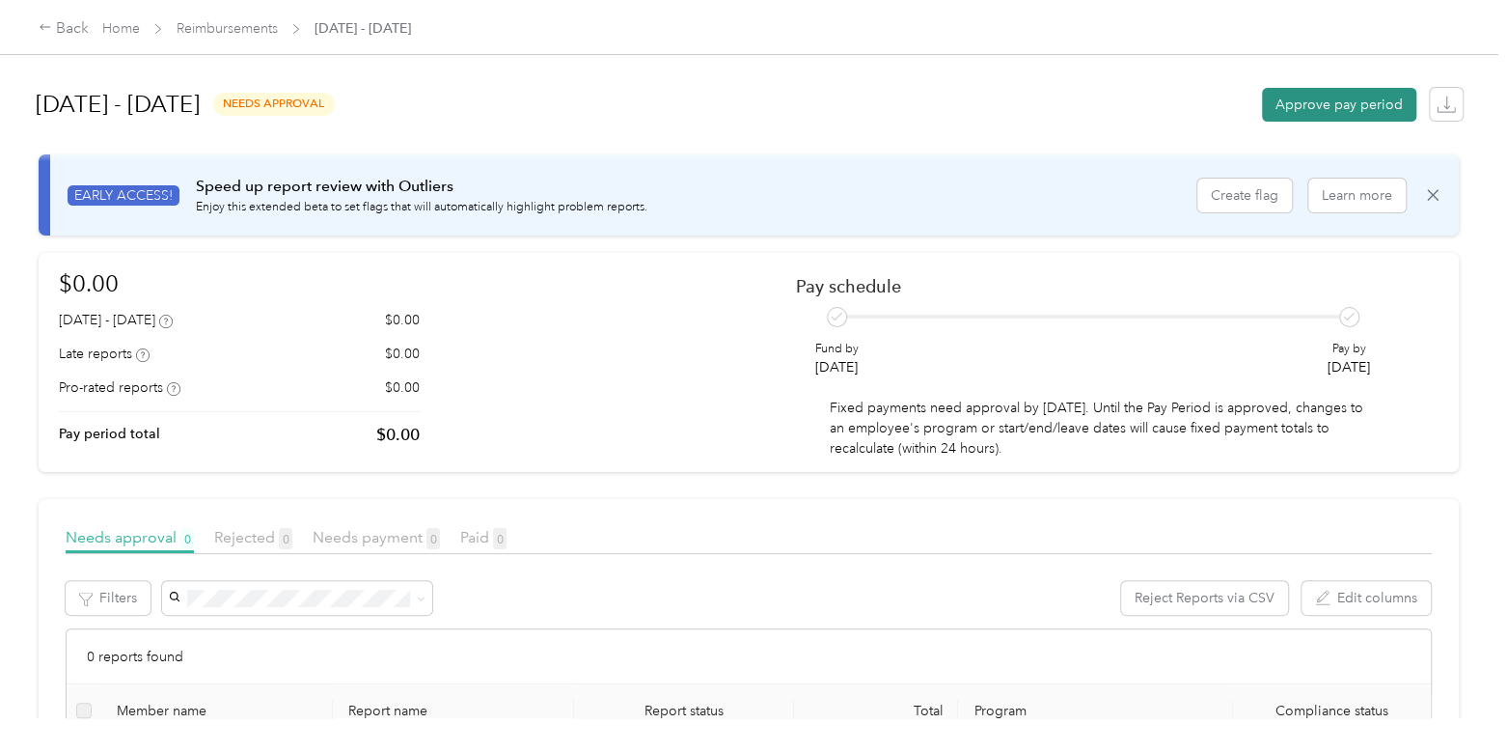
click at [1314, 111] on button "Approve pay period" at bounding box center [1339, 105] width 154 height 34
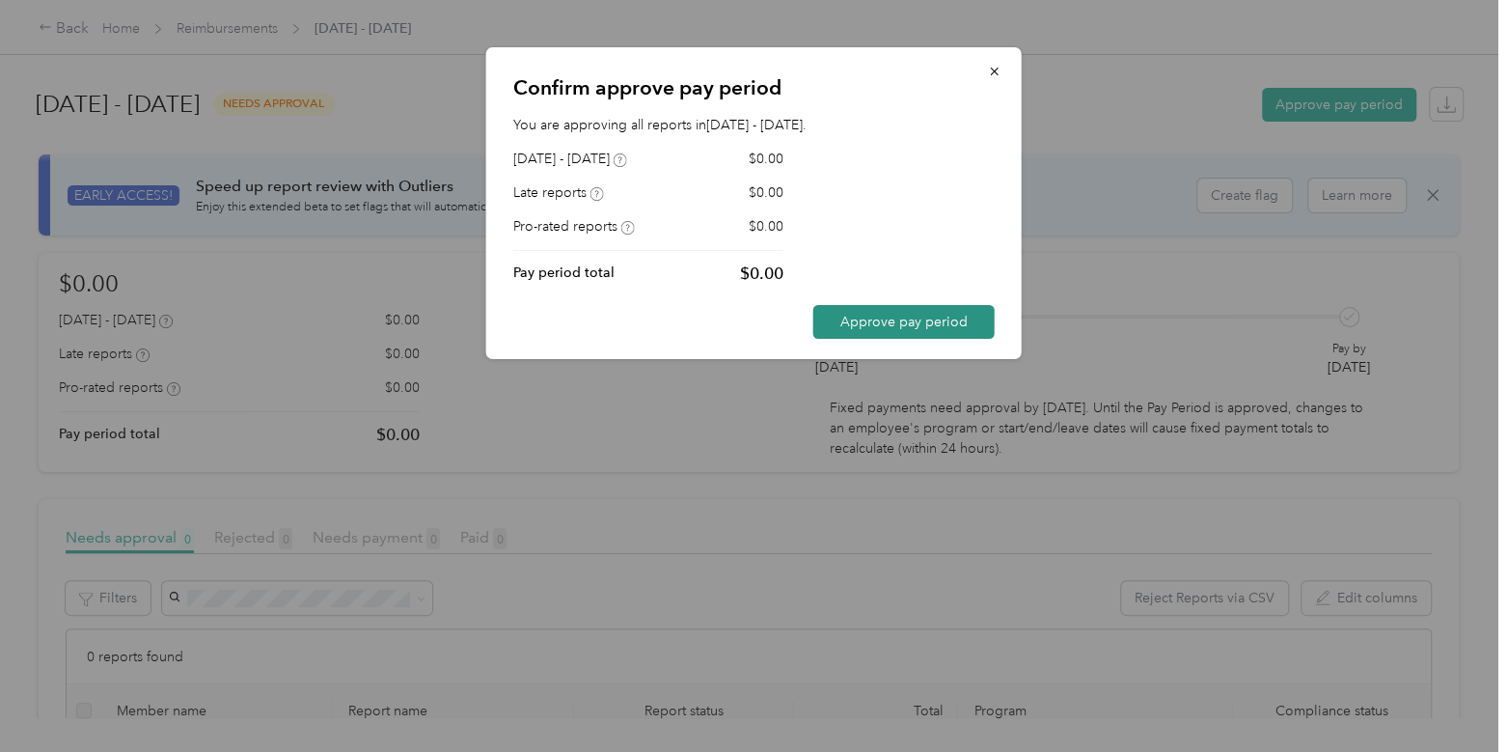
click at [905, 328] on button "Approve pay period" at bounding box center [903, 322] width 181 height 34
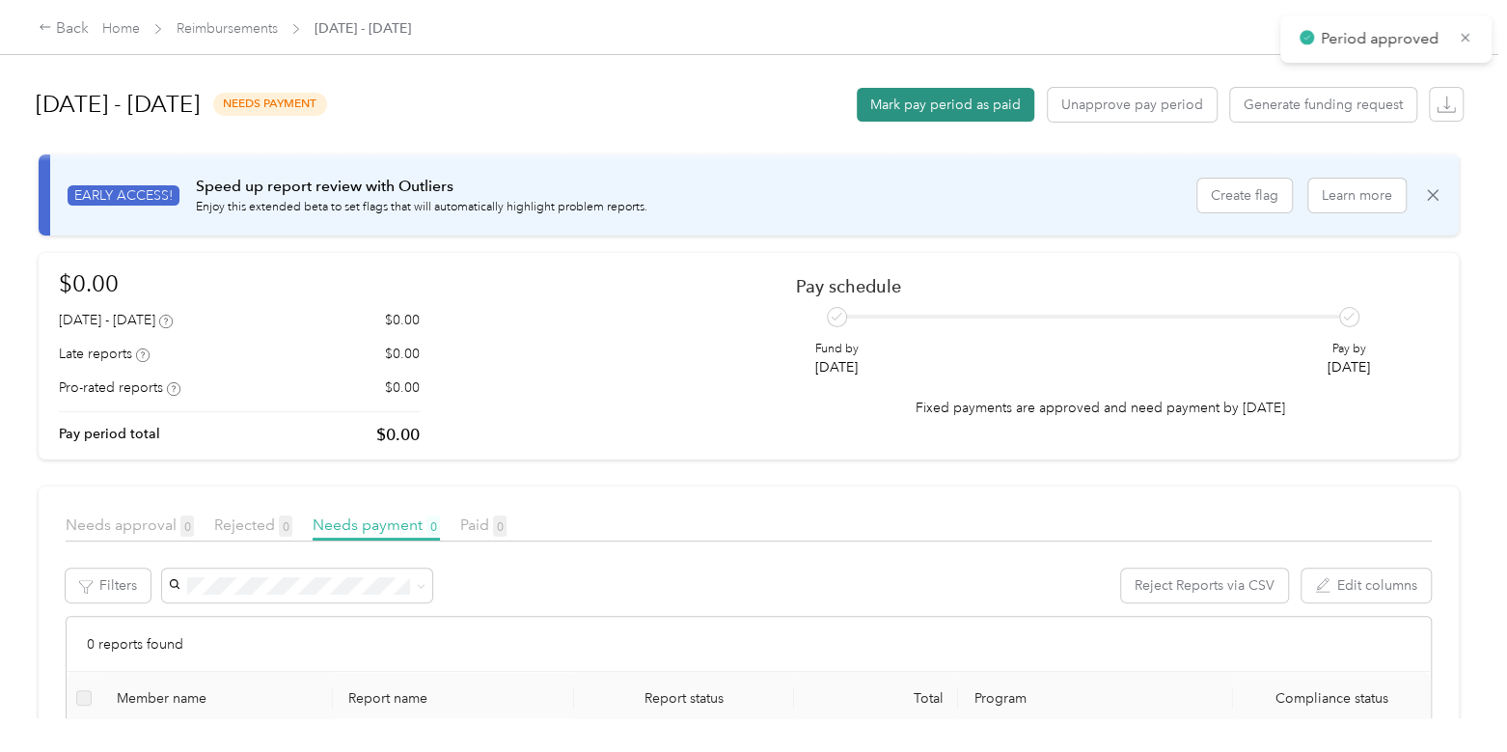
click at [954, 107] on button "Mark pay period as paid" at bounding box center [946, 105] width 178 height 34
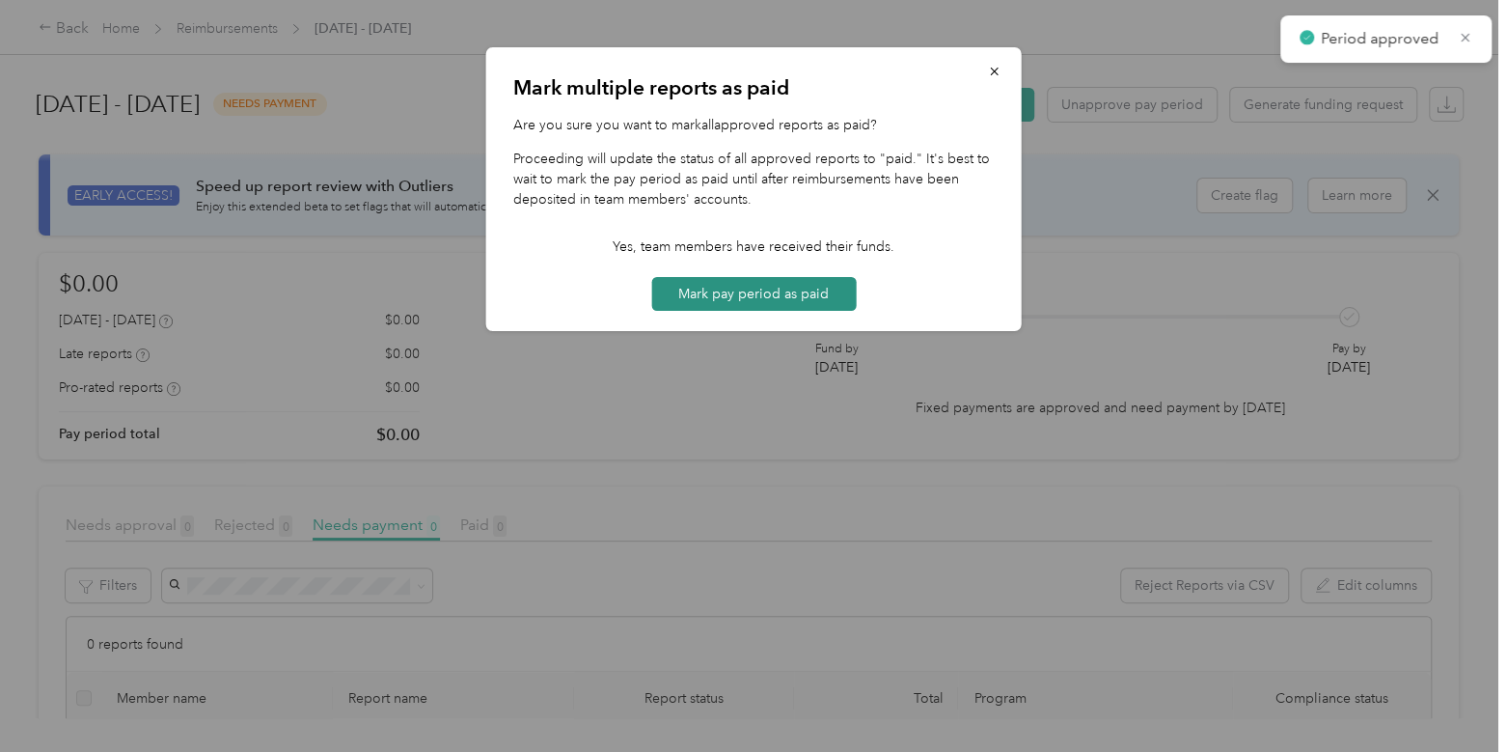
click at [801, 289] on button "Mark pay period as paid" at bounding box center [753, 294] width 205 height 34
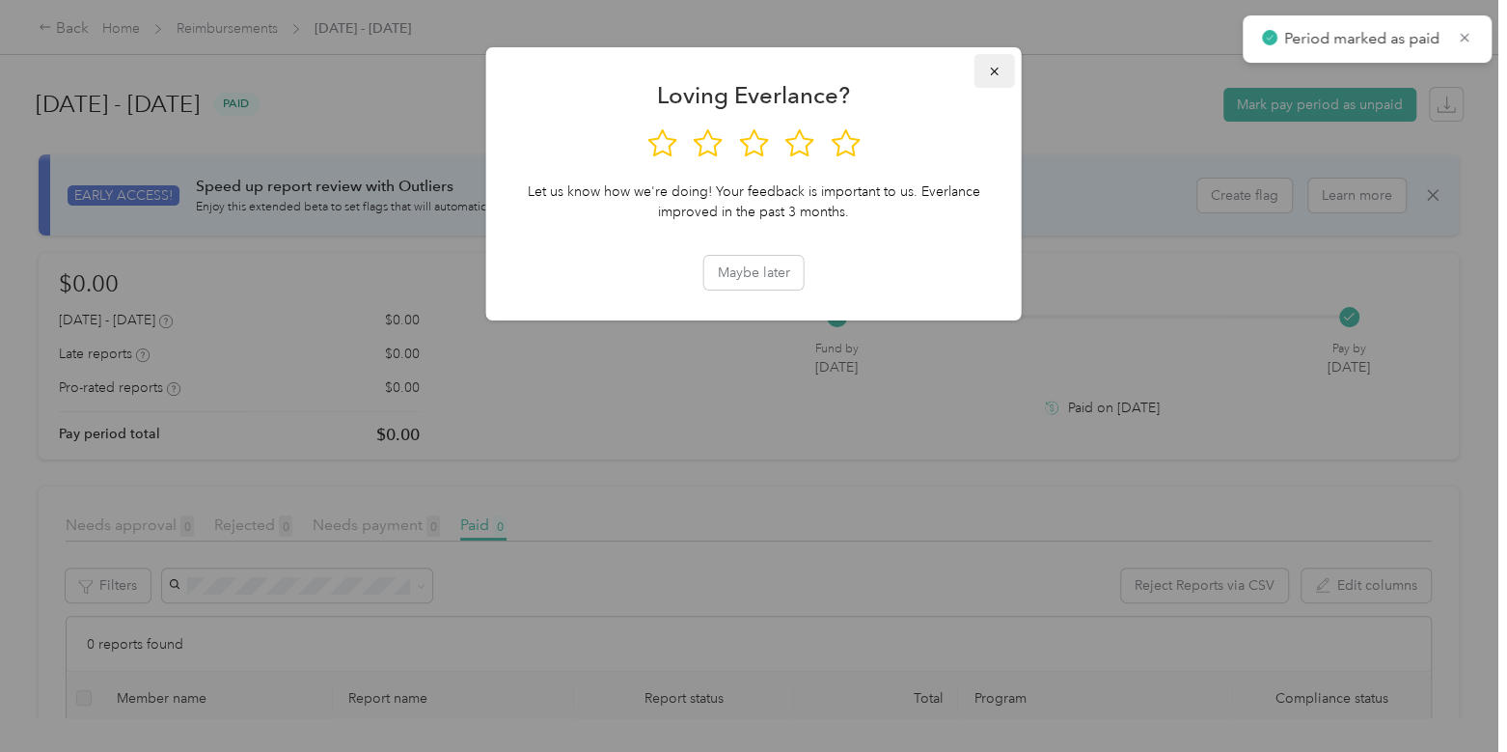
click at [989, 69] on icon "button" at bounding box center [995, 72] width 14 height 14
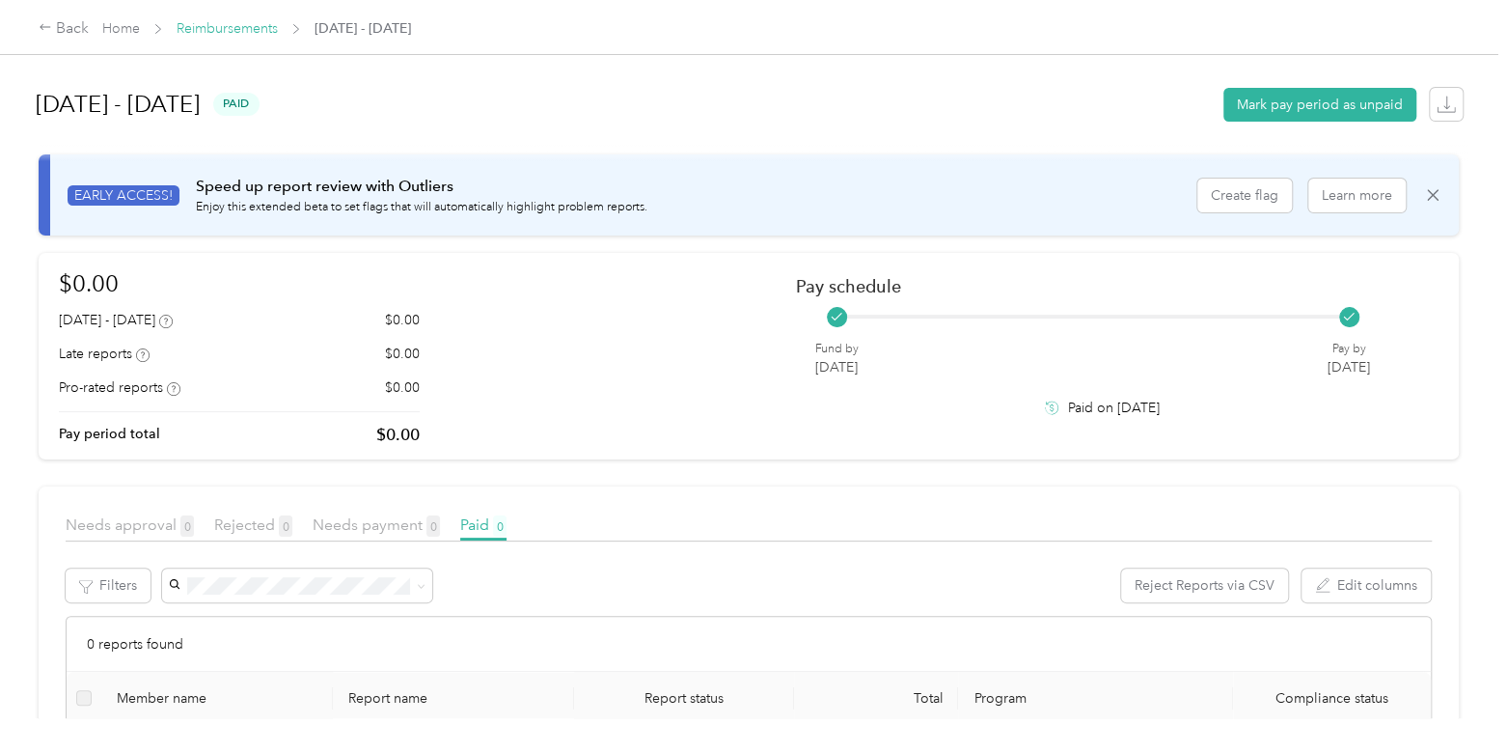
click at [241, 26] on link "Reimbursements" at bounding box center [227, 28] width 101 height 16
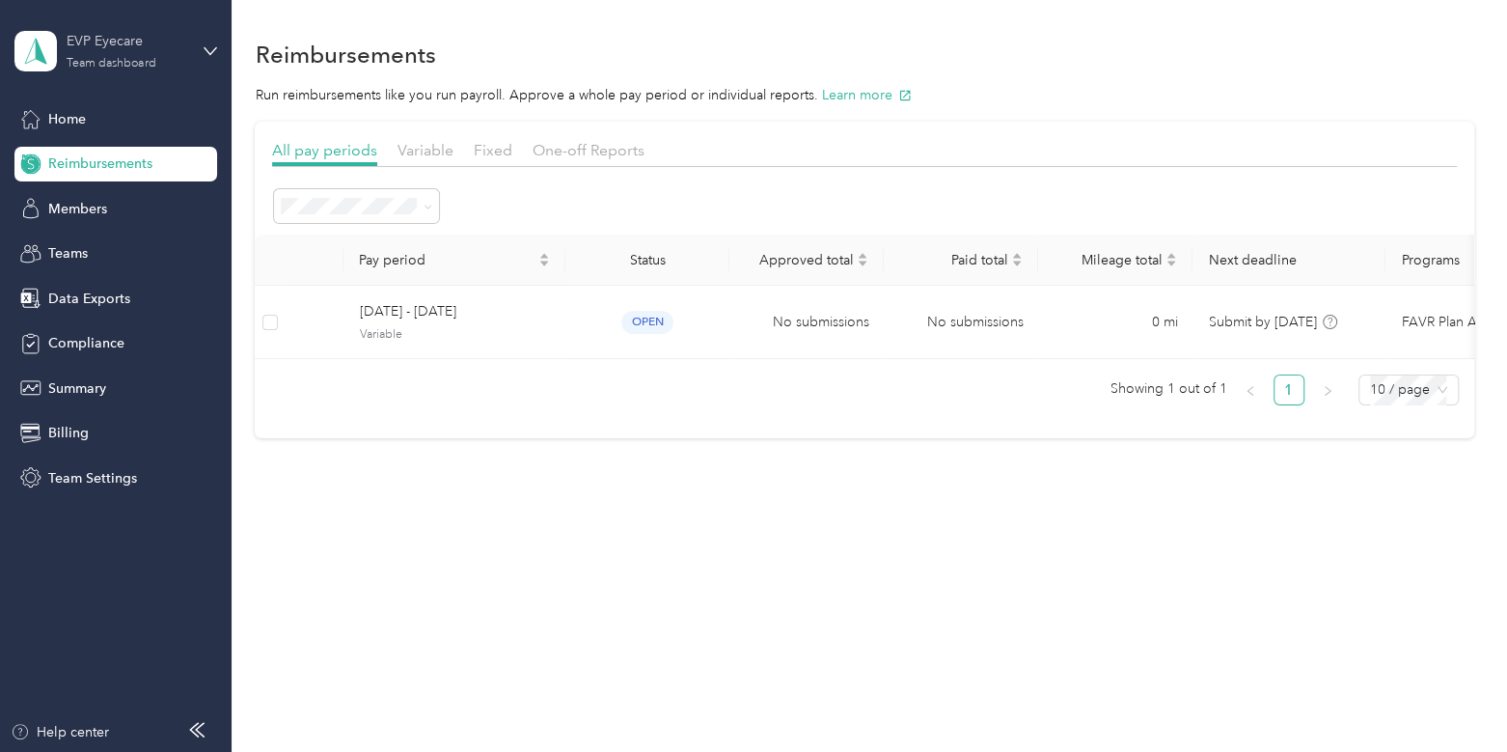
click at [158, 41] on div "EVP Eyecare" at bounding box center [127, 41] width 121 height 20
click at [136, 234] on div "Log out" at bounding box center [217, 243] width 379 height 34
